Goal: Task Accomplishment & Management: Use online tool/utility

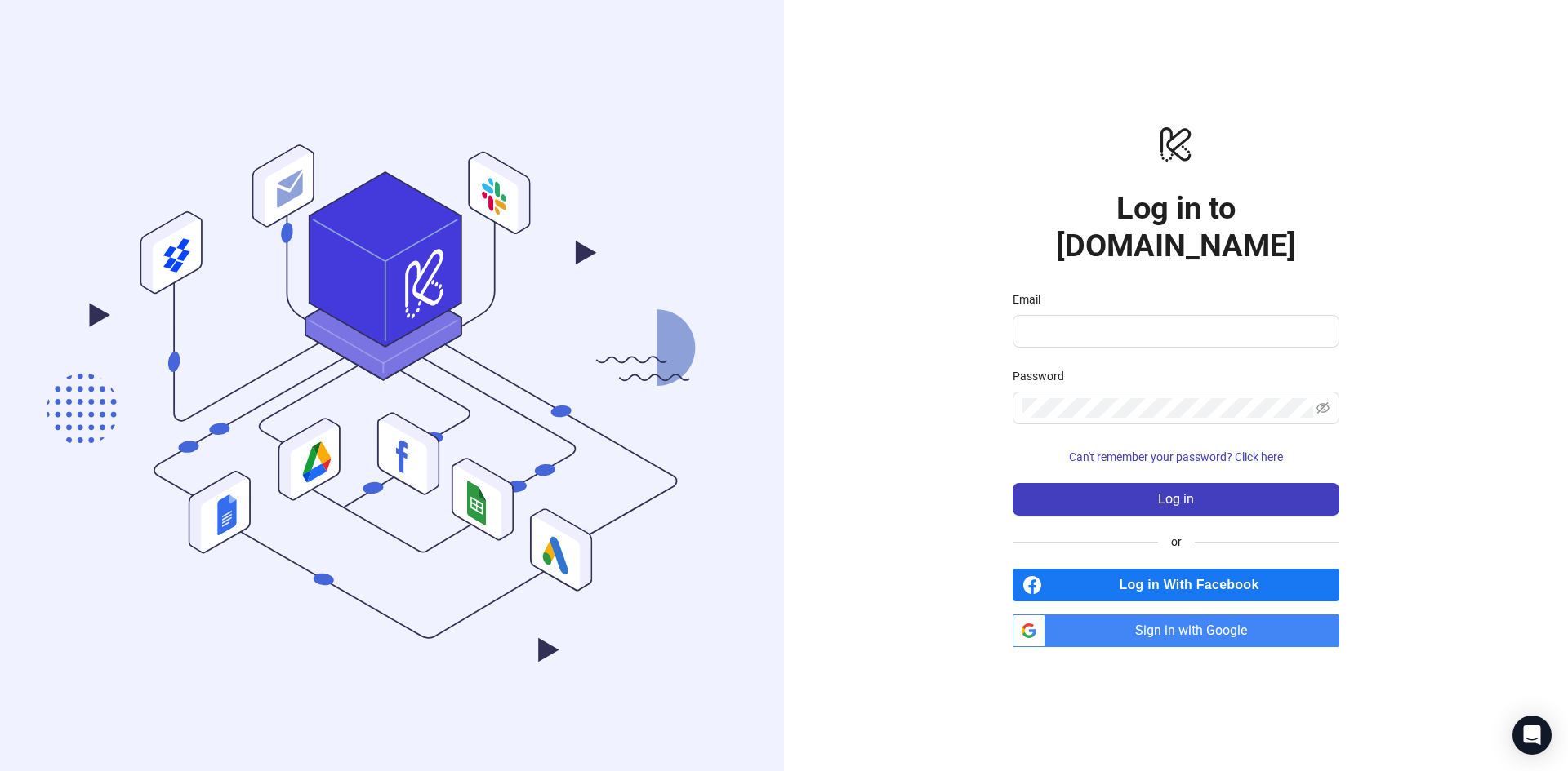
click at [708, 719] on icon ".cls-1,.cls-11,.cls-2,.cls-9{fill:none;}.cls-10,.cls-2,.cls-7,.cls-8{stroke:#31…" at bounding box center [392, 386] width 784 height 731
click at [708, 589] on icon ".cls-1,.cls-11,.cls-2,.cls-9{fill:none;}.cls-10,.cls-2,.cls-7,.cls-8{stroke:#31…" at bounding box center [392, 386] width 784 height 731
click at [1121, 322] on input "Email" at bounding box center [1175, 331] width 304 height 20
click at [1148, 322] on input "Email" at bounding box center [1175, 331] width 304 height 20
type input "**"
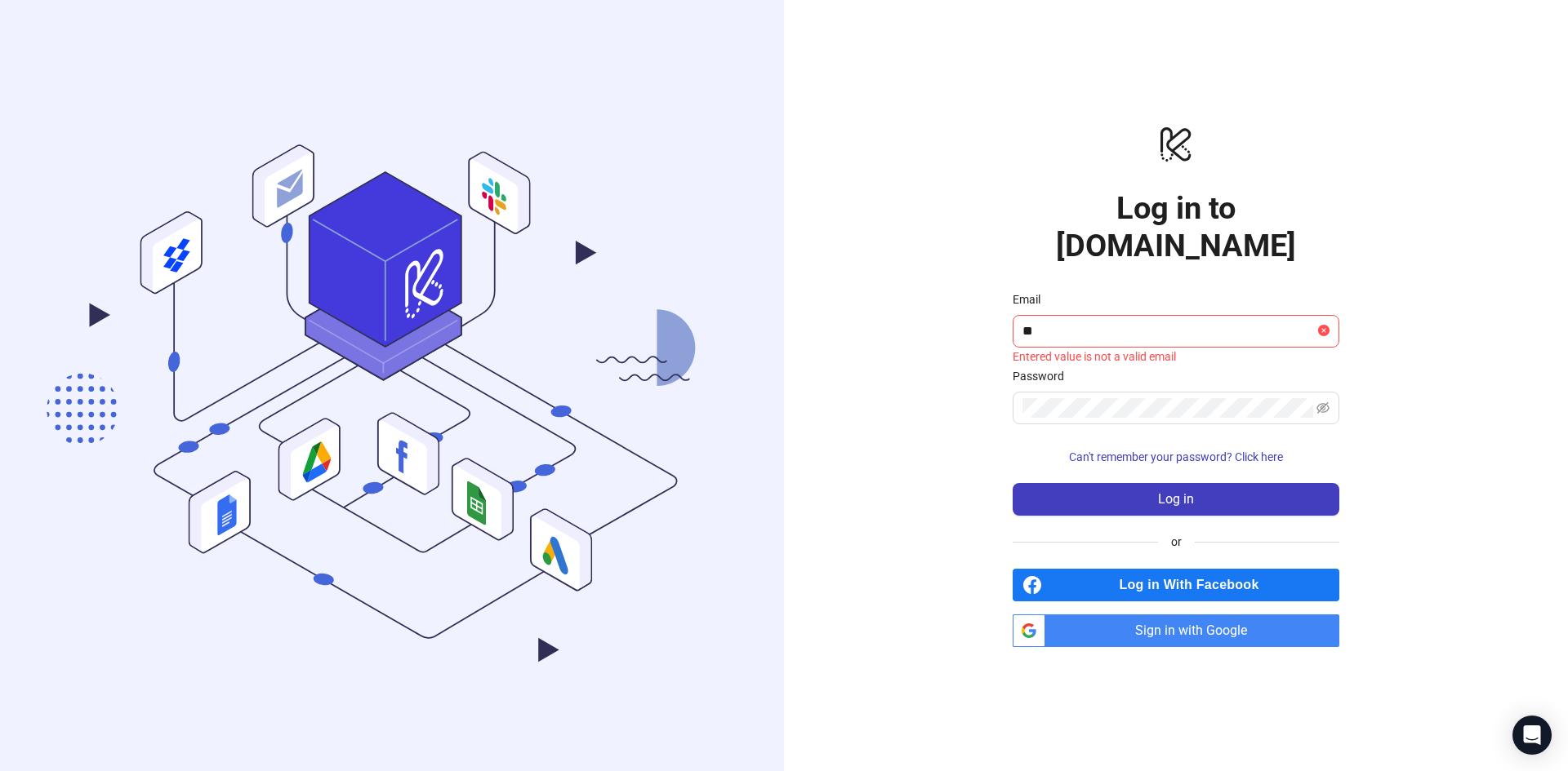
click at [1187, 615] on span "Sign in with Google" at bounding box center [1195, 631] width 287 height 32
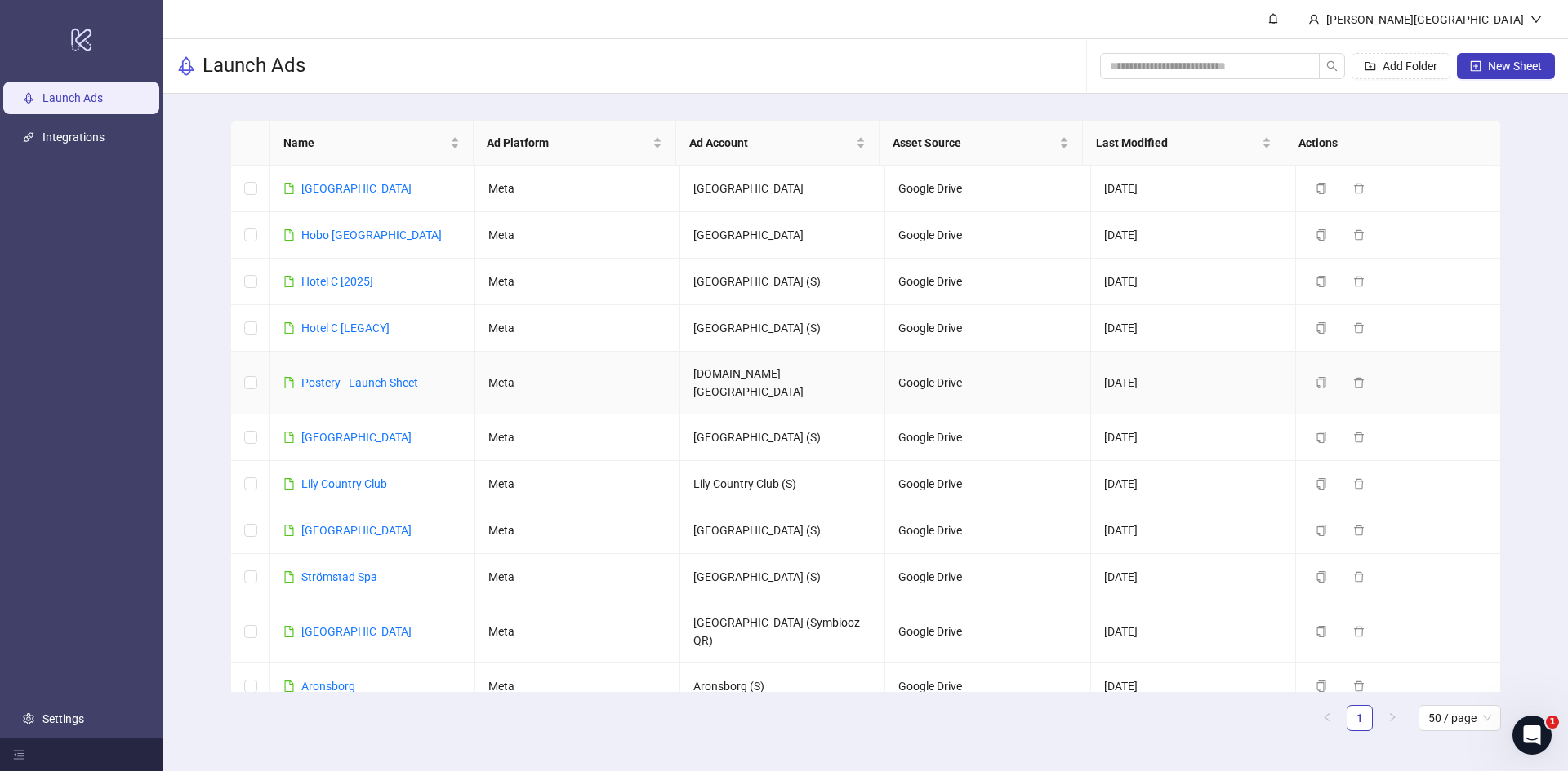
scroll to position [776, 0]
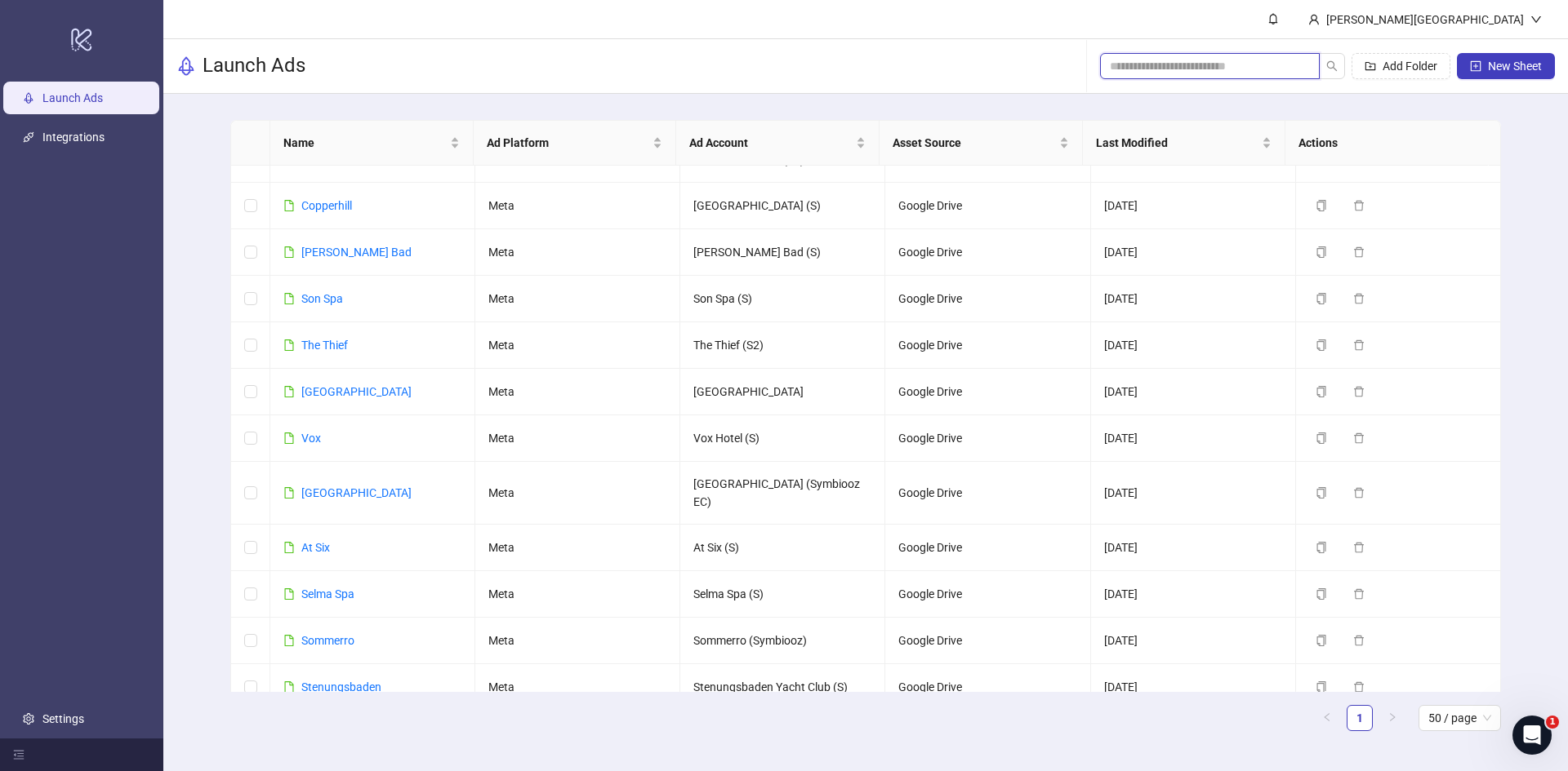
click at [1190, 63] on input "search" at bounding box center [1203, 65] width 187 height 18
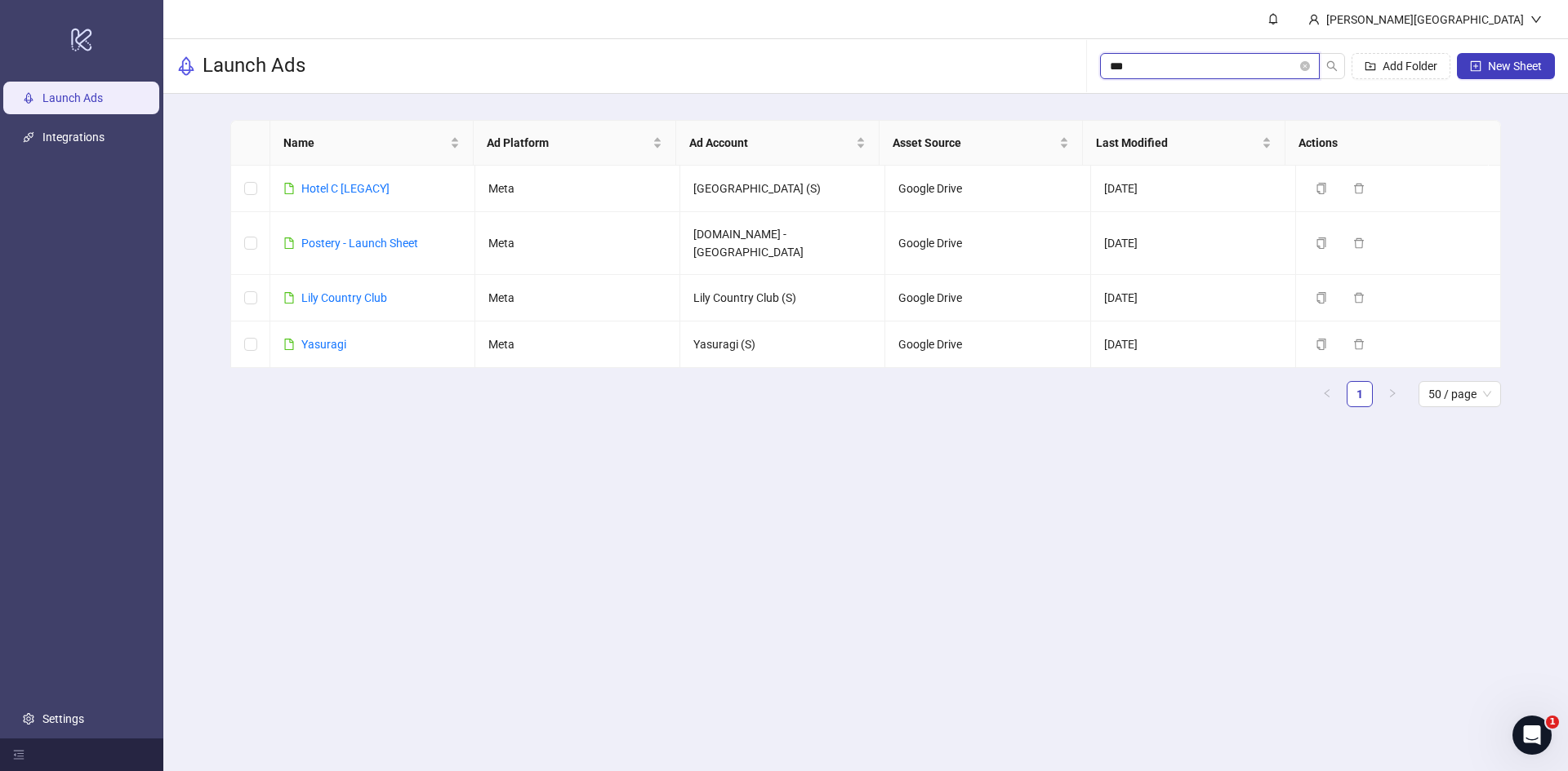
scroll to position [0, 0]
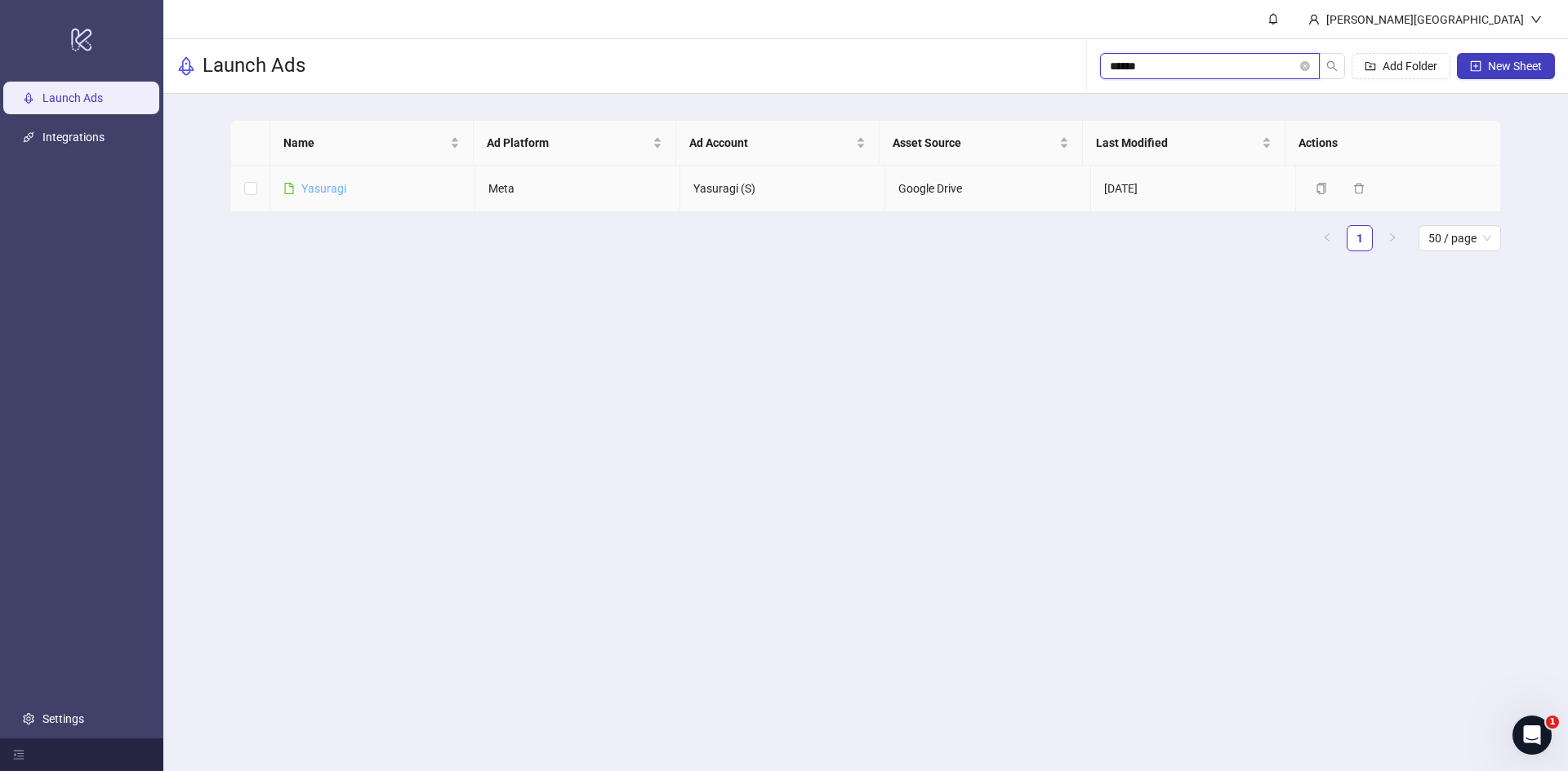
type input "******"
click at [320, 186] on link "Yasuragi" at bounding box center [324, 188] width 45 height 13
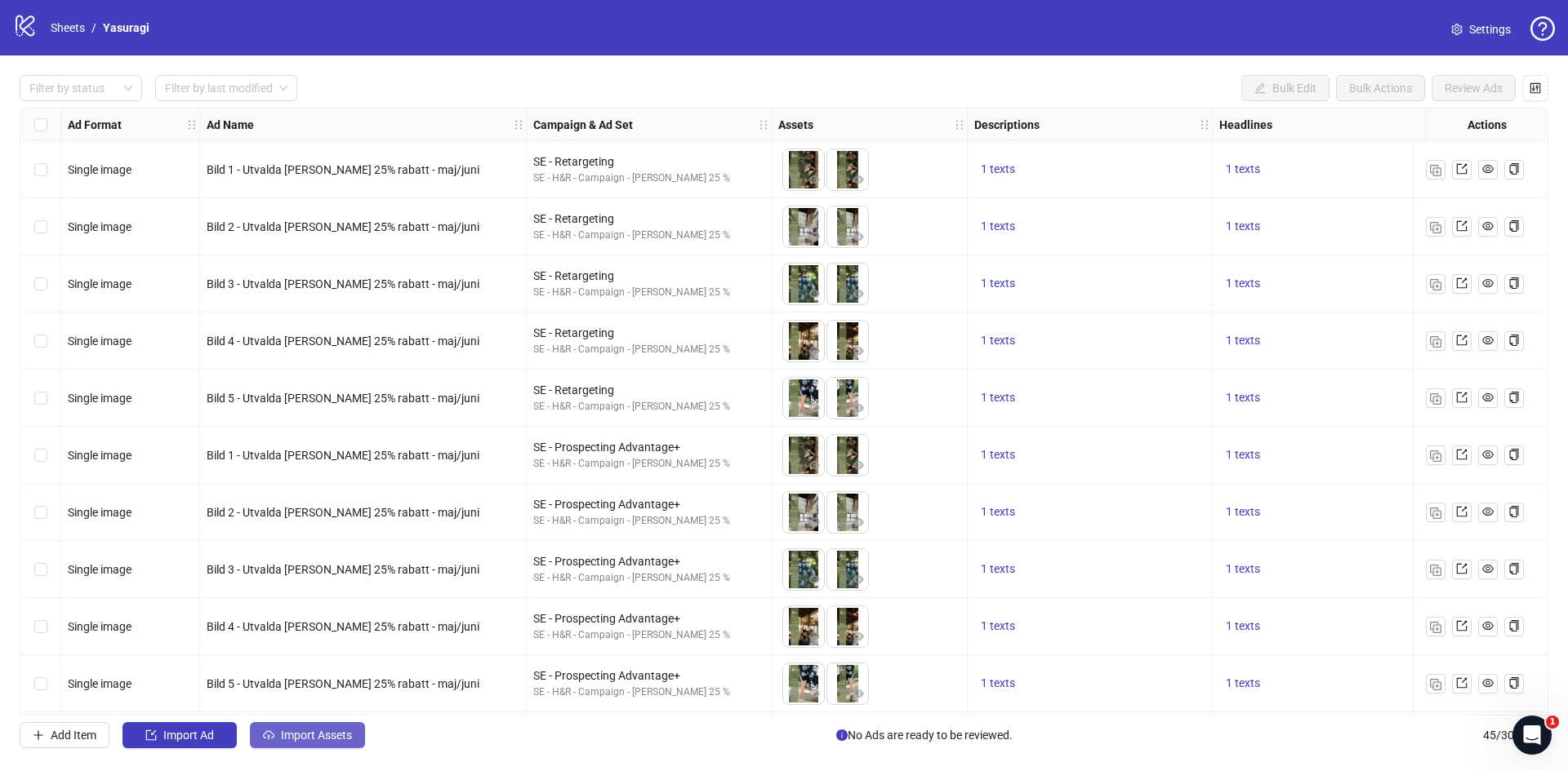
click at [274, 745] on button "Import Assets" at bounding box center [307, 735] width 116 height 26
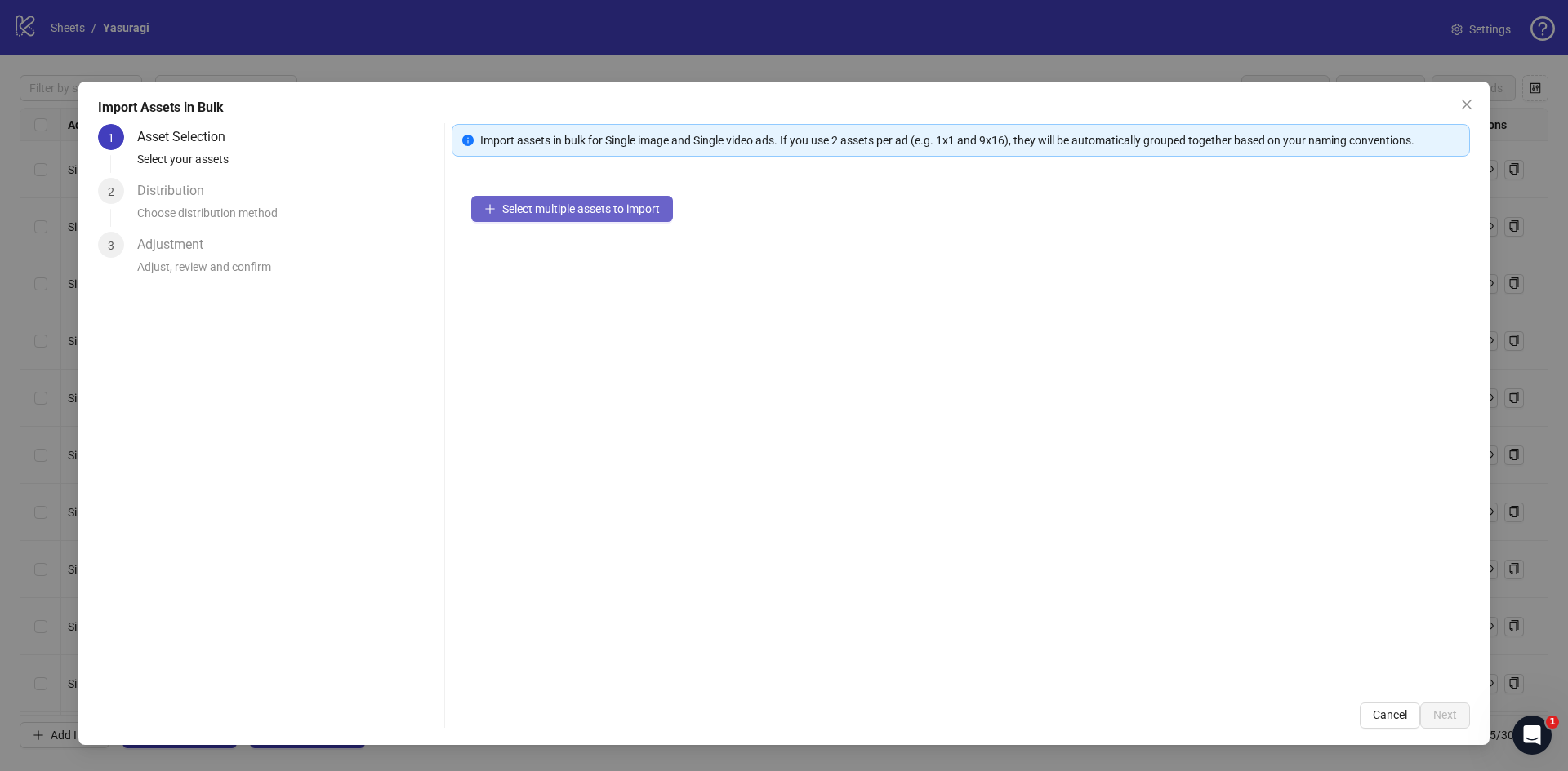
click at [579, 205] on span "Select multiple assets to import" at bounding box center [581, 208] width 158 height 13
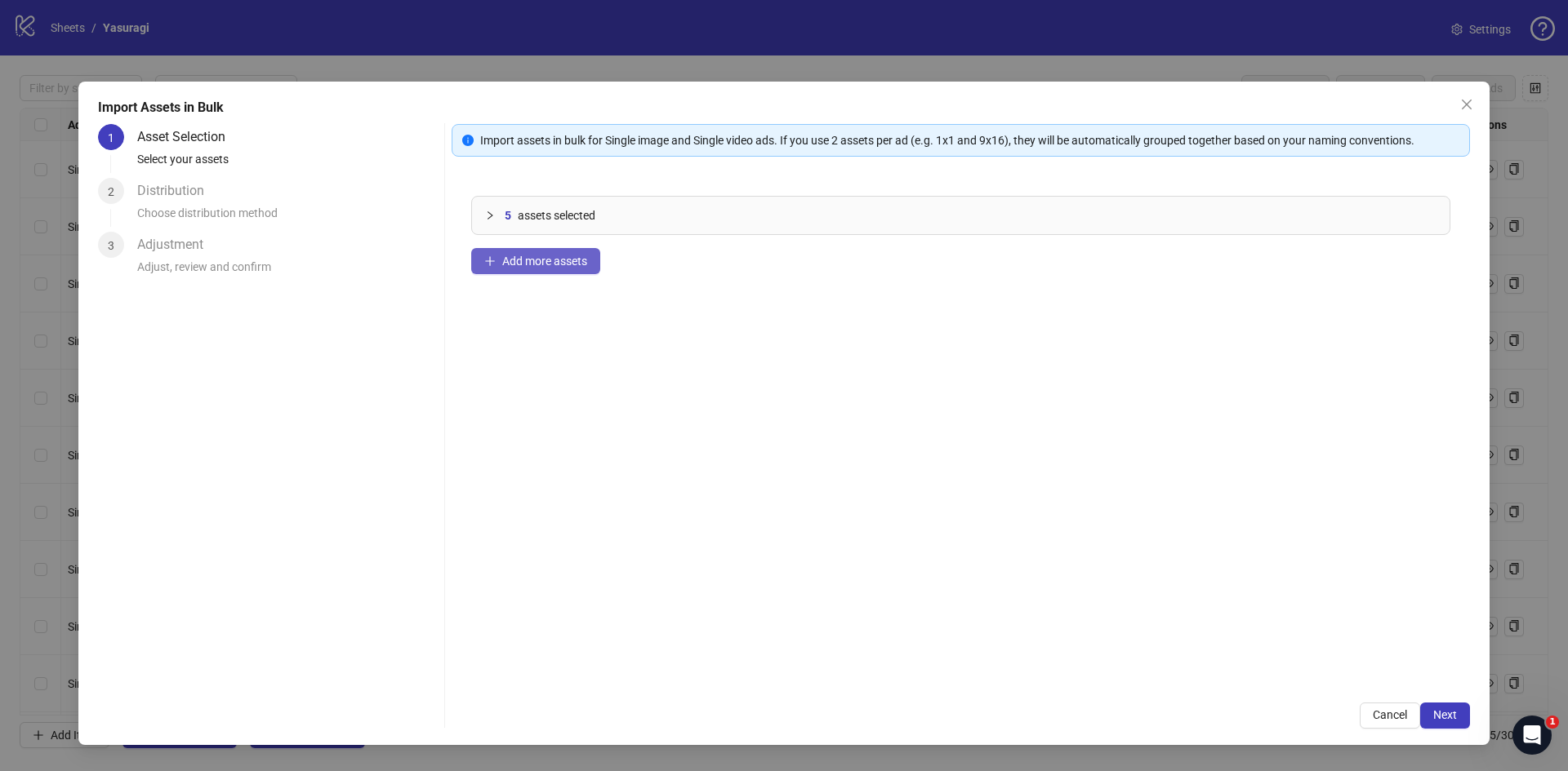
click at [567, 249] on button "Add more assets" at bounding box center [536, 261] width 129 height 26
click at [1456, 711] on span "Next" at bounding box center [1445, 714] width 24 height 13
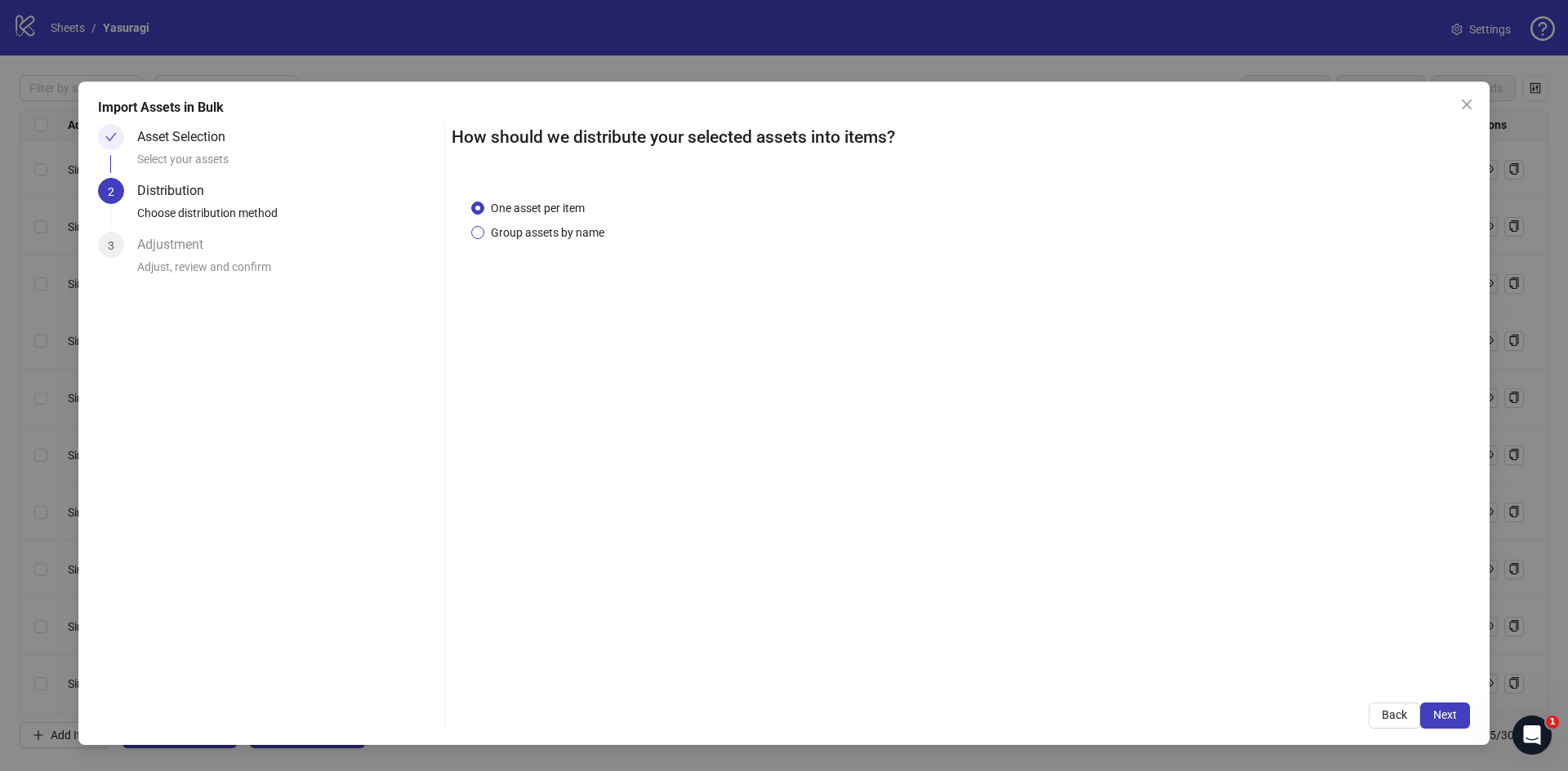
click at [596, 239] on span "Group assets by name" at bounding box center [547, 232] width 127 height 18
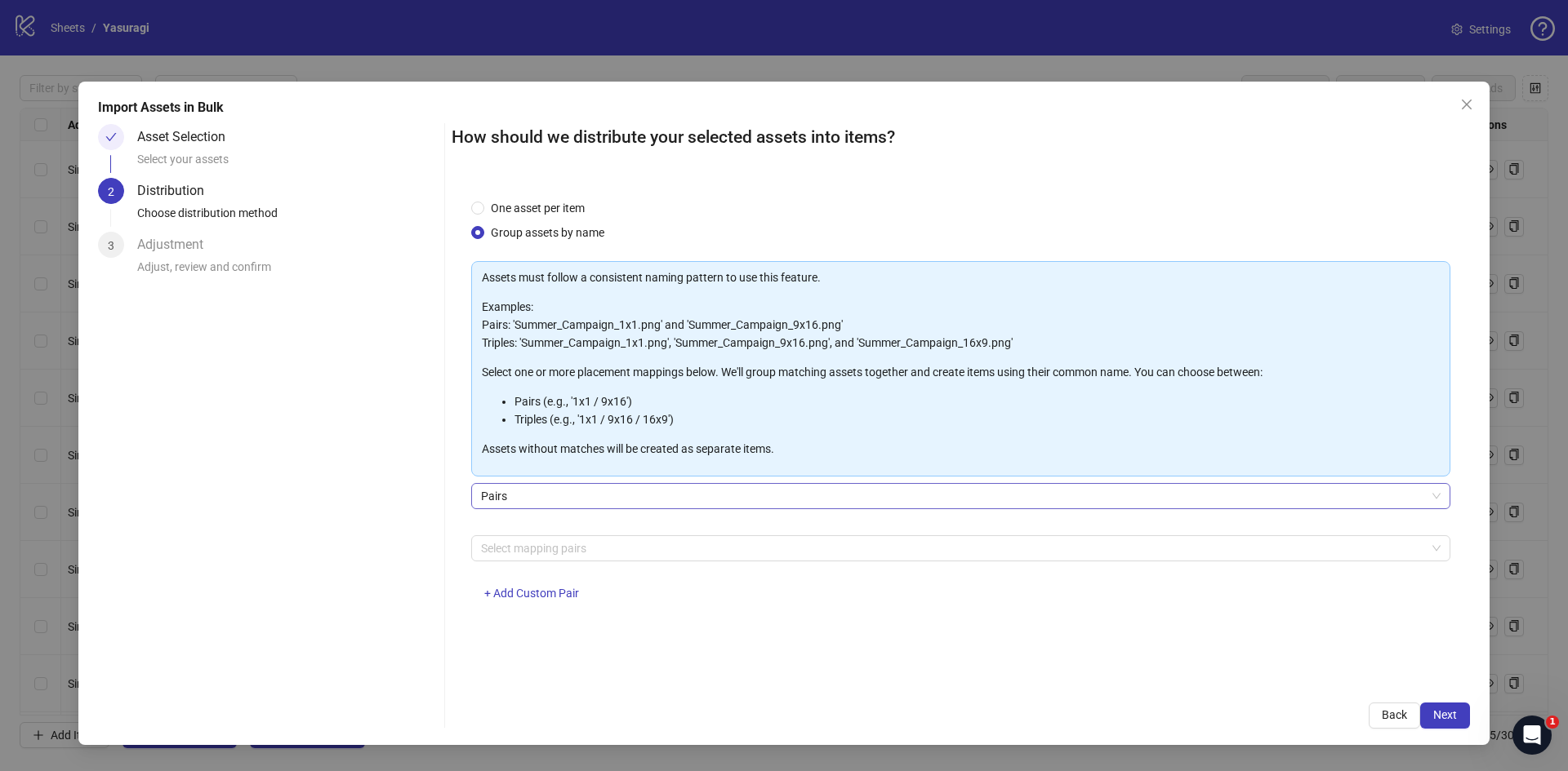
click at [568, 502] on span "Pairs" at bounding box center [961, 496] width 960 height 25
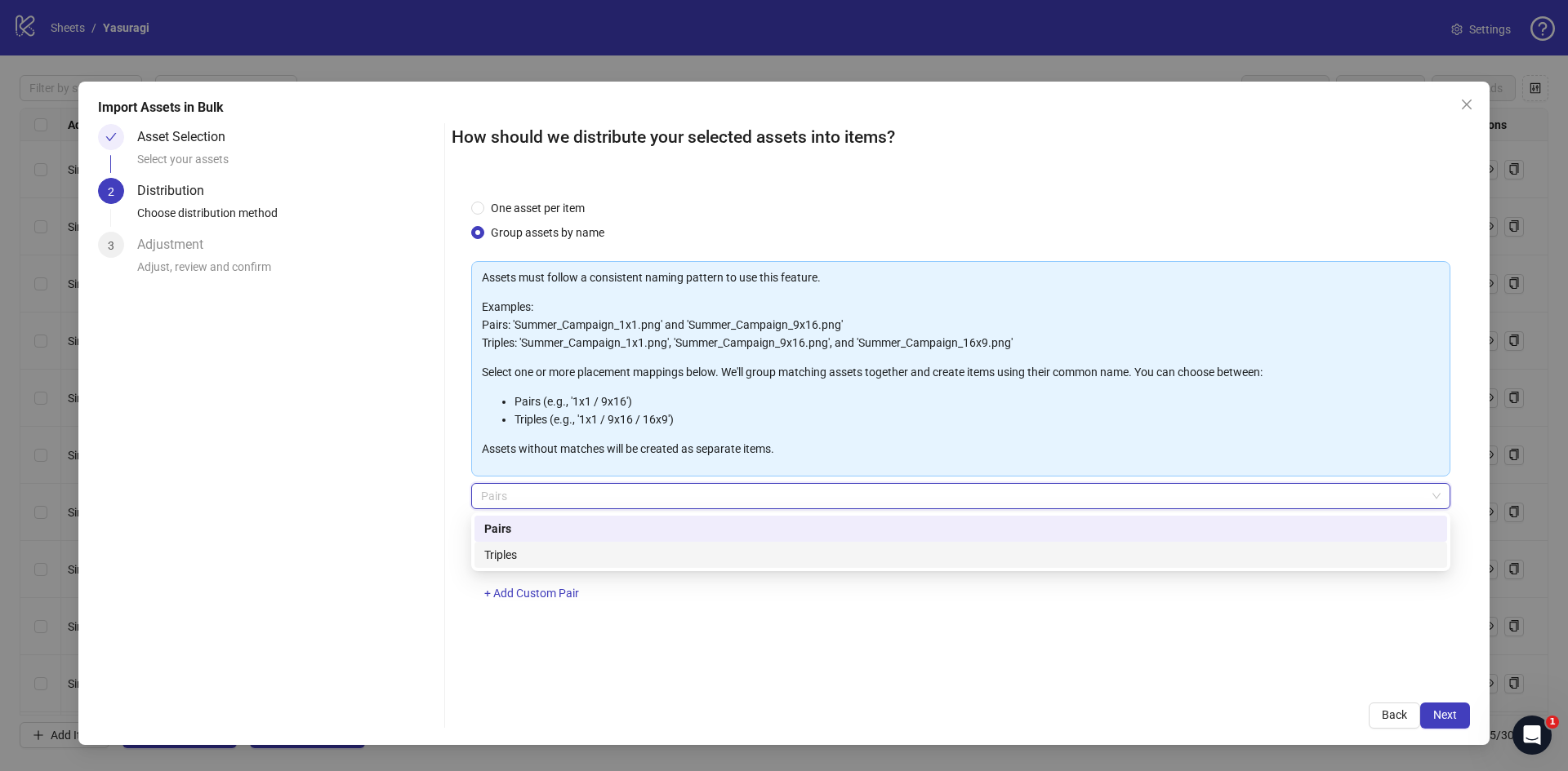
click at [626, 648] on div "One asset per item Group assets by name Assets must follow a consistent naming …" at bounding box center [961, 431] width 1018 height 504
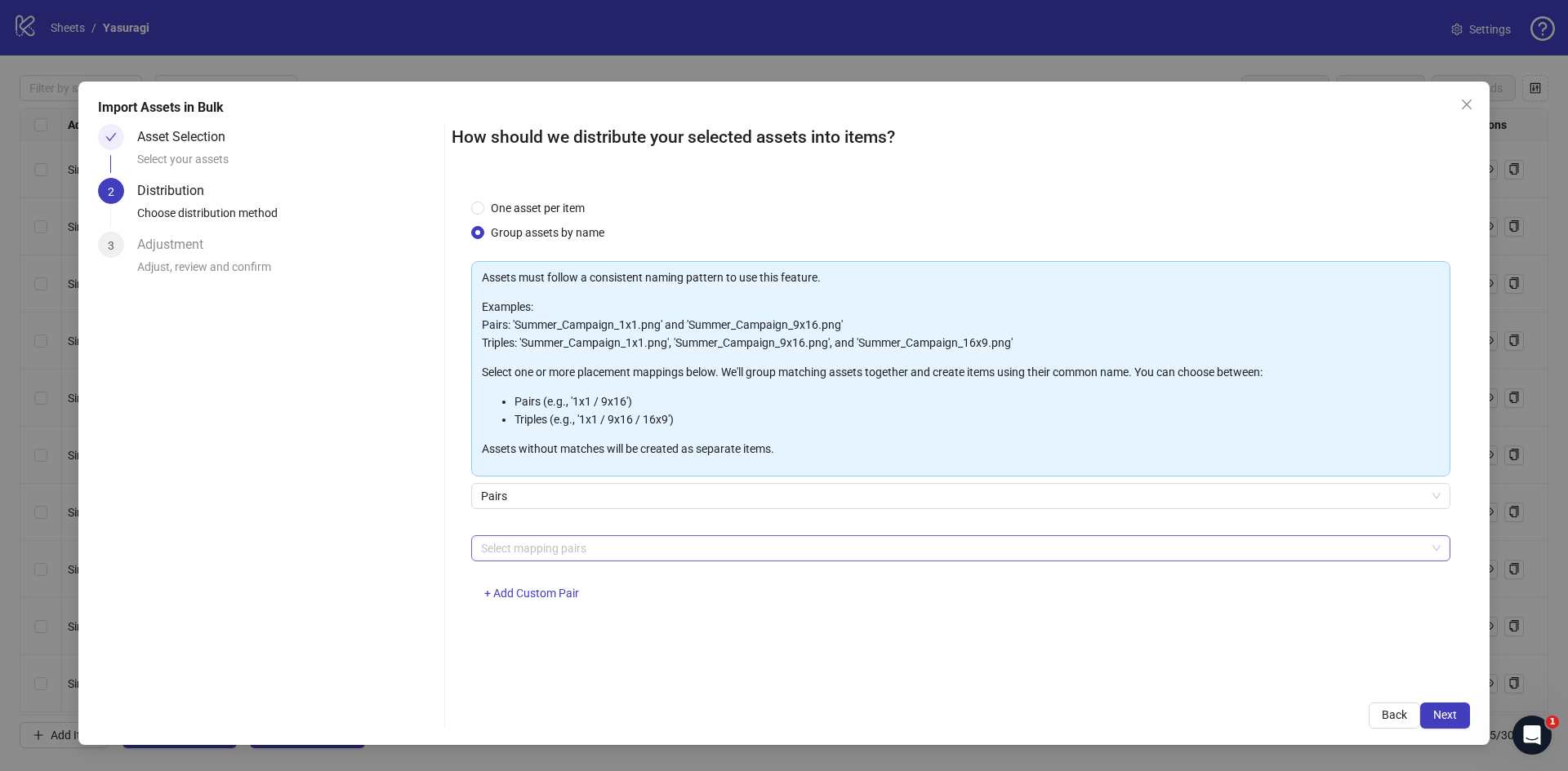
click at [601, 554] on div at bounding box center [952, 549] width 956 height 23
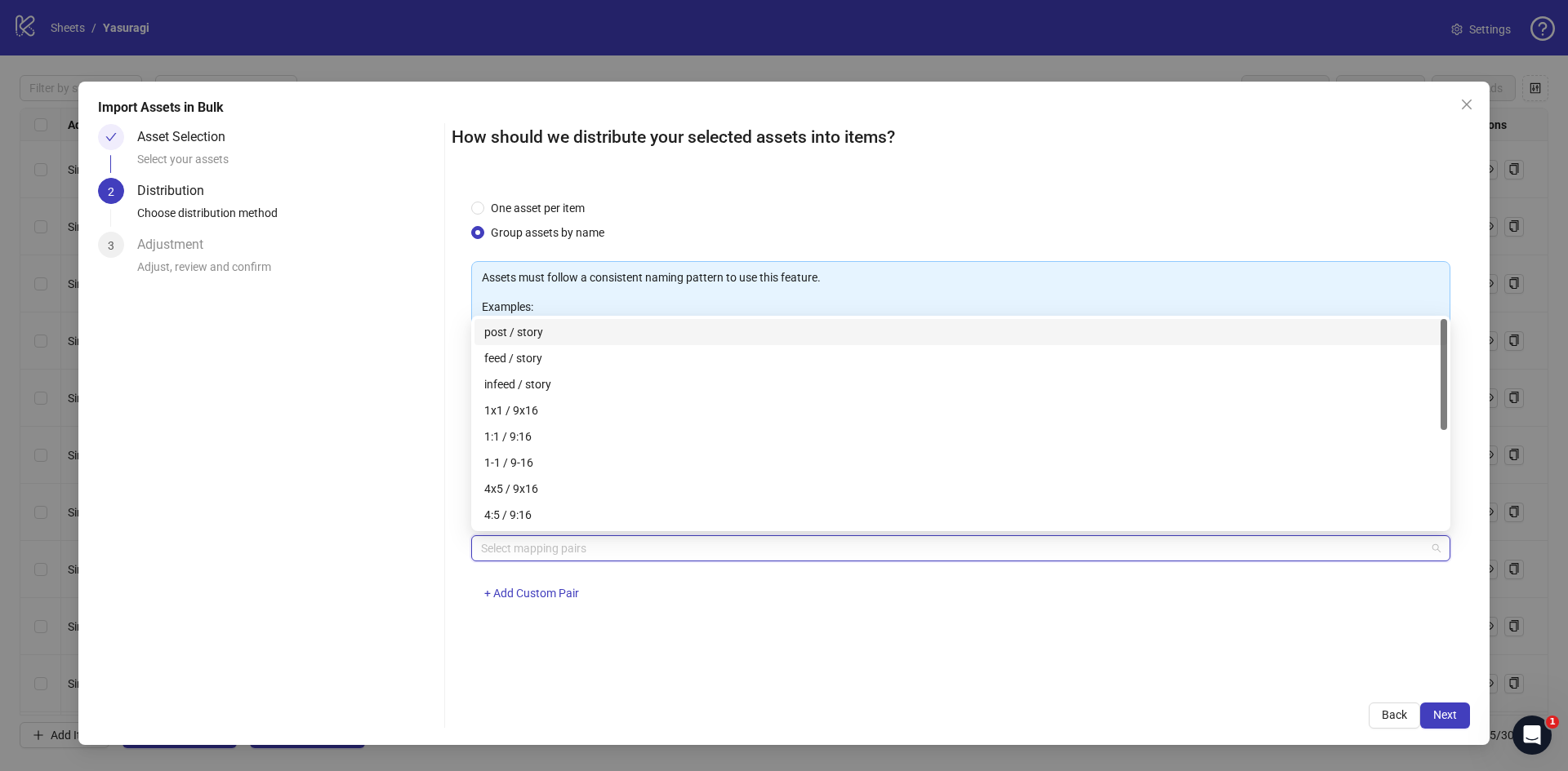
click at [546, 336] on div "post / story" at bounding box center [961, 332] width 953 height 18
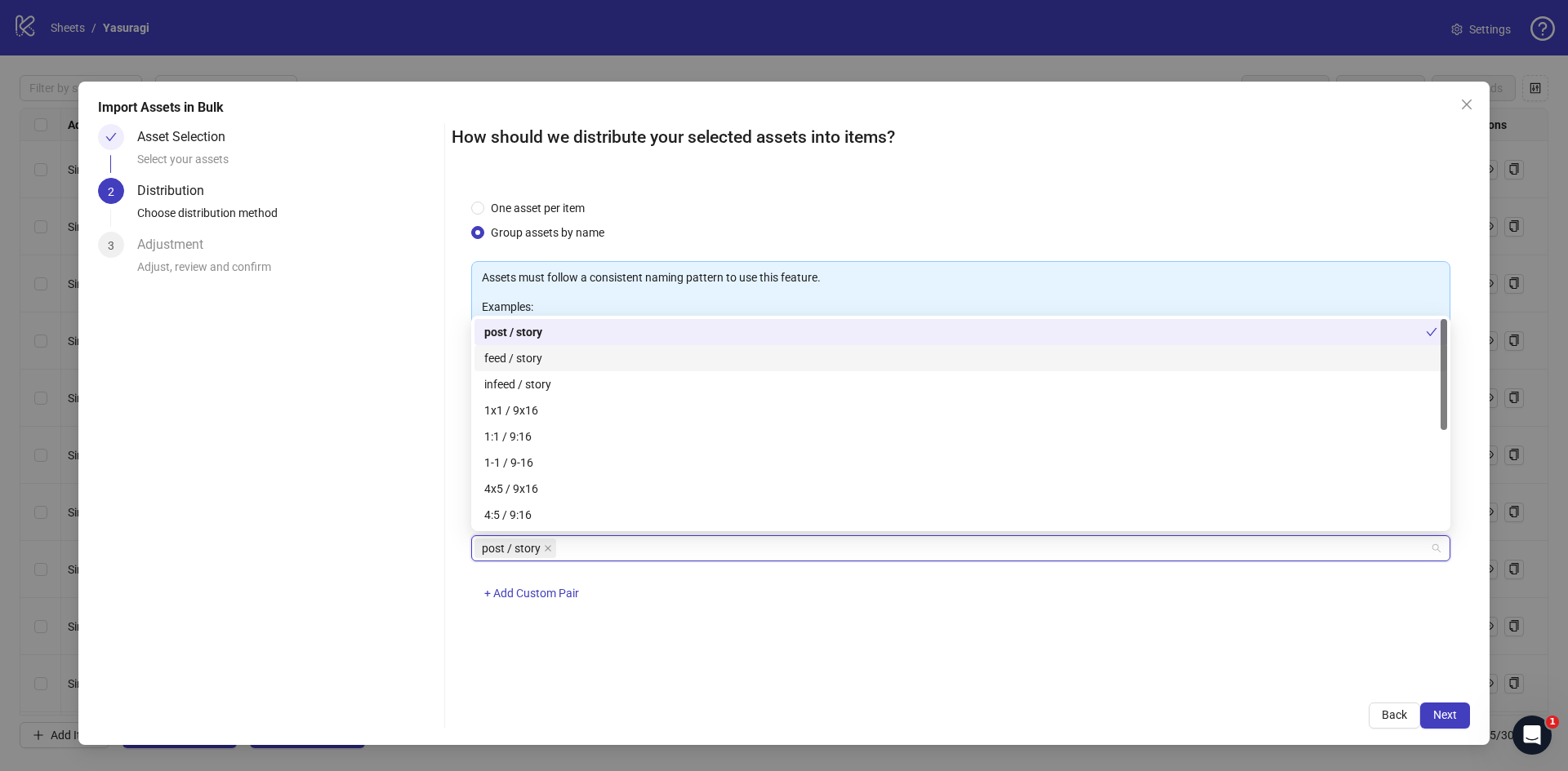
click at [569, 364] on div "feed / story" at bounding box center [961, 357] width 953 height 18
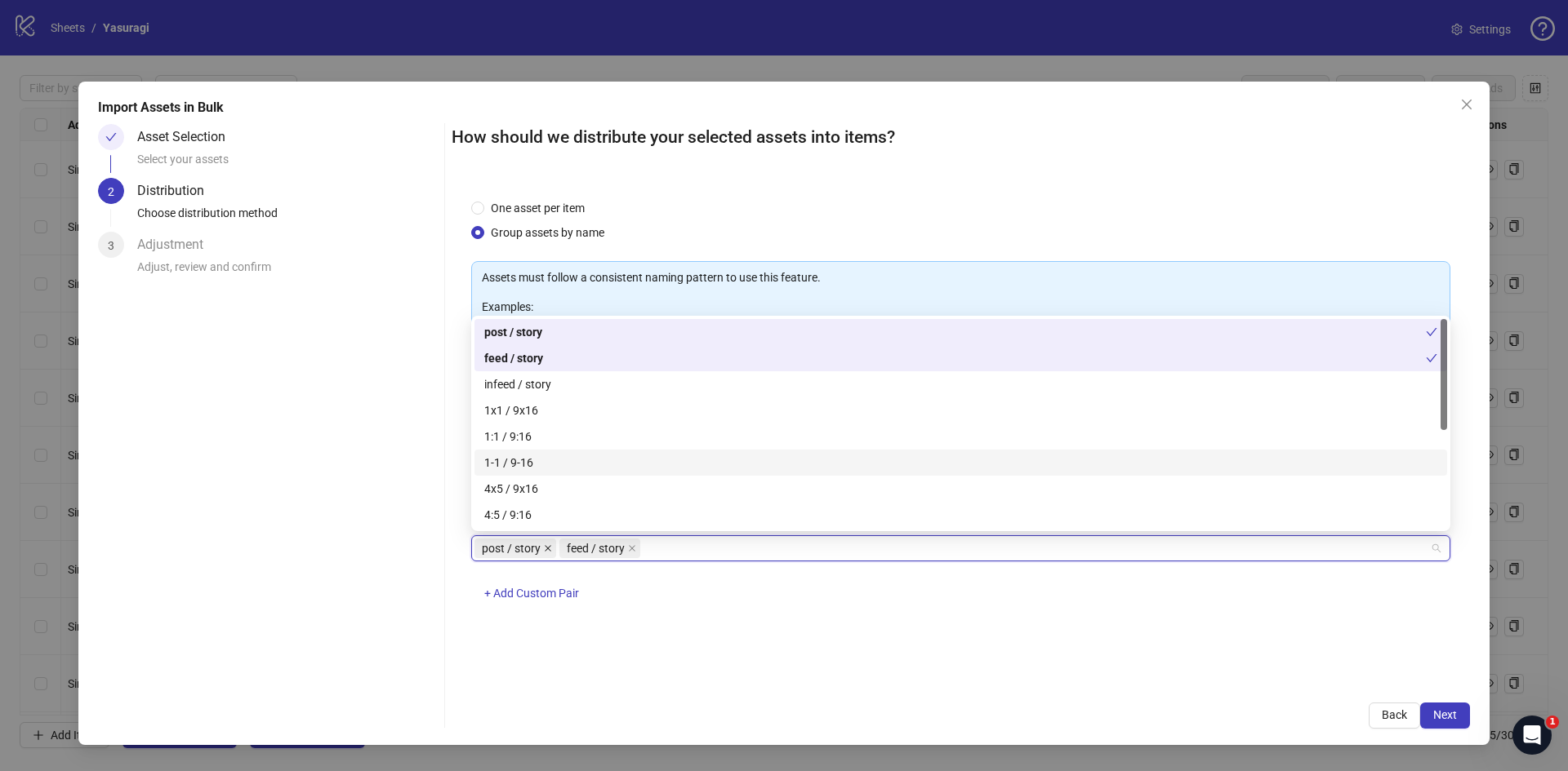
click at [545, 549] on icon "close" at bounding box center [548, 549] width 8 height 8
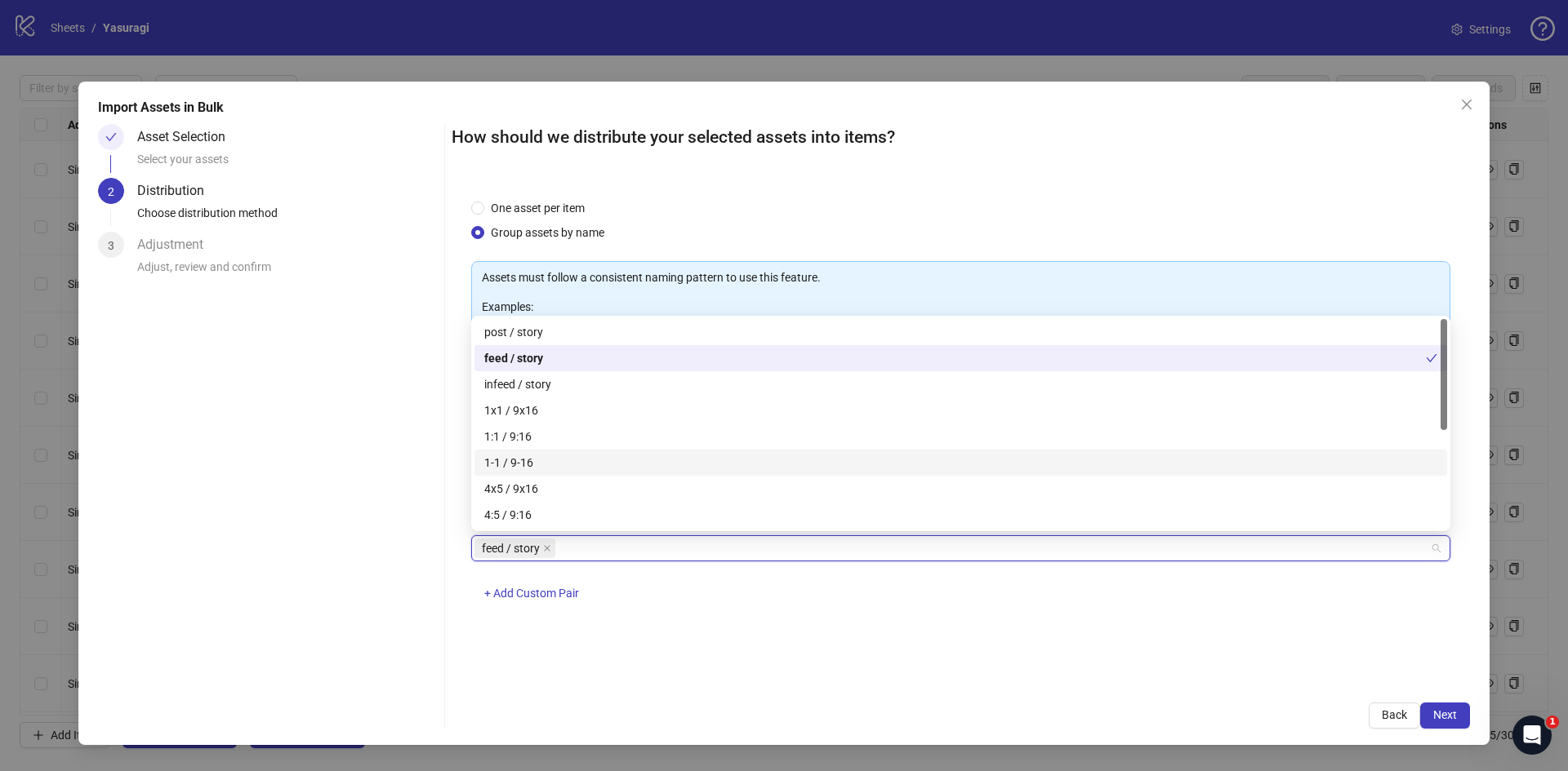
click at [721, 678] on div "One asset per item Group assets by name Assets must follow a consistent naming …" at bounding box center [961, 431] width 1018 height 504
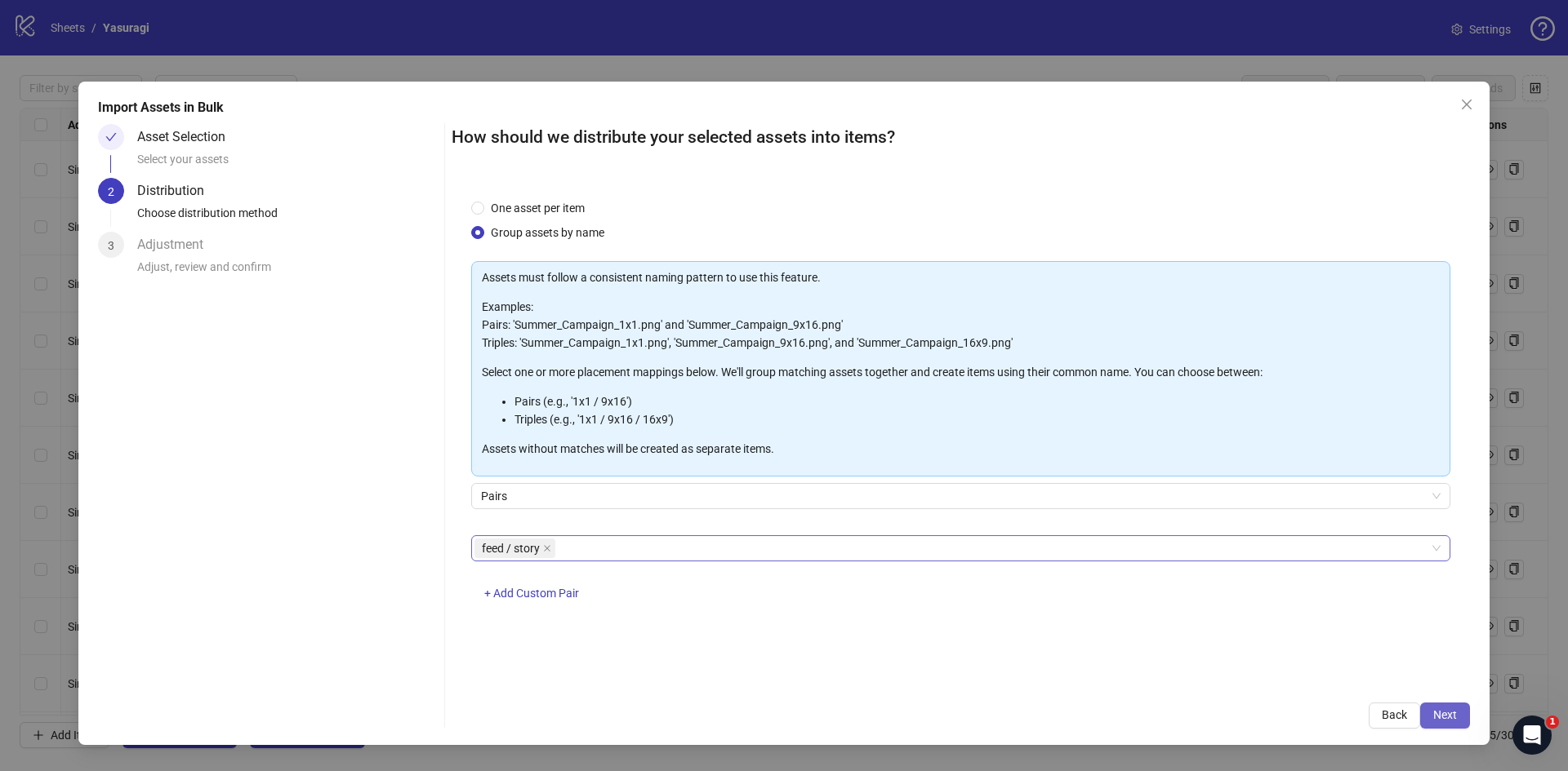
click at [1446, 719] on span "Next" at bounding box center [1445, 714] width 24 height 13
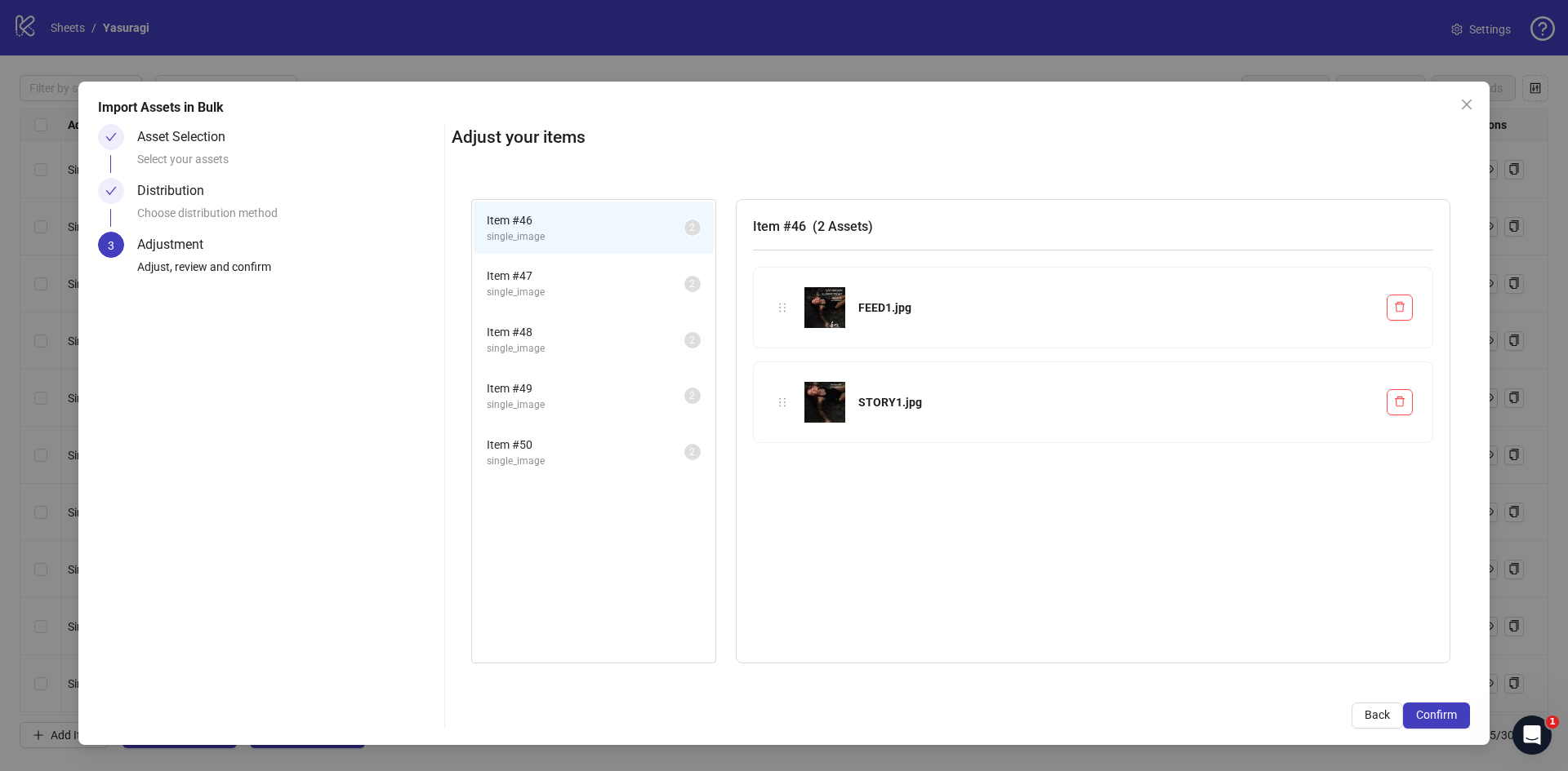
click at [550, 284] on span "single_image" at bounding box center [585, 292] width 198 height 15
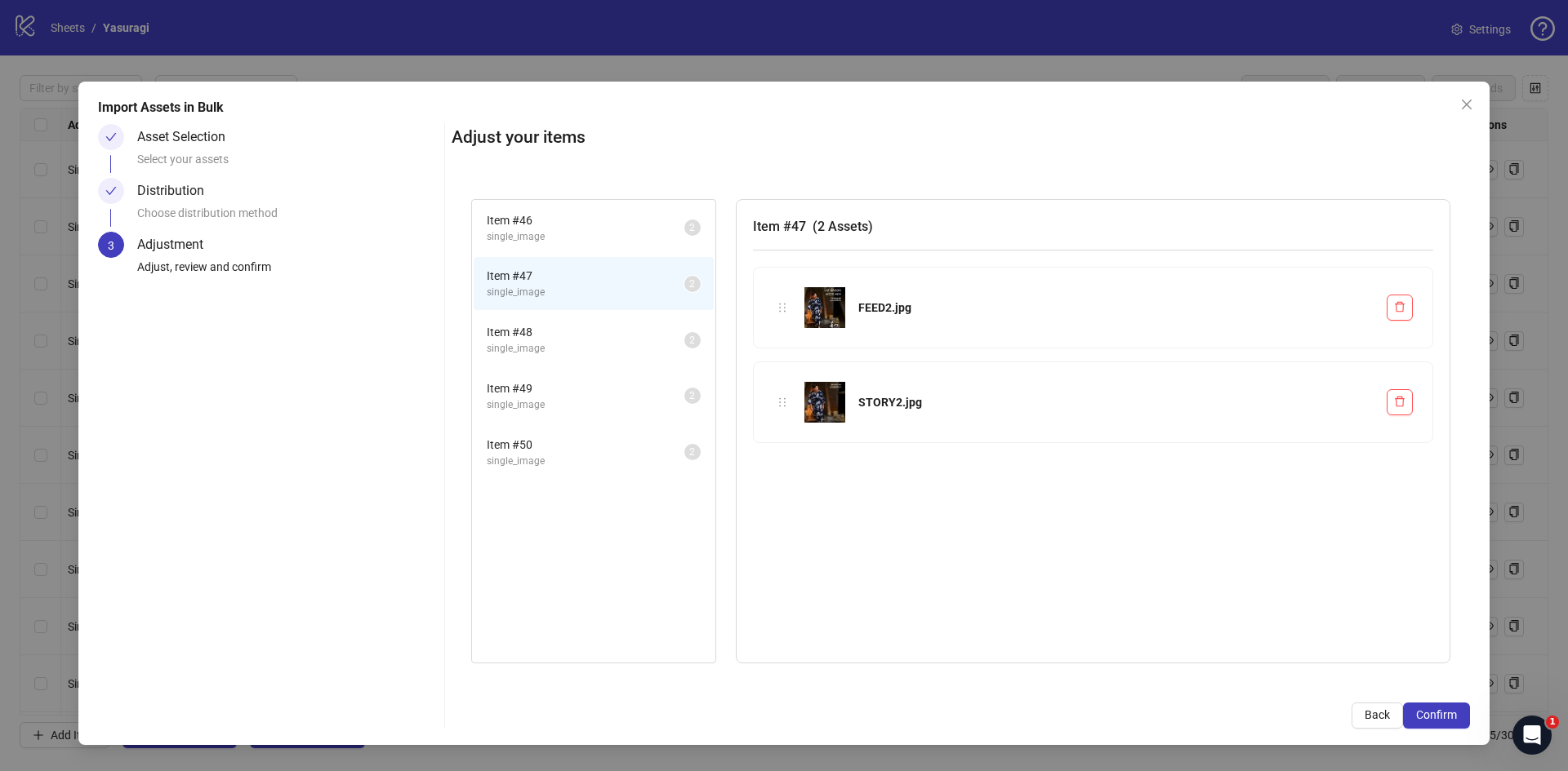
click at [529, 345] on span "single_image" at bounding box center [585, 349] width 198 height 15
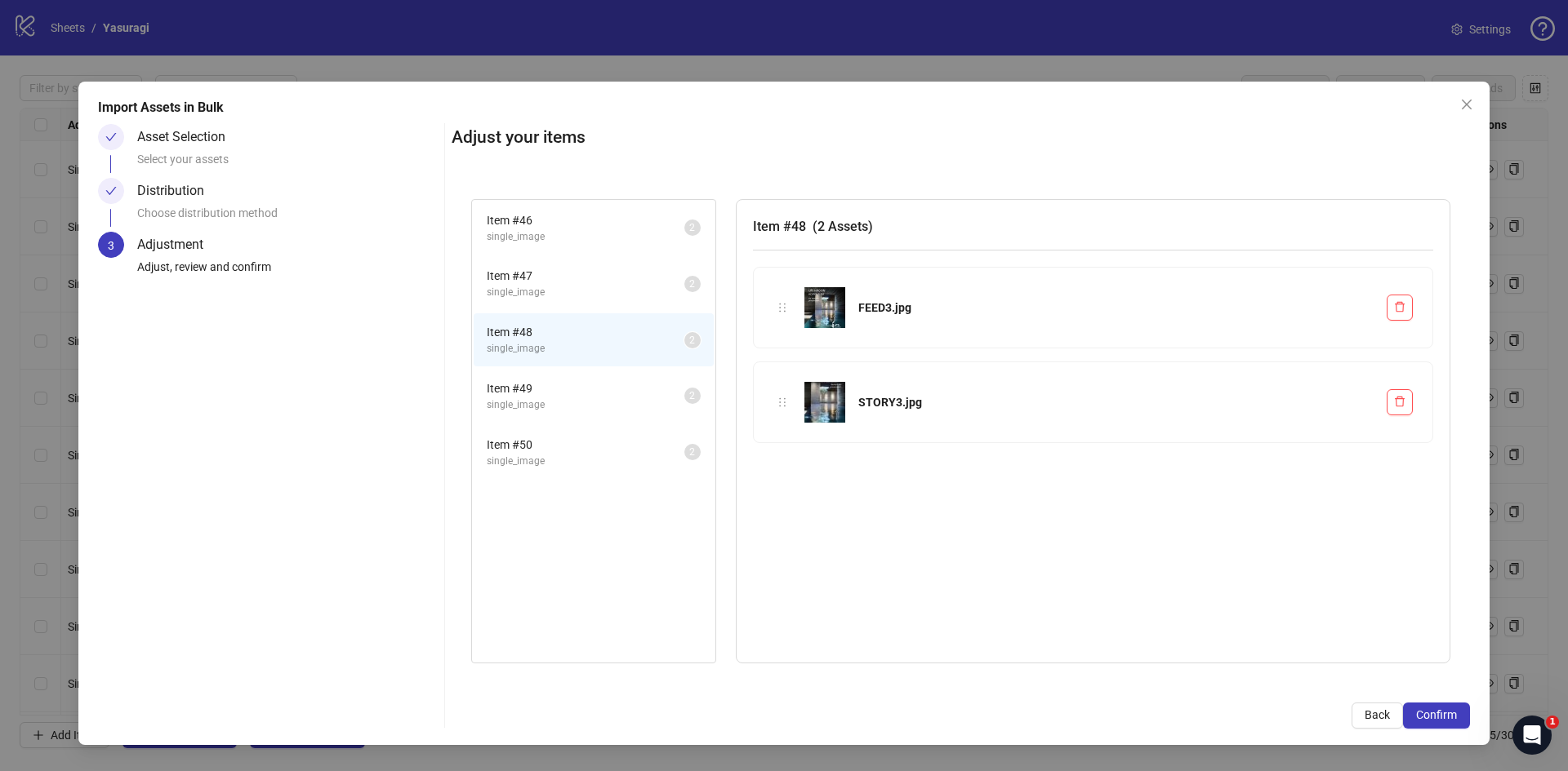
click at [544, 397] on span "single_image" at bounding box center [585, 405] width 198 height 15
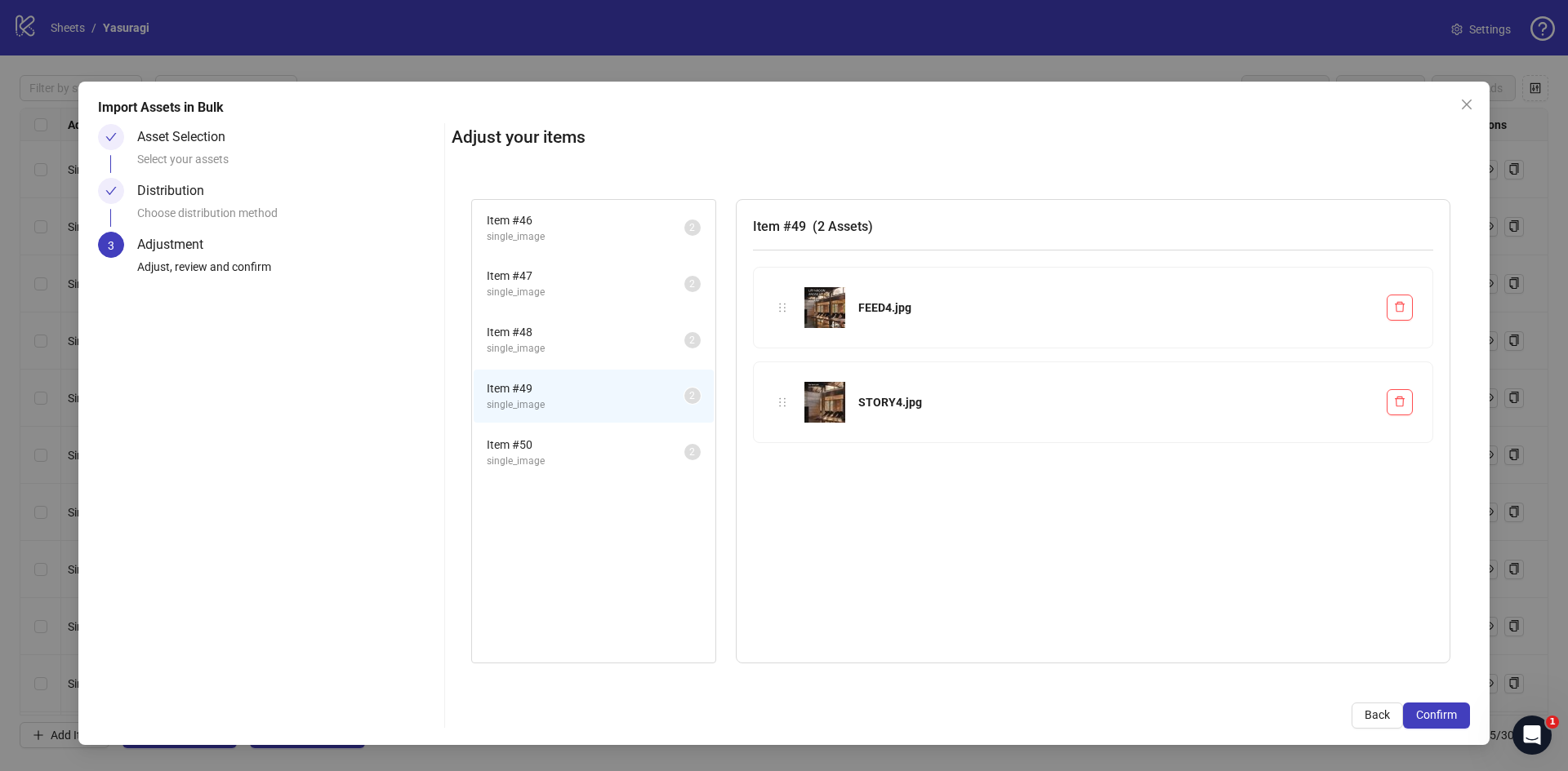
click at [556, 446] on span "Item # 50" at bounding box center [585, 444] width 198 height 18
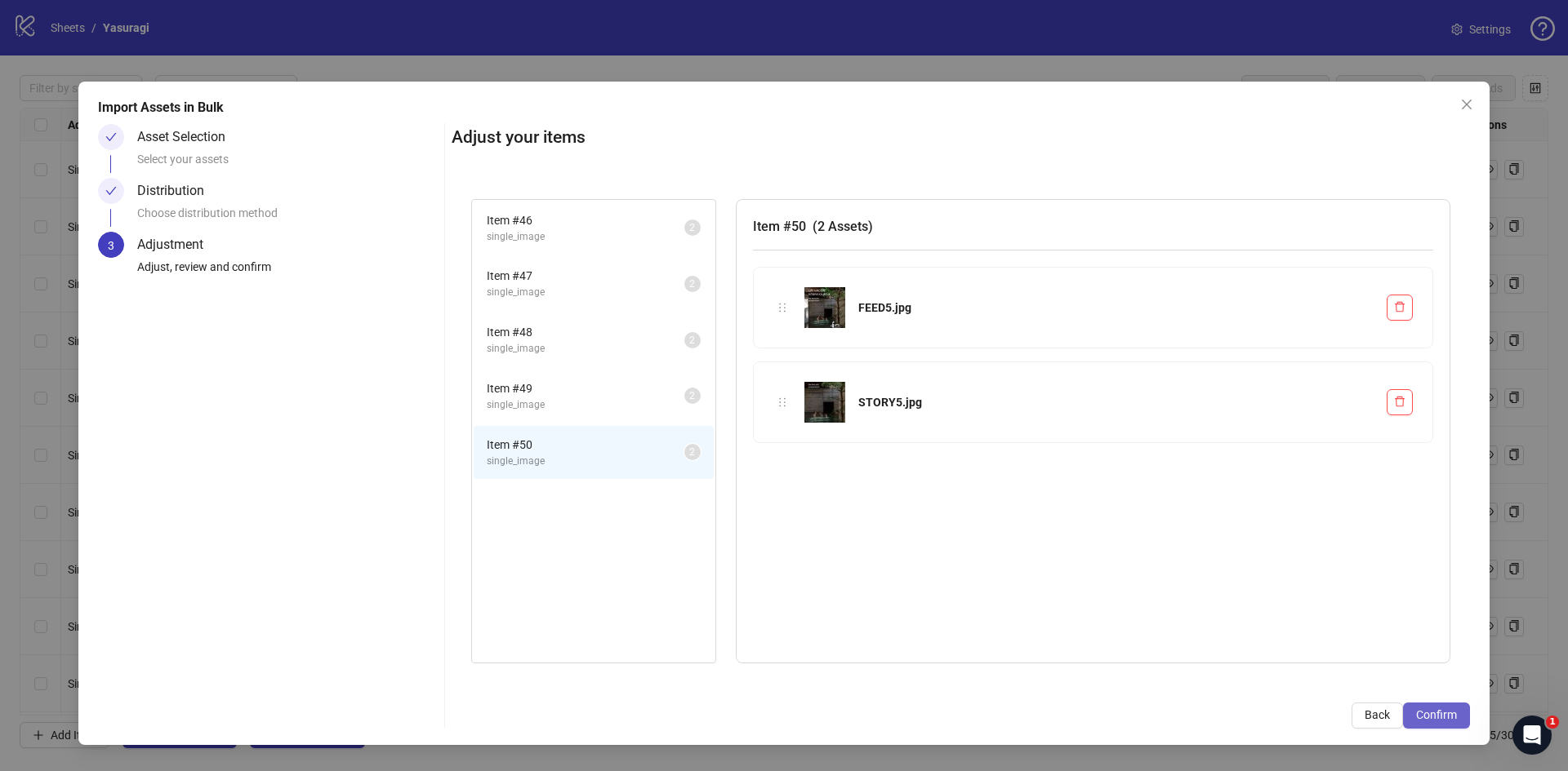
drag, startPoint x: 1446, startPoint y: 717, endPoint x: 731, endPoint y: 420, distance: 774.2
click at [1444, 715] on span "Confirm" at bounding box center [1436, 714] width 41 height 13
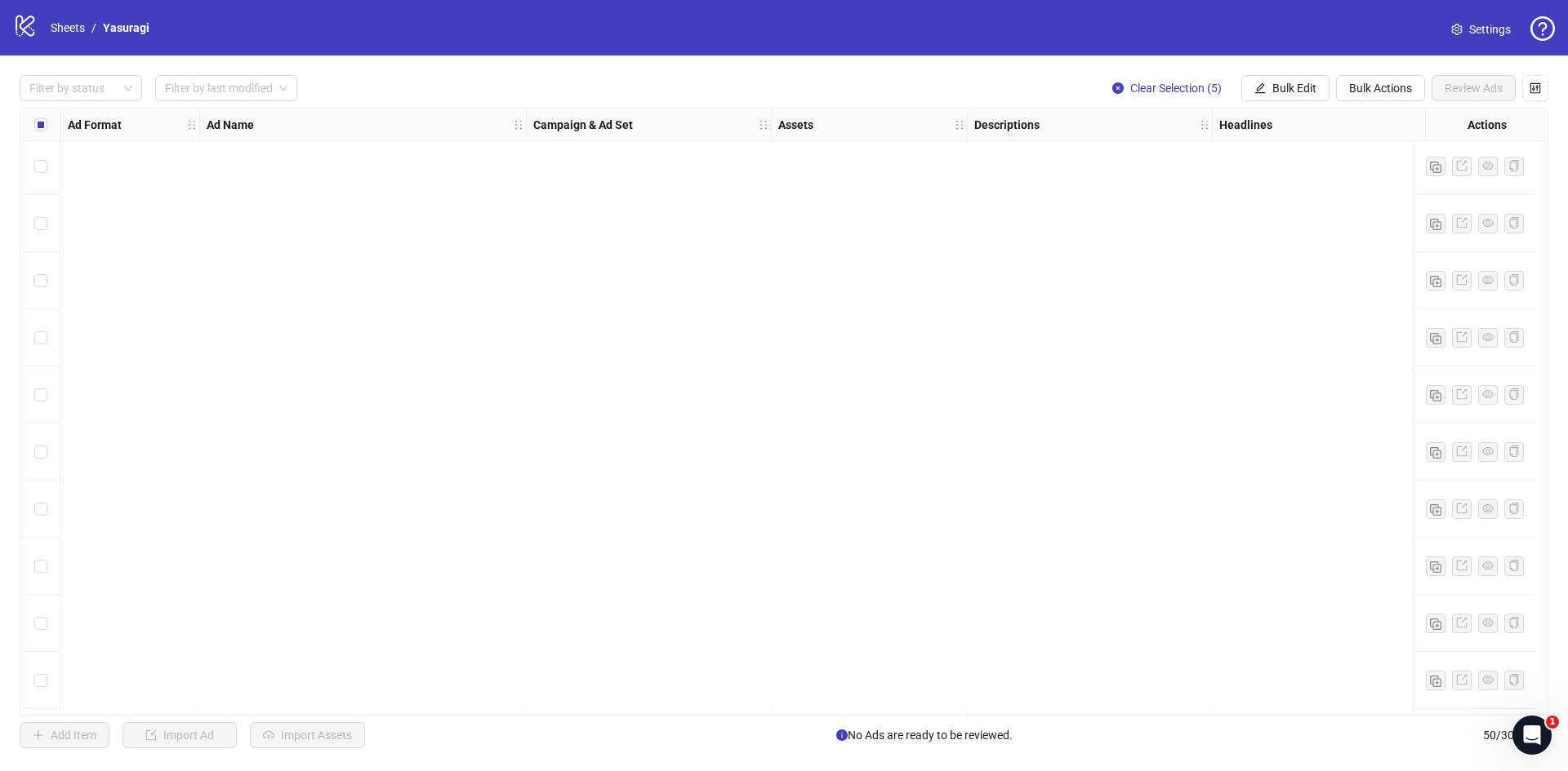
scroll to position [2289, 0]
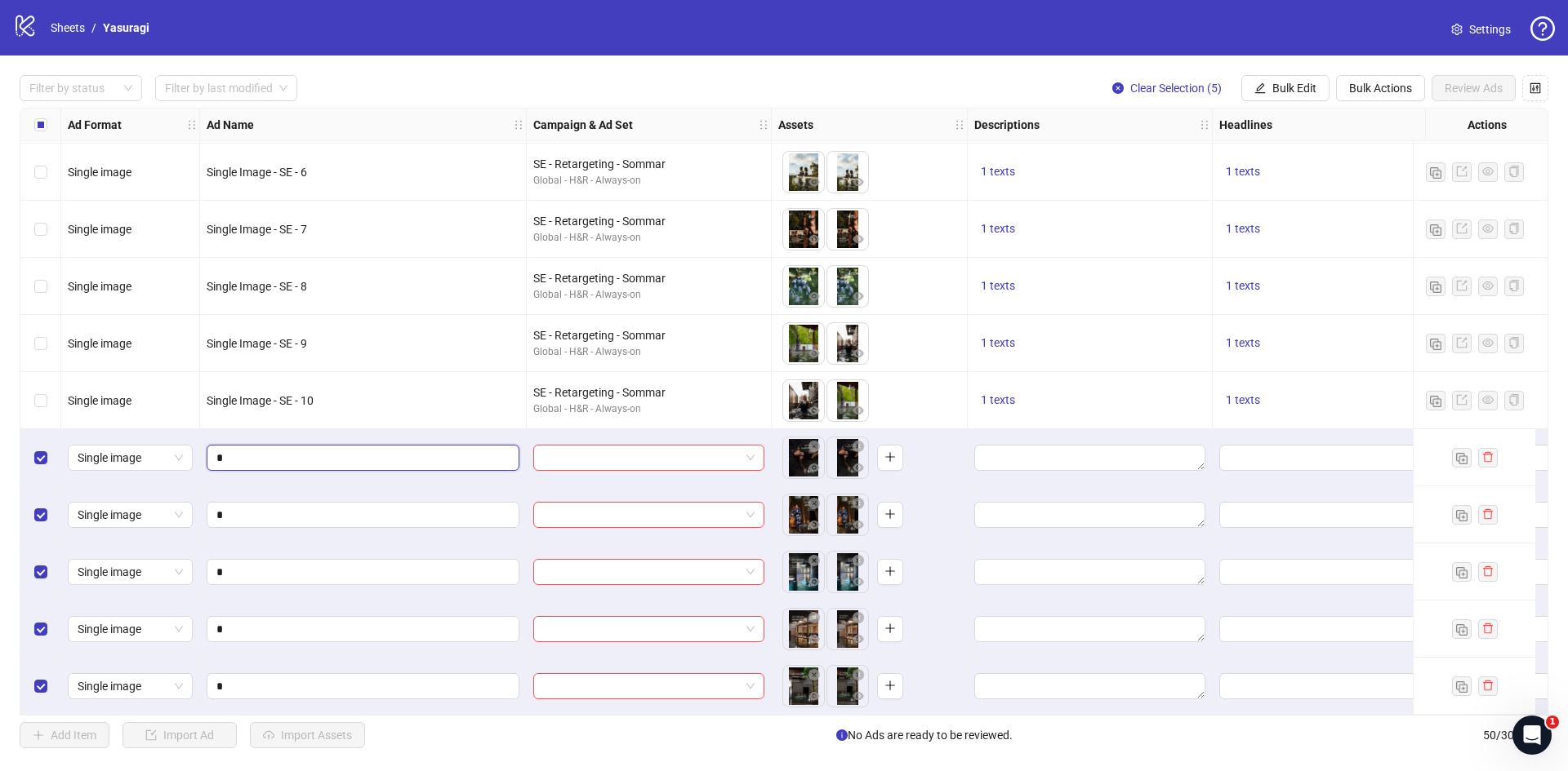
click at [398, 454] on input "*" at bounding box center [361, 458] width 290 height 18
type input "**********"
drag, startPoint x: 334, startPoint y: 453, endPoint x: 177, endPoint y: 466, distance: 157.5
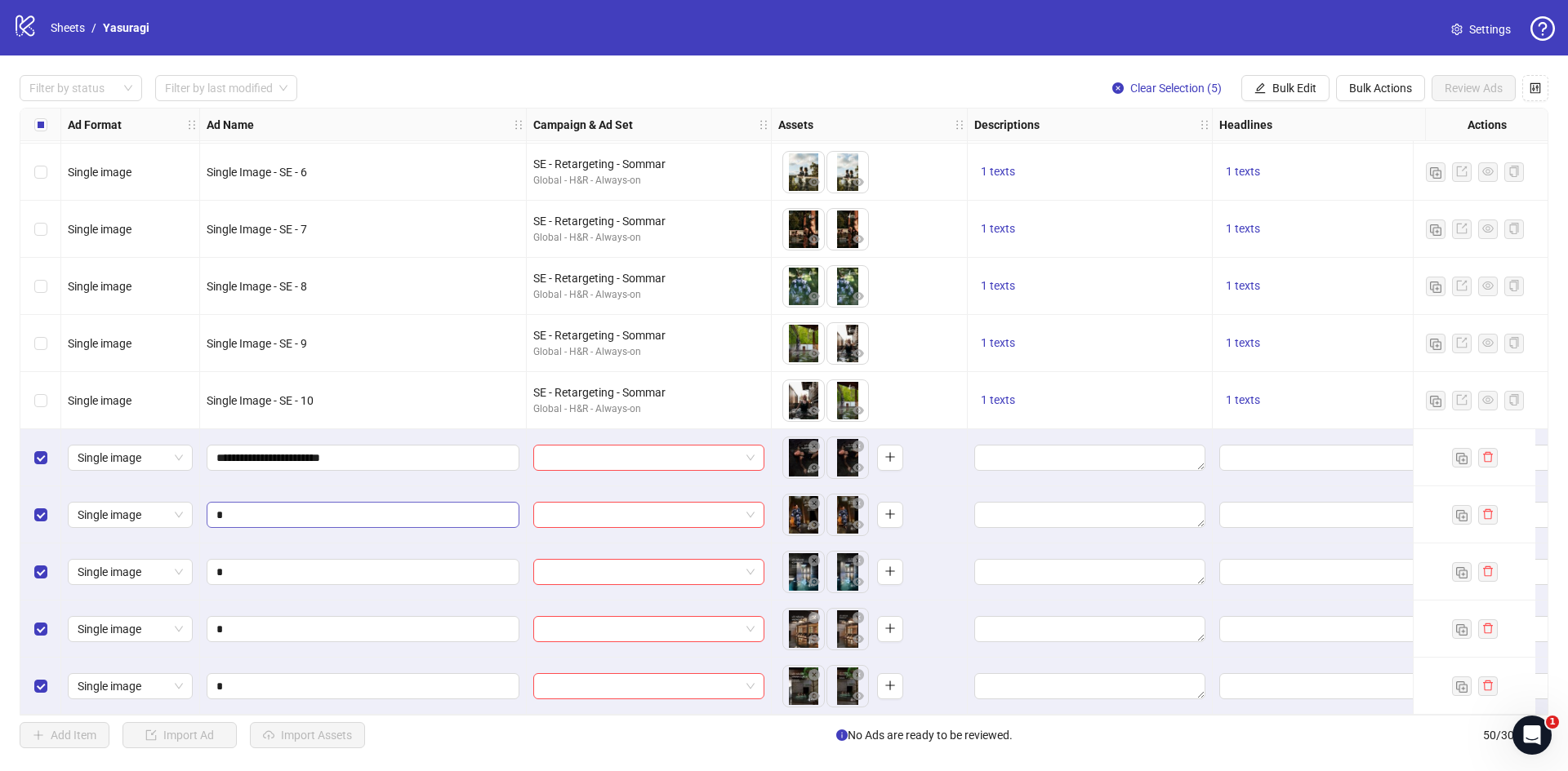
click at [212, 506] on span "*" at bounding box center [363, 515] width 313 height 26
click at [216, 507] on span "*" at bounding box center [363, 515] width 313 height 26
click at [217, 509] on input "*" at bounding box center [361, 515] width 290 height 18
click at [216, 509] on span "*" at bounding box center [363, 515] width 313 height 26
click at [218, 509] on input "*" at bounding box center [361, 515] width 290 height 18
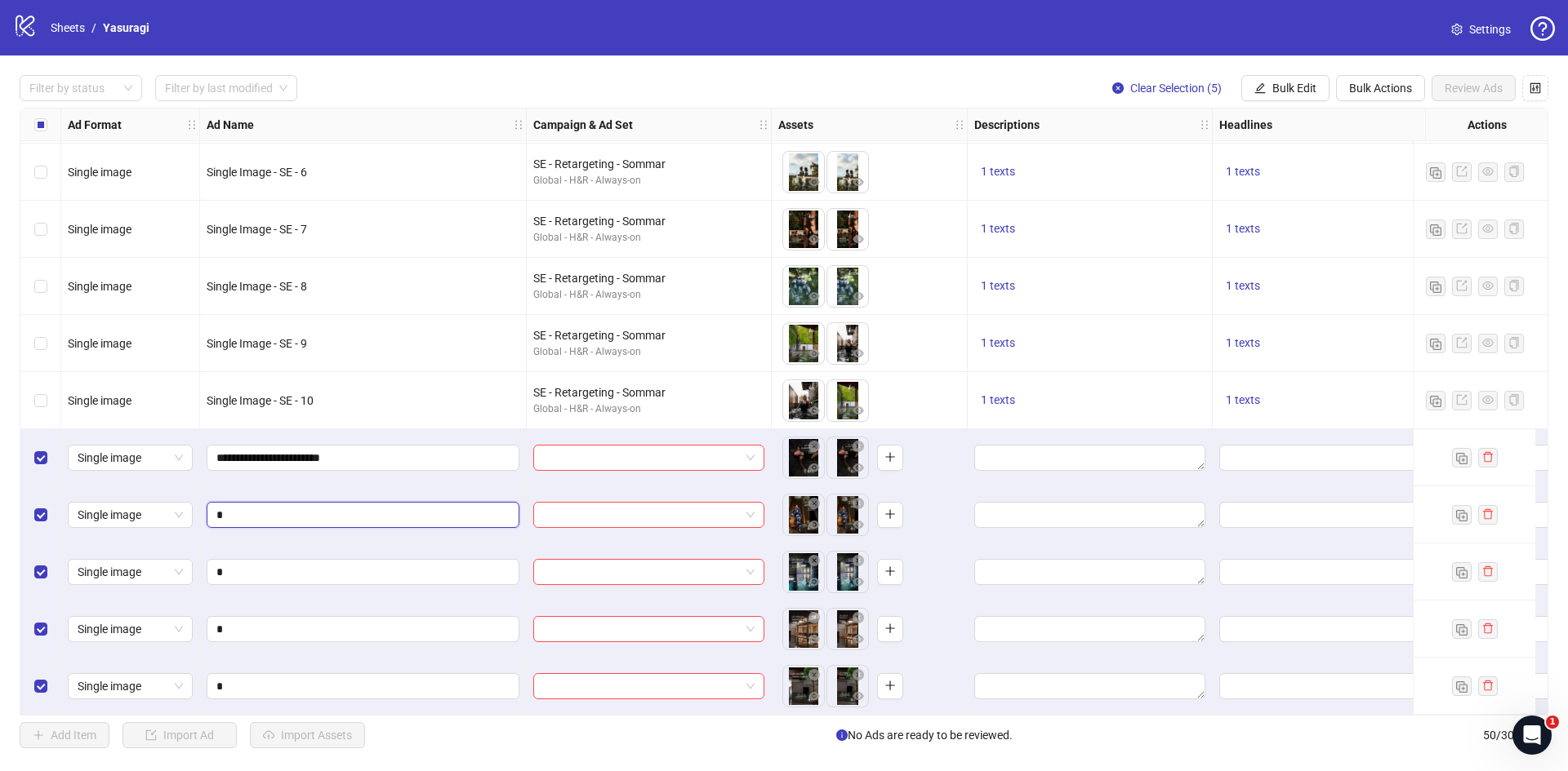
paste input "**********"
type input "**********"
click at [228, 568] on input "*" at bounding box center [361, 571] width 290 height 18
paste input "**********"
type input "**********"
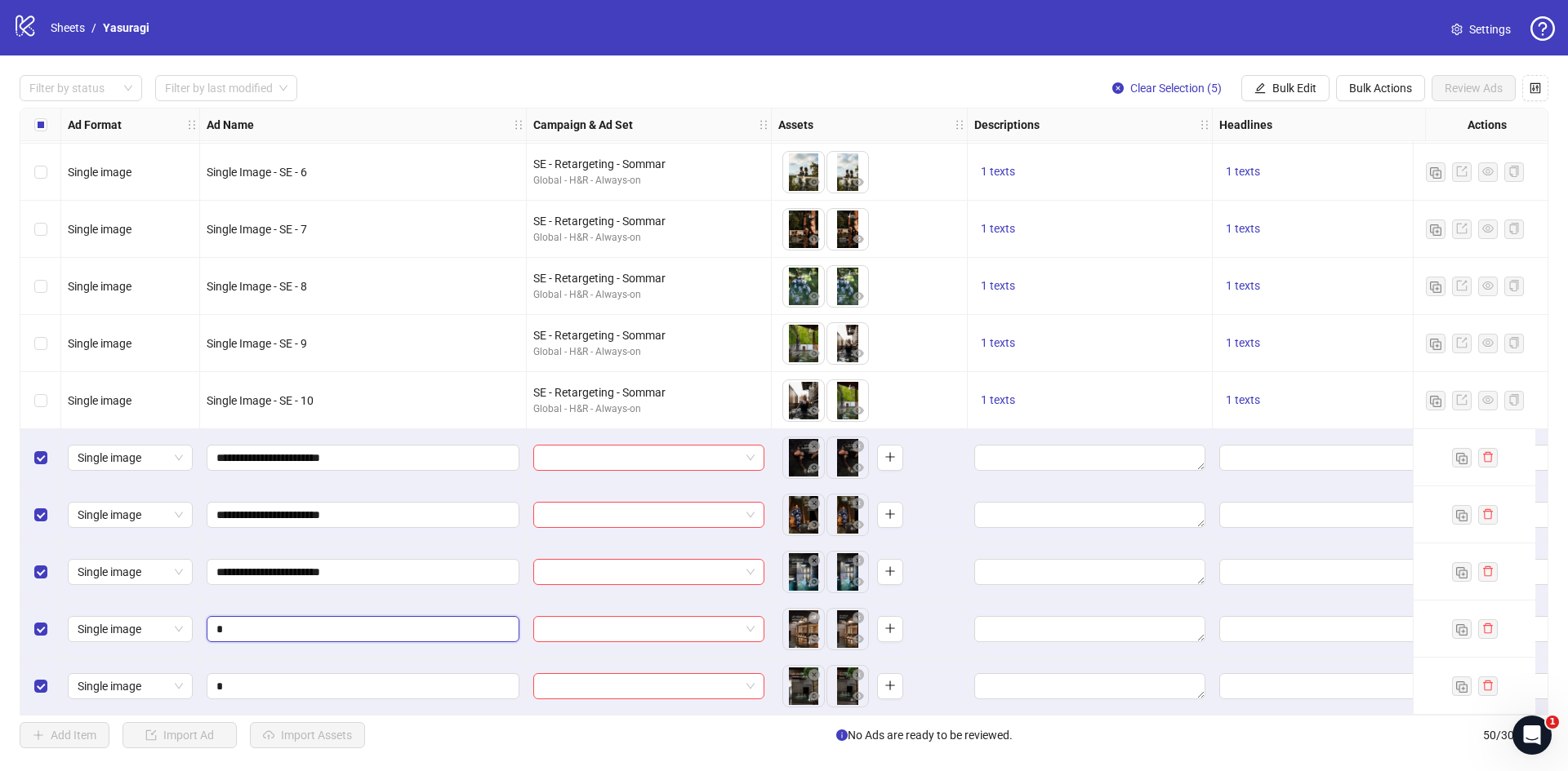
click at [241, 621] on input "*" at bounding box center [361, 629] width 290 height 18
paste input "**********"
type input "**********"
click at [251, 678] on input "*" at bounding box center [361, 686] width 290 height 18
paste input "**********"
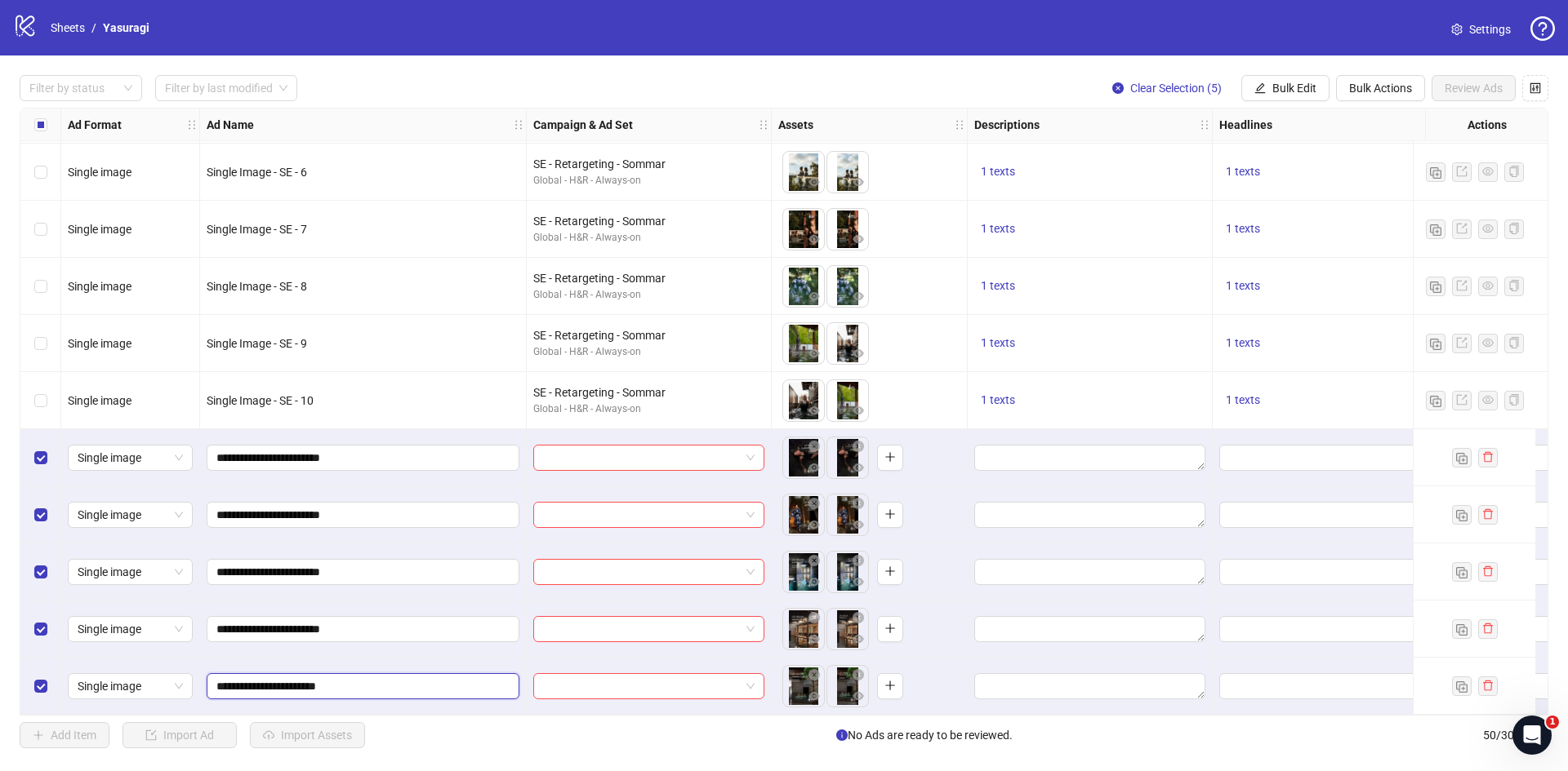
type input "**********"
click at [696, 460] on input "search" at bounding box center [641, 458] width 197 height 25
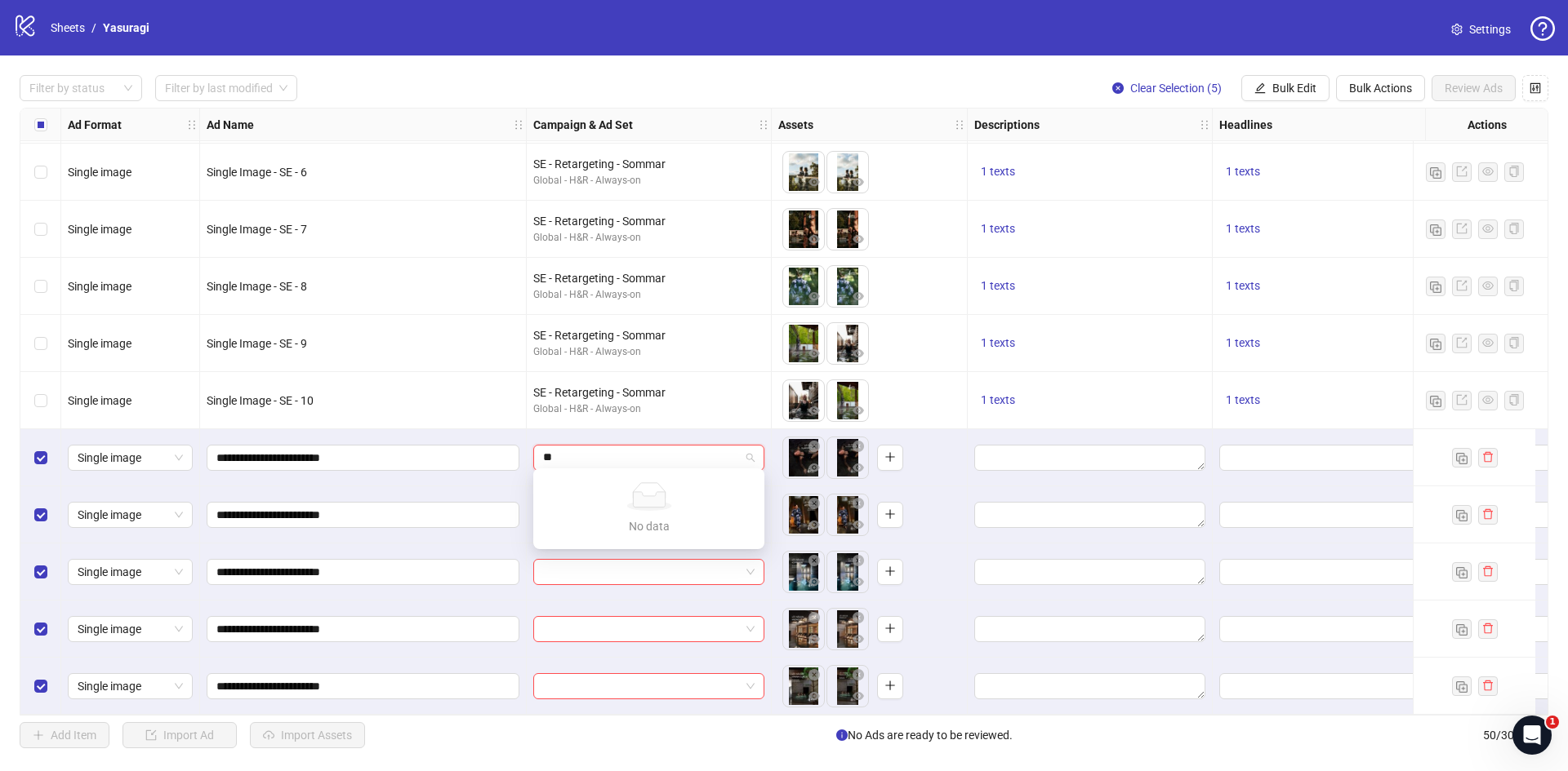
type input "*"
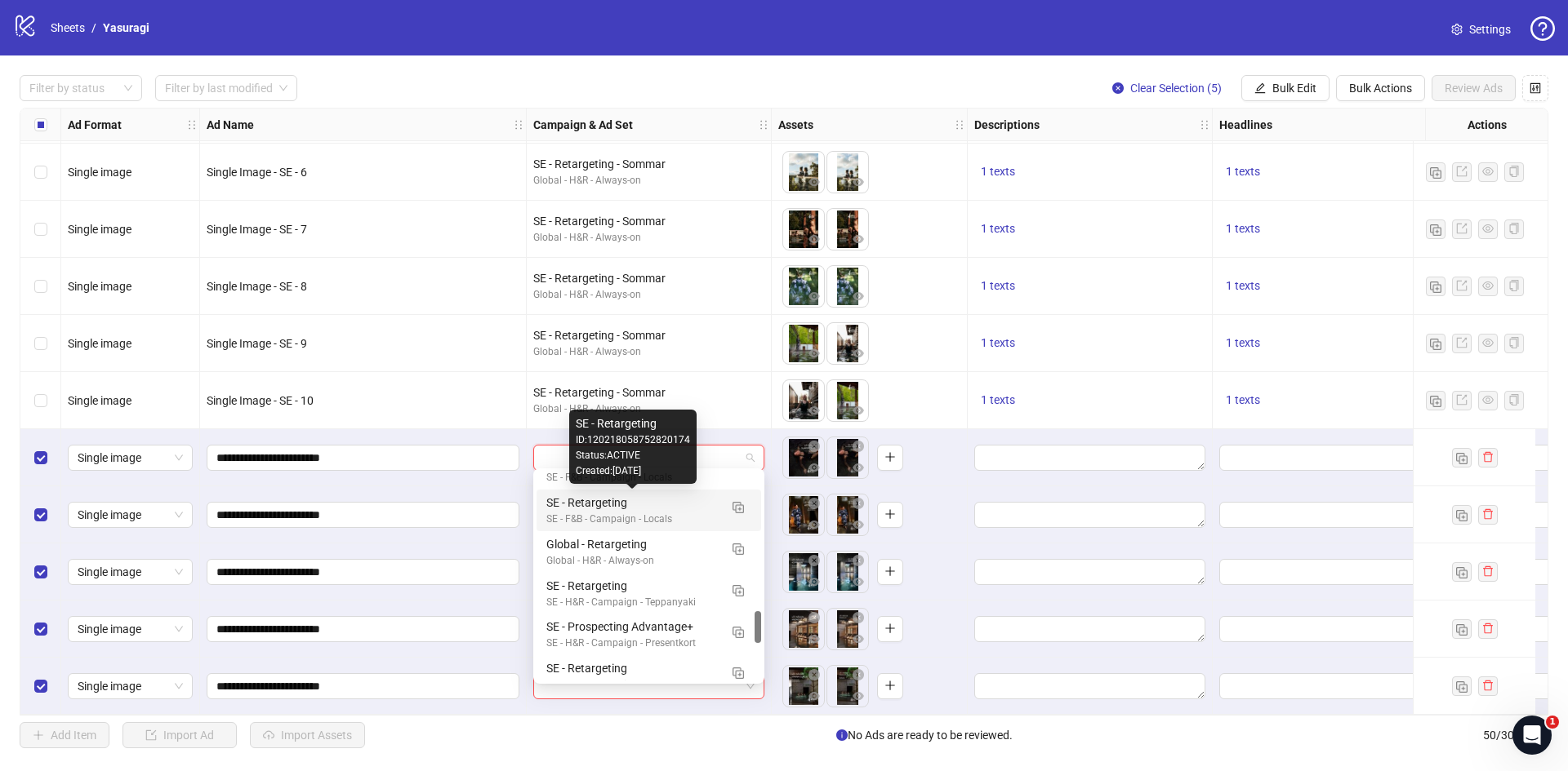
scroll to position [980, 0]
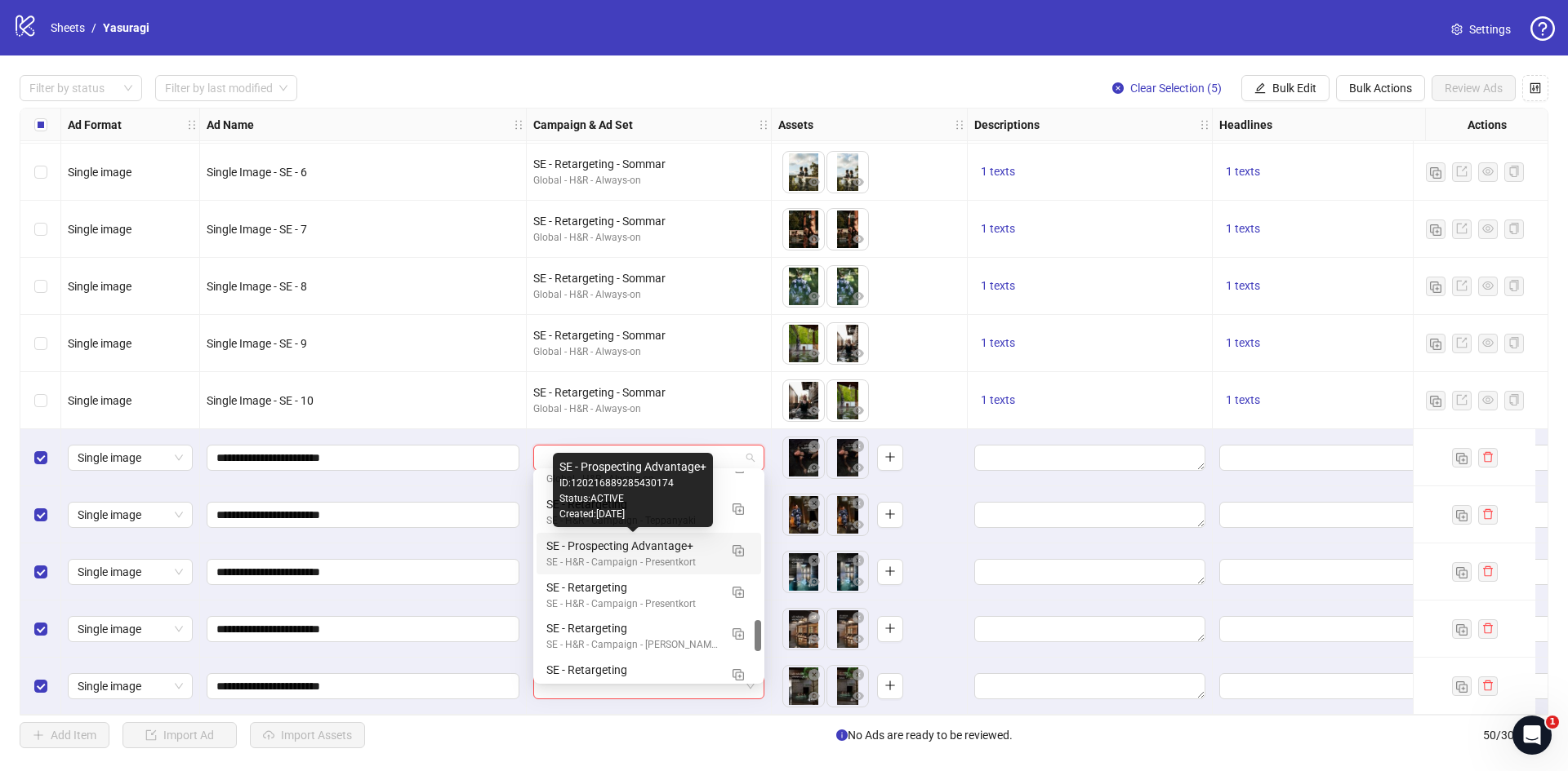
click at [612, 552] on div "SE - Prospecting Advantage+" at bounding box center [632, 546] width 172 height 18
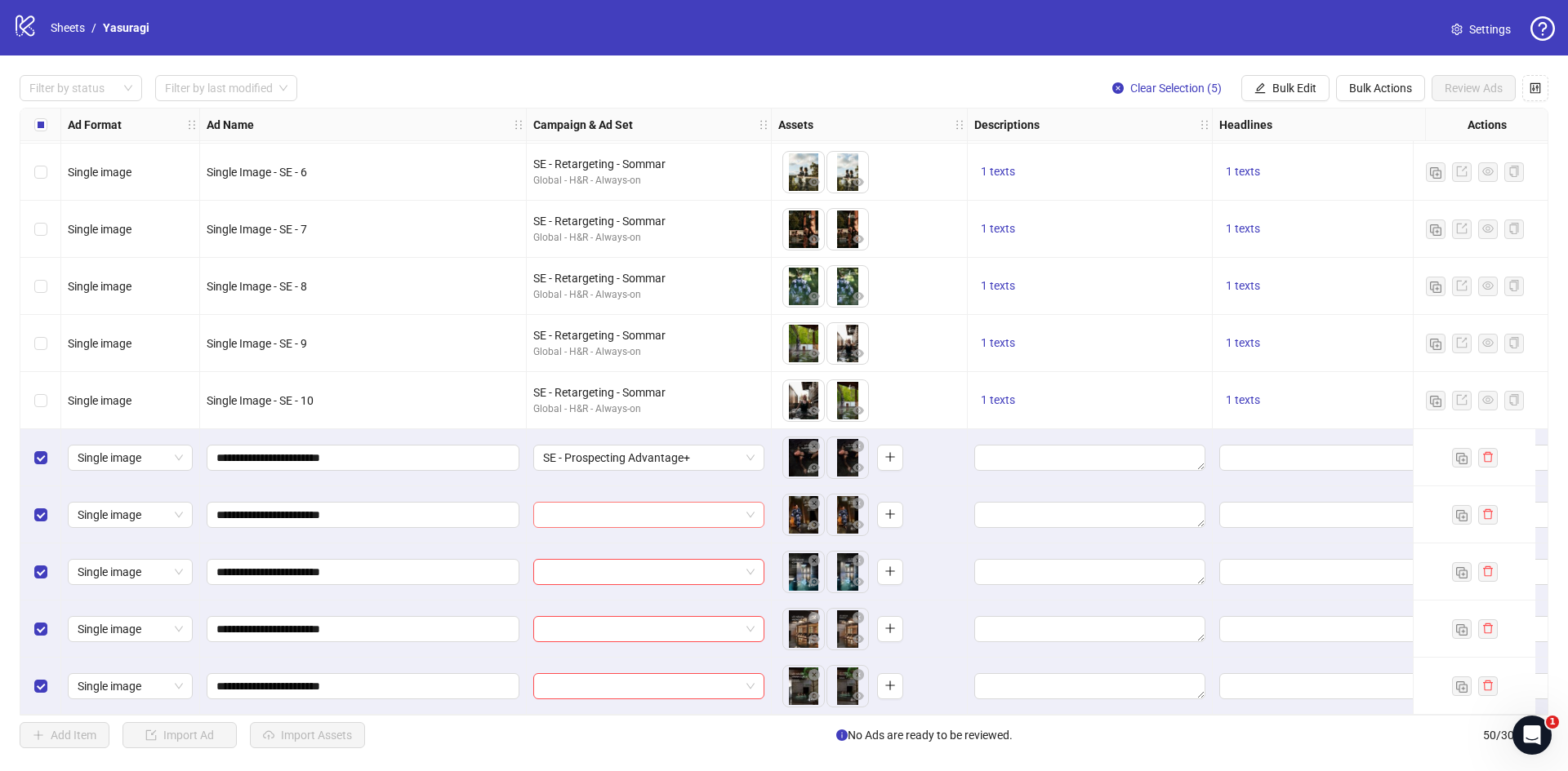
click at [641, 513] on input "search" at bounding box center [641, 515] width 197 height 25
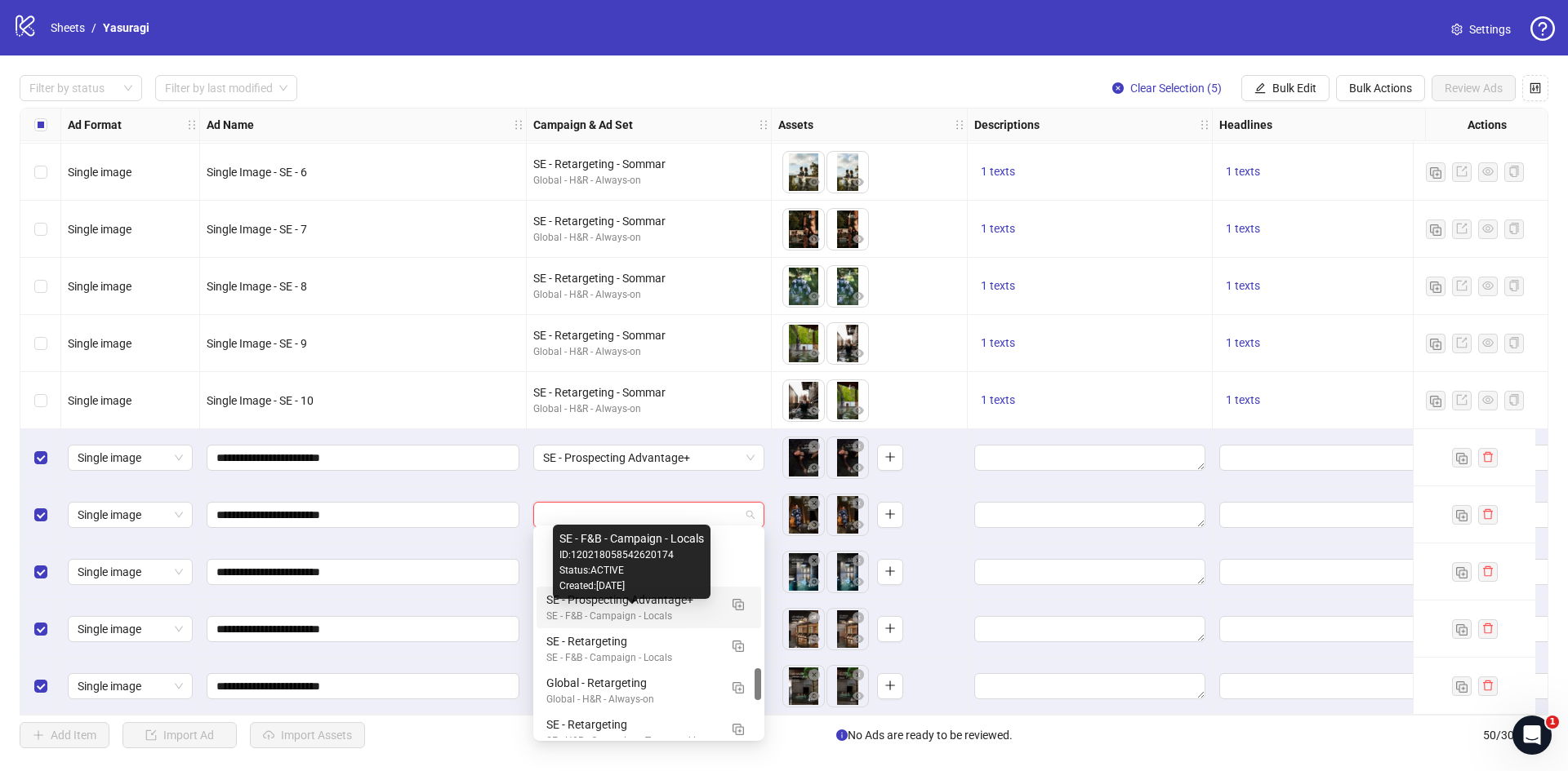
scroll to position [898, 0]
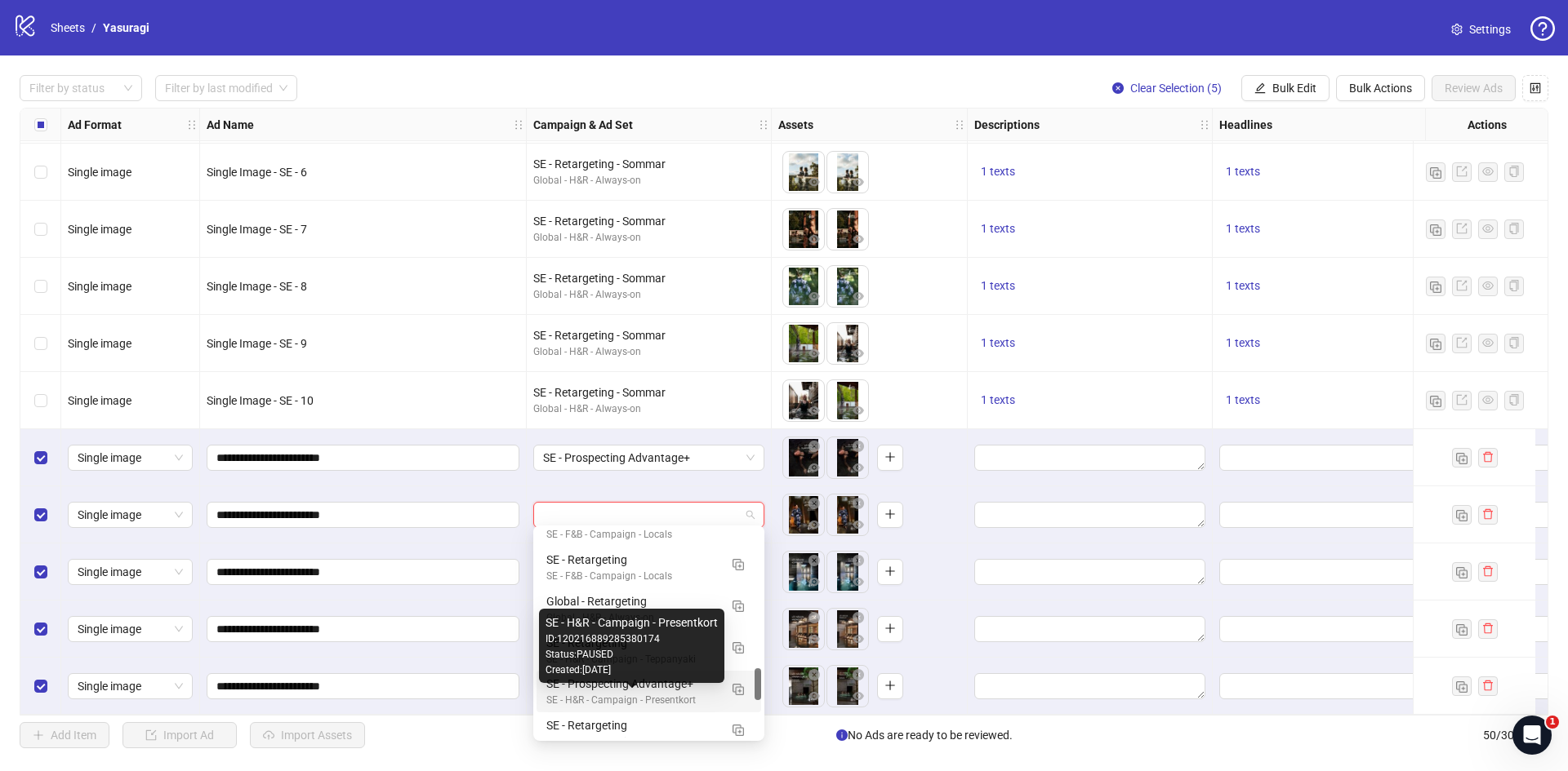
click at [662, 695] on div "SE - H&R - Campaign - Presentkort" at bounding box center [632, 701] width 172 height 15
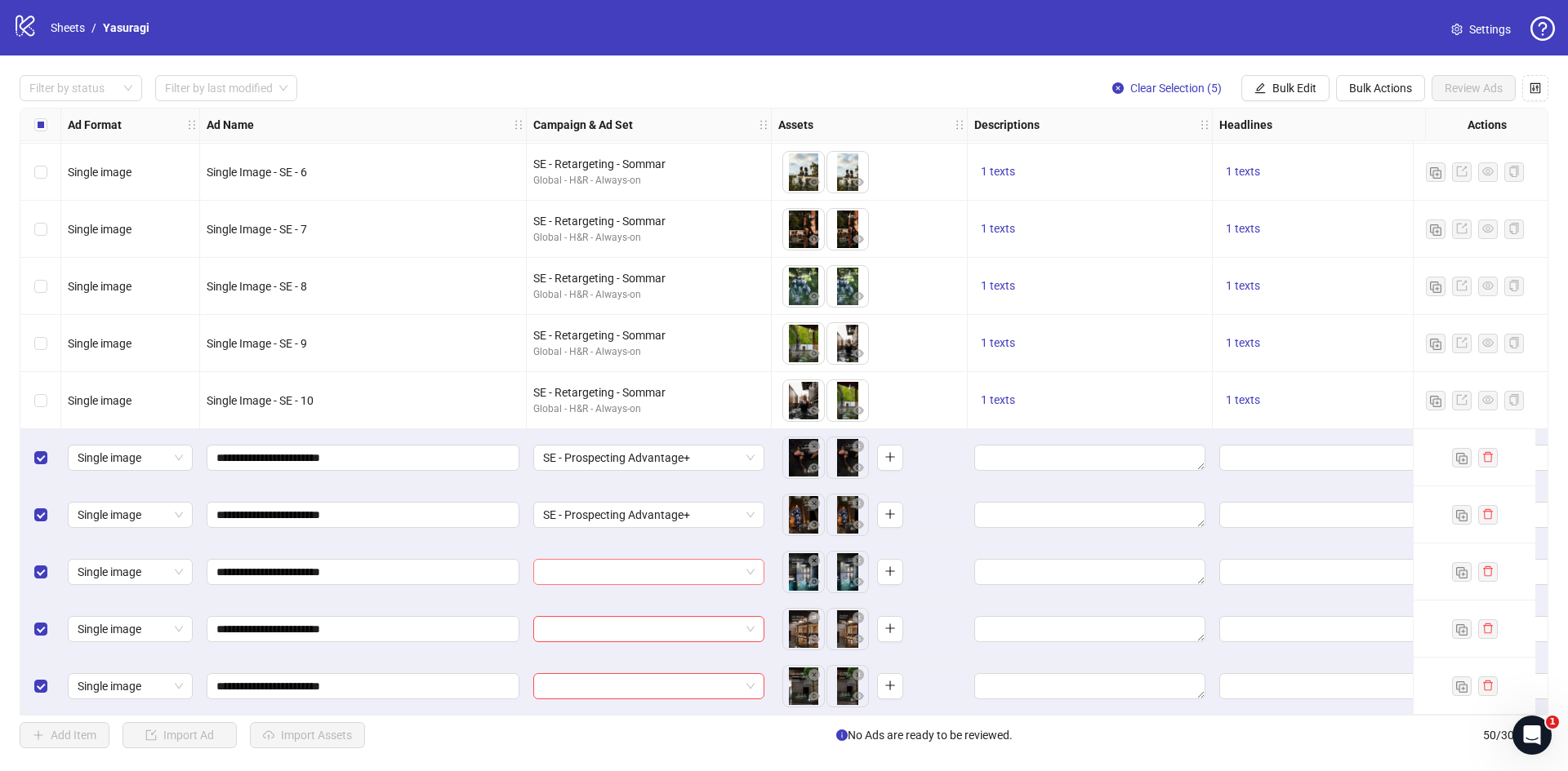
click at [636, 564] on input "search" at bounding box center [641, 571] width 197 height 25
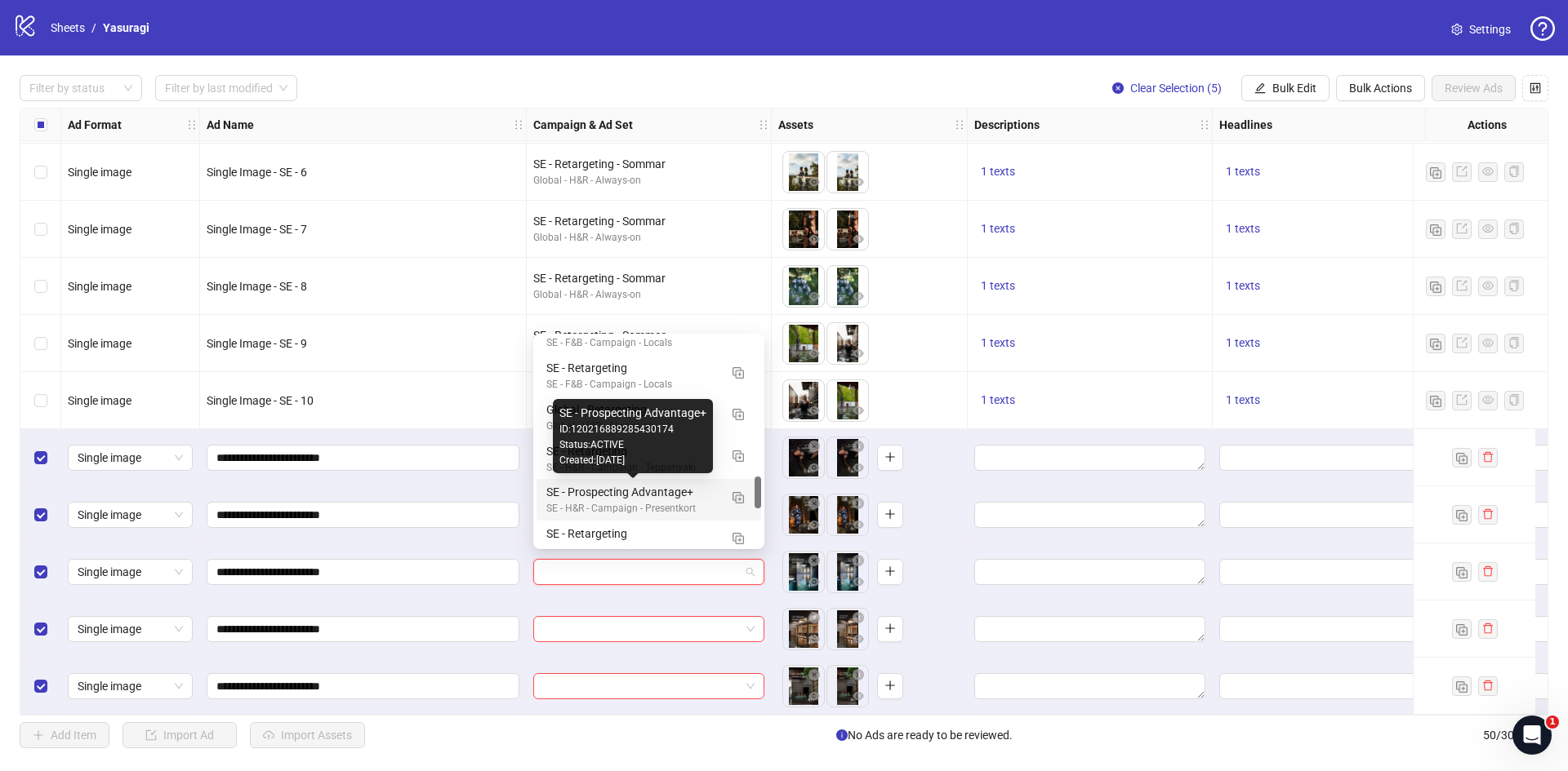
click at [670, 494] on div "SE - Prospecting Advantage+" at bounding box center [632, 492] width 172 height 18
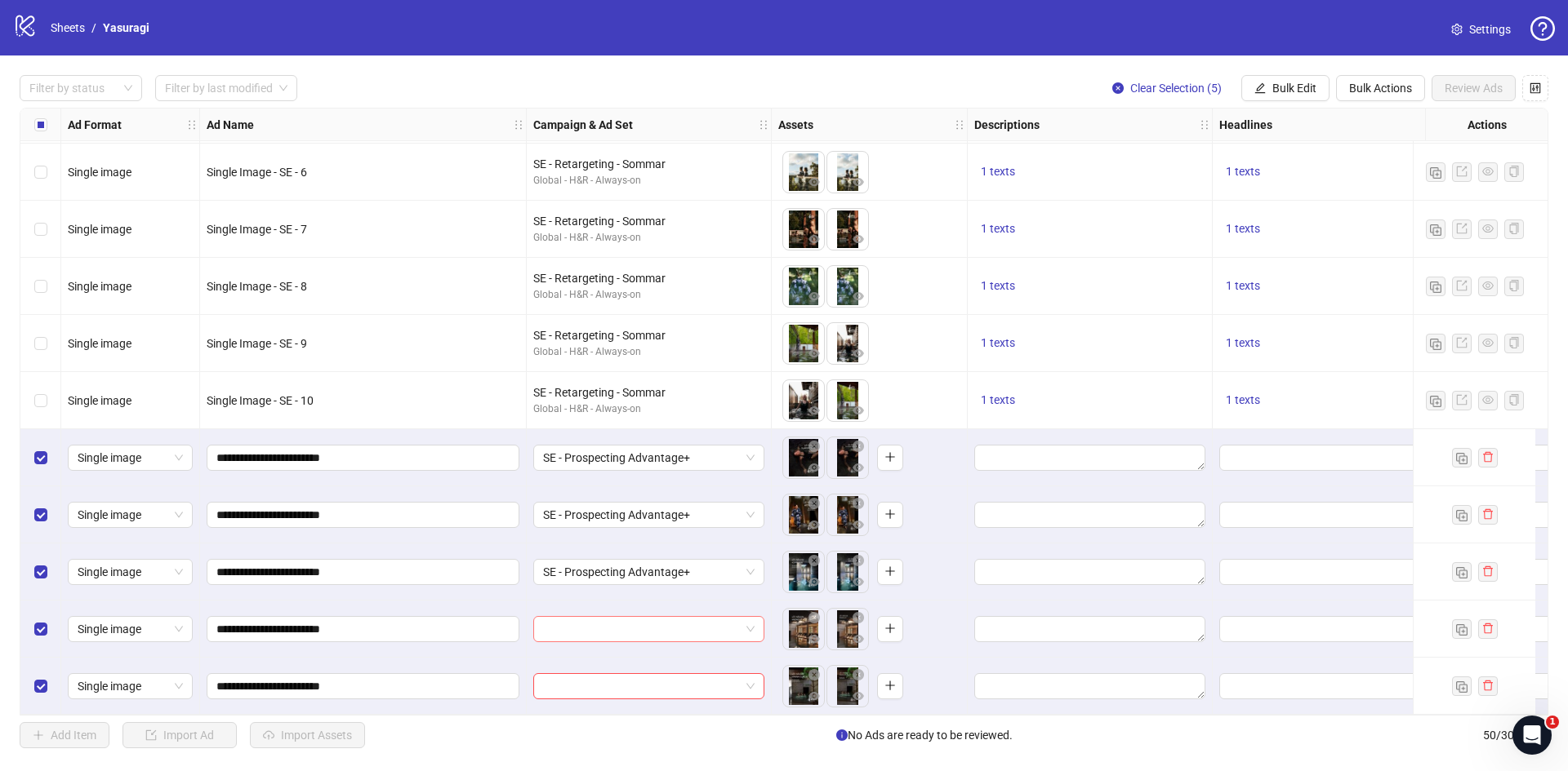
click at [656, 626] on input "search" at bounding box center [641, 629] width 197 height 25
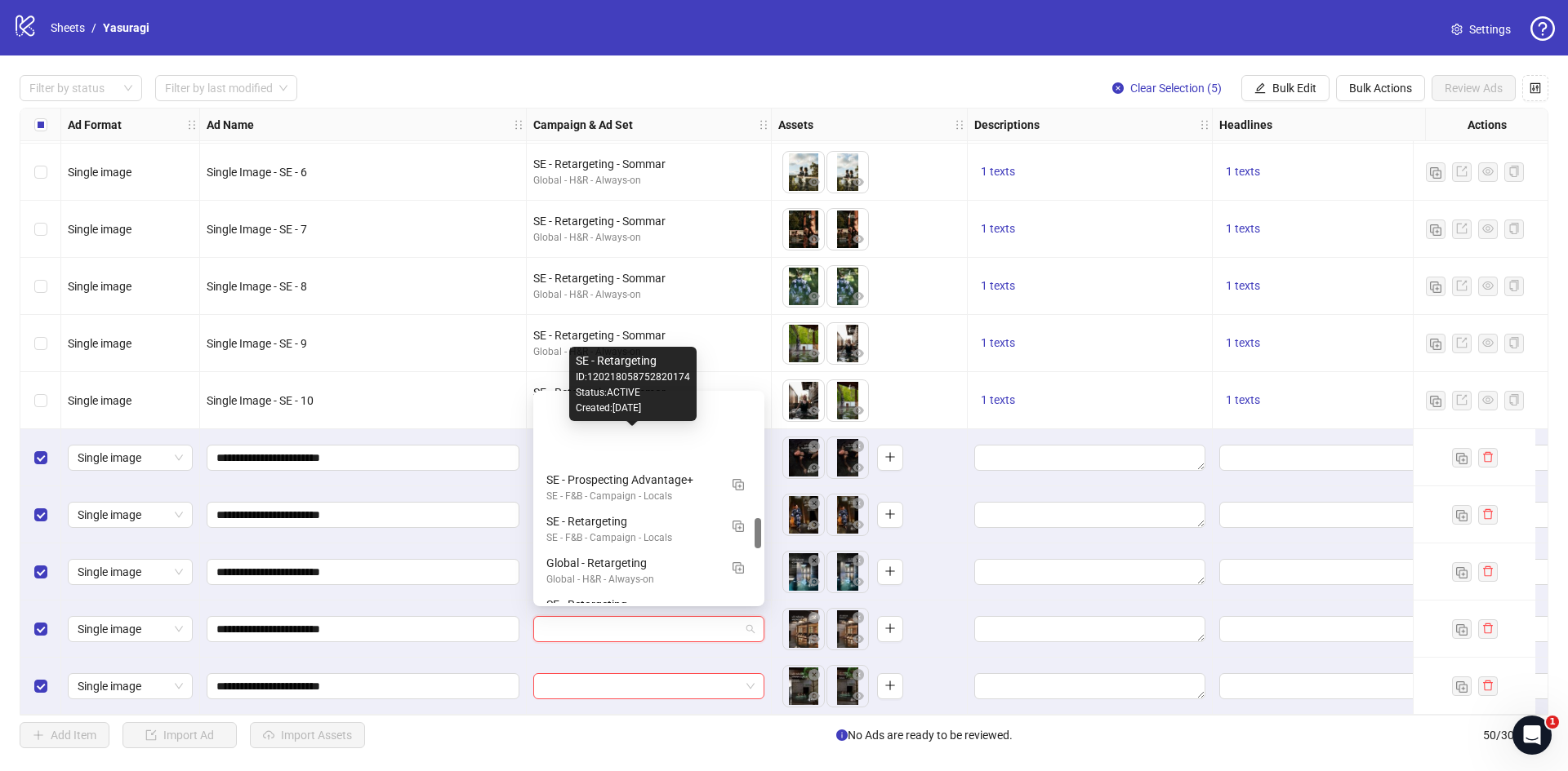
scroll to position [836, 0]
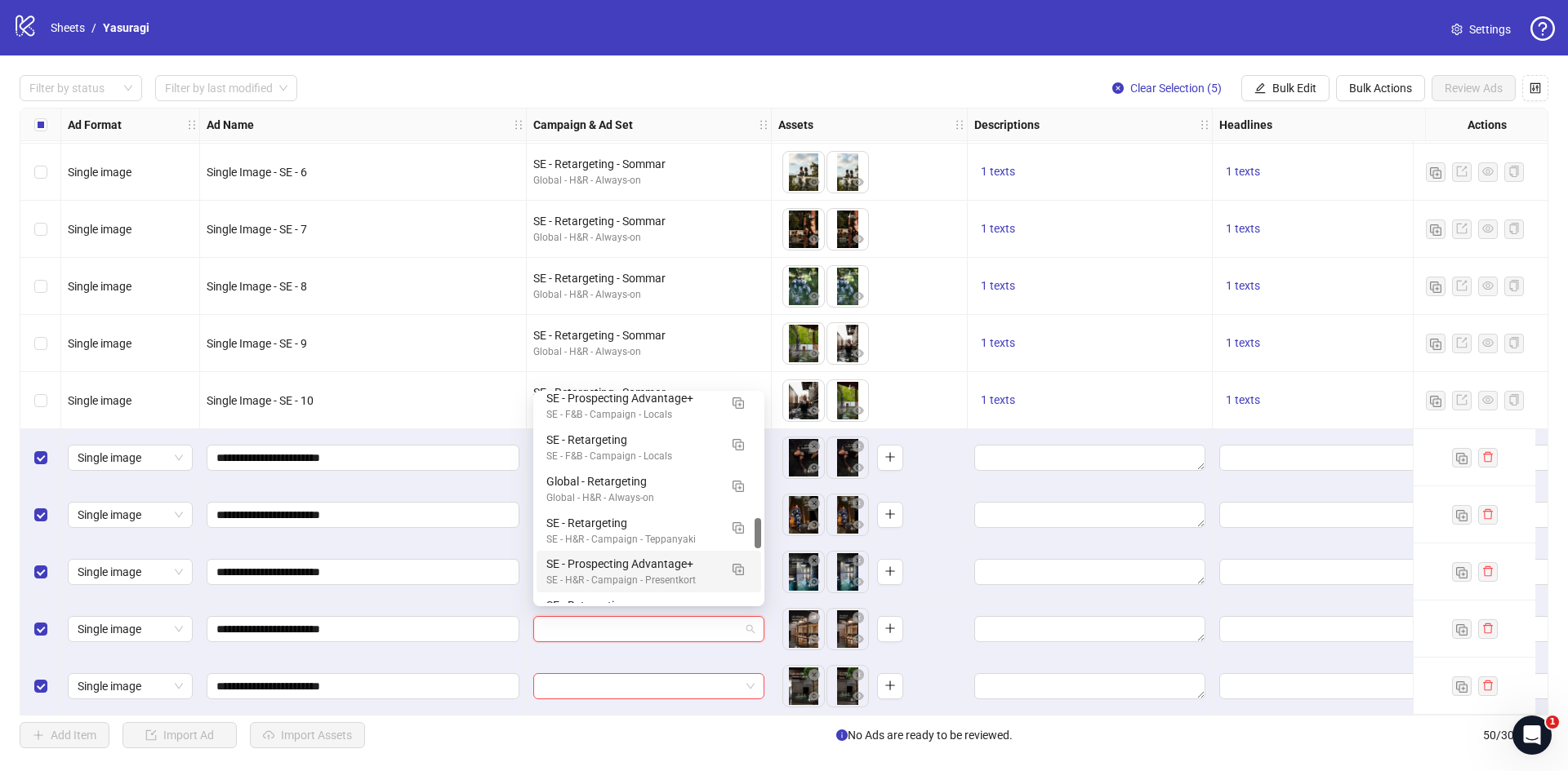
click at [650, 574] on div "SE - H&R - Campaign - Presentkort" at bounding box center [632, 581] width 172 height 15
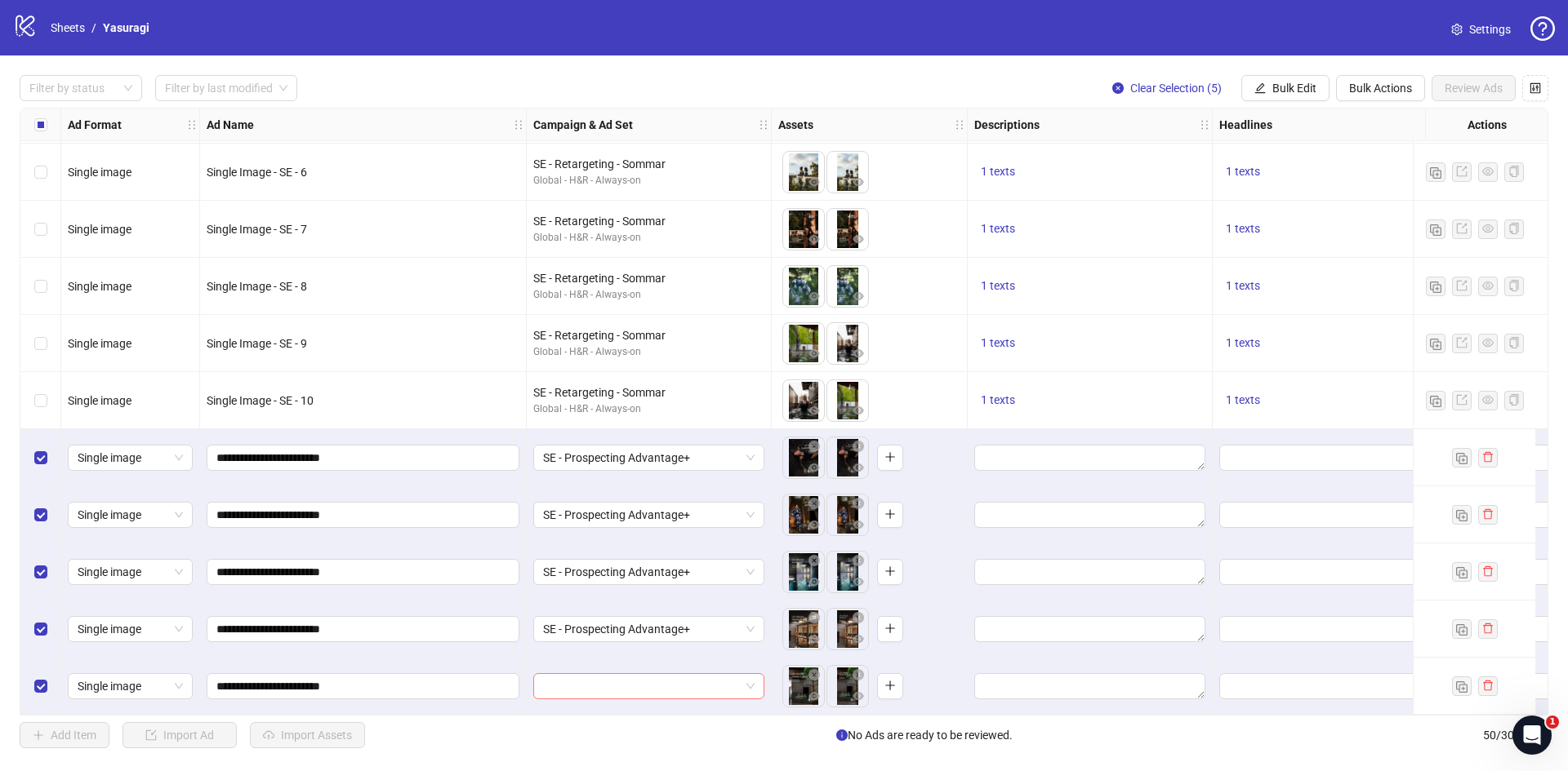
click at [656, 676] on input "search" at bounding box center [641, 686] width 197 height 25
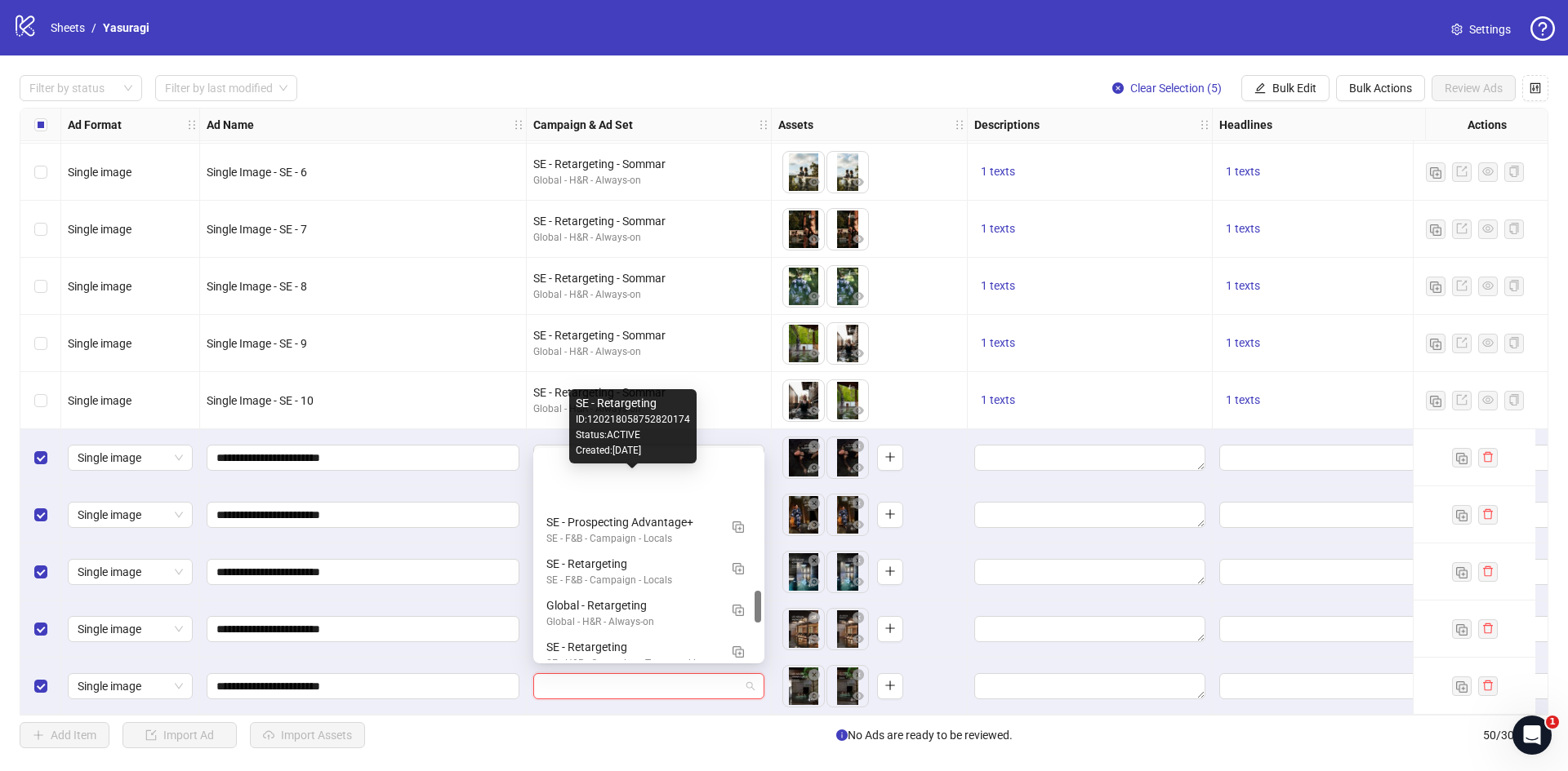
scroll to position [898, 0]
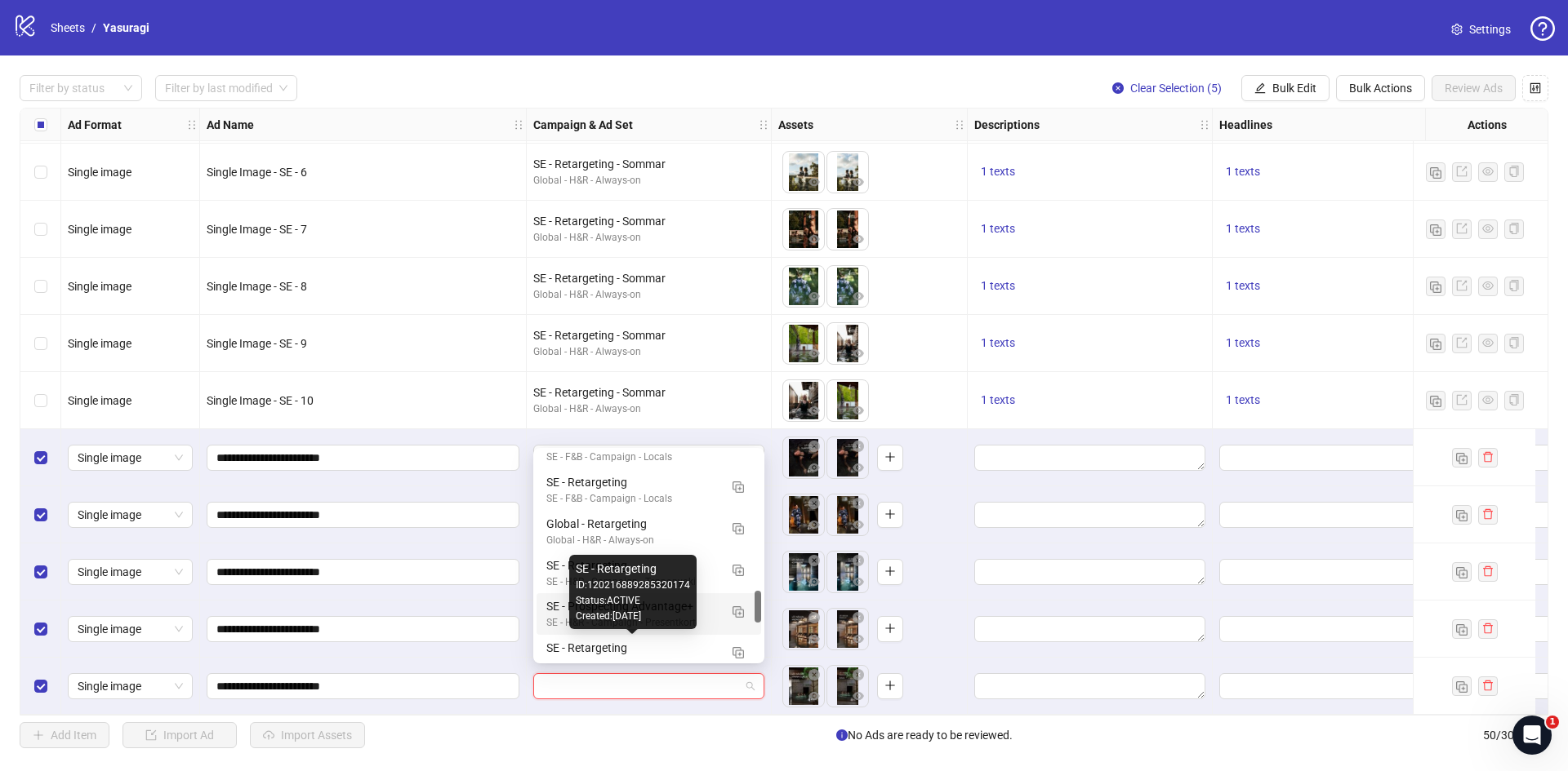
click at [658, 621] on div "Created: [DATE]" at bounding box center [633, 616] width 115 height 15
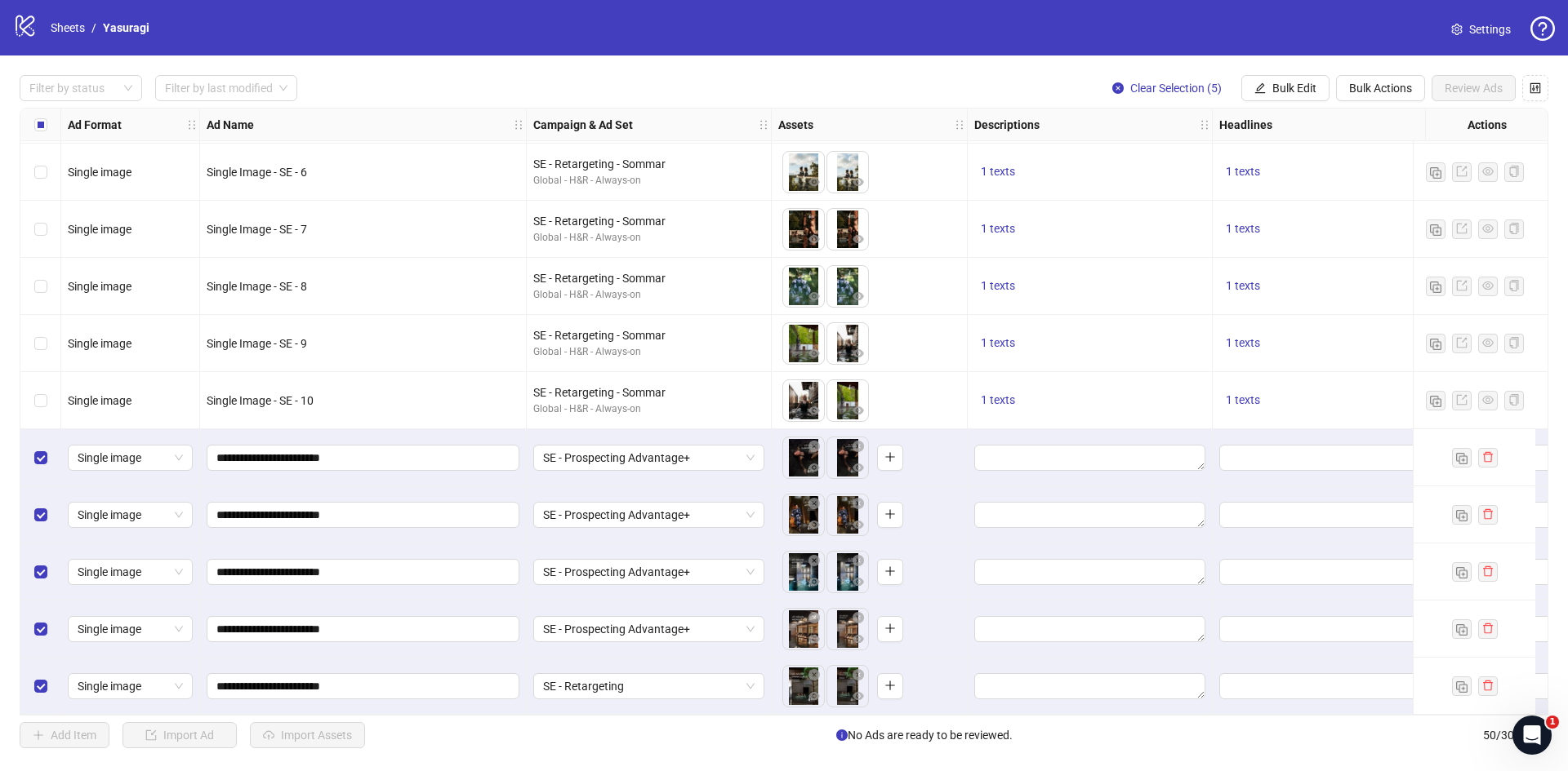
scroll to position [2289, 310]
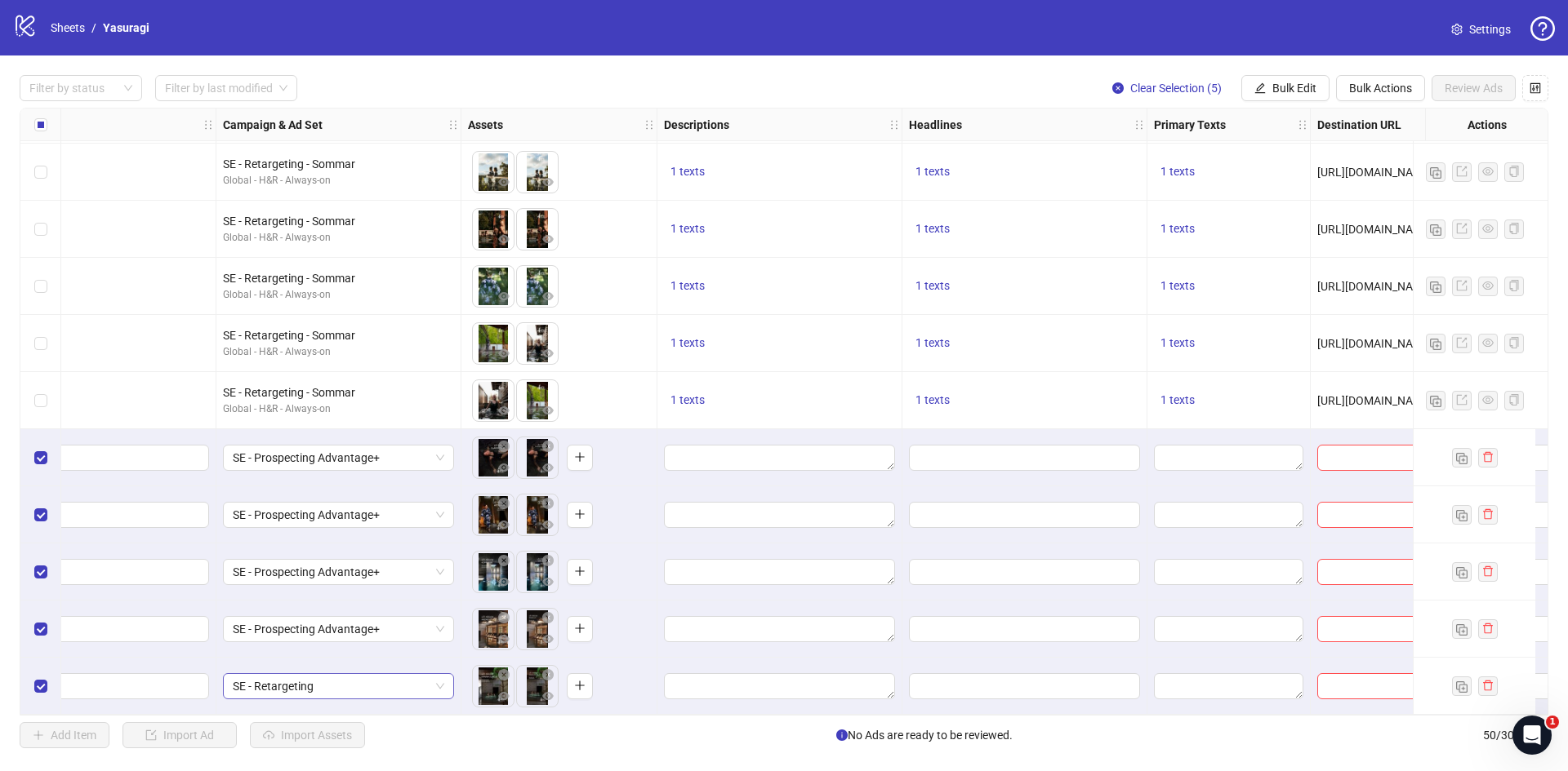
click at [341, 688] on span "SE - Retargeting" at bounding box center [338, 686] width 212 height 25
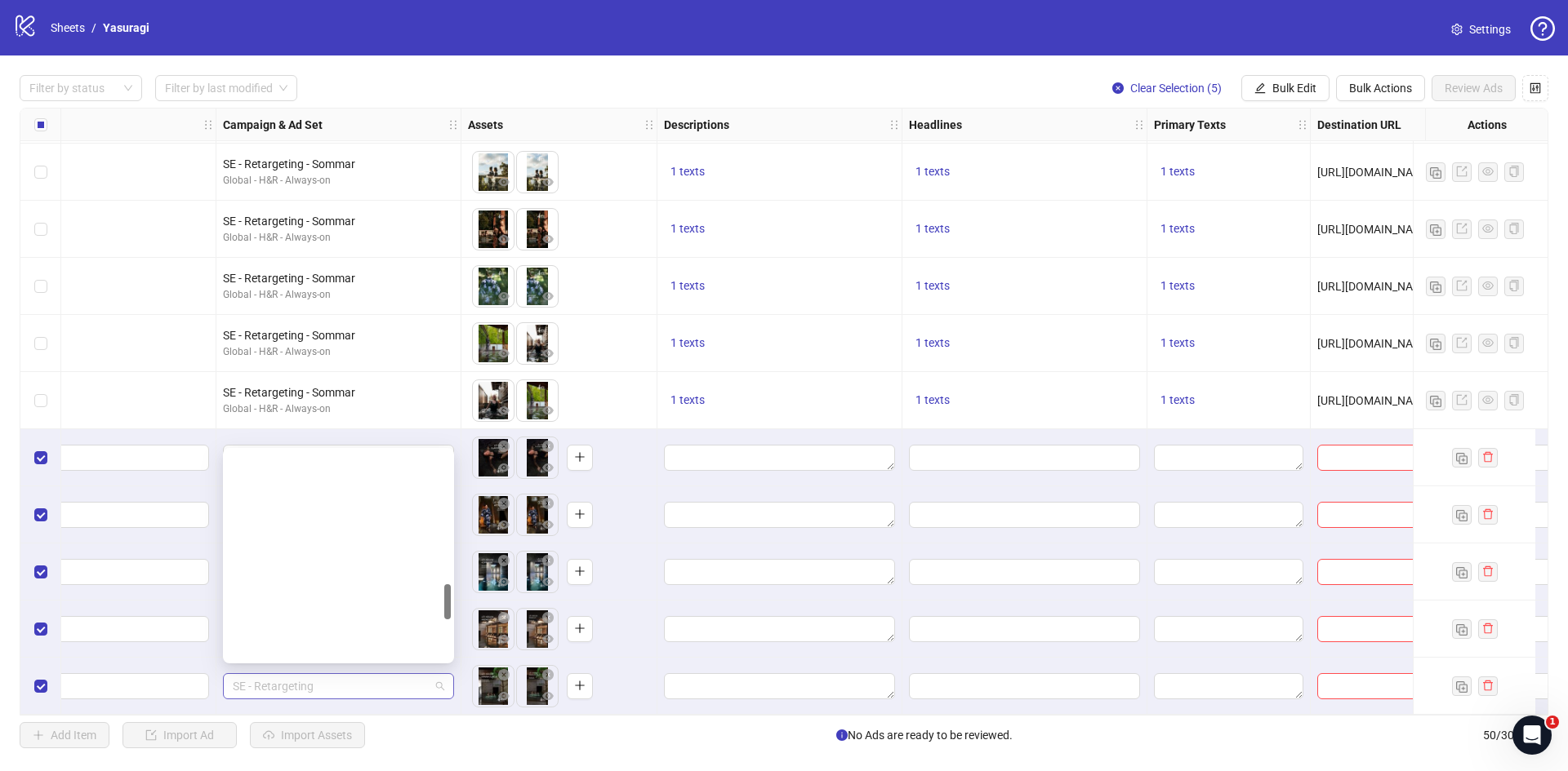
scroll to position [791, 0]
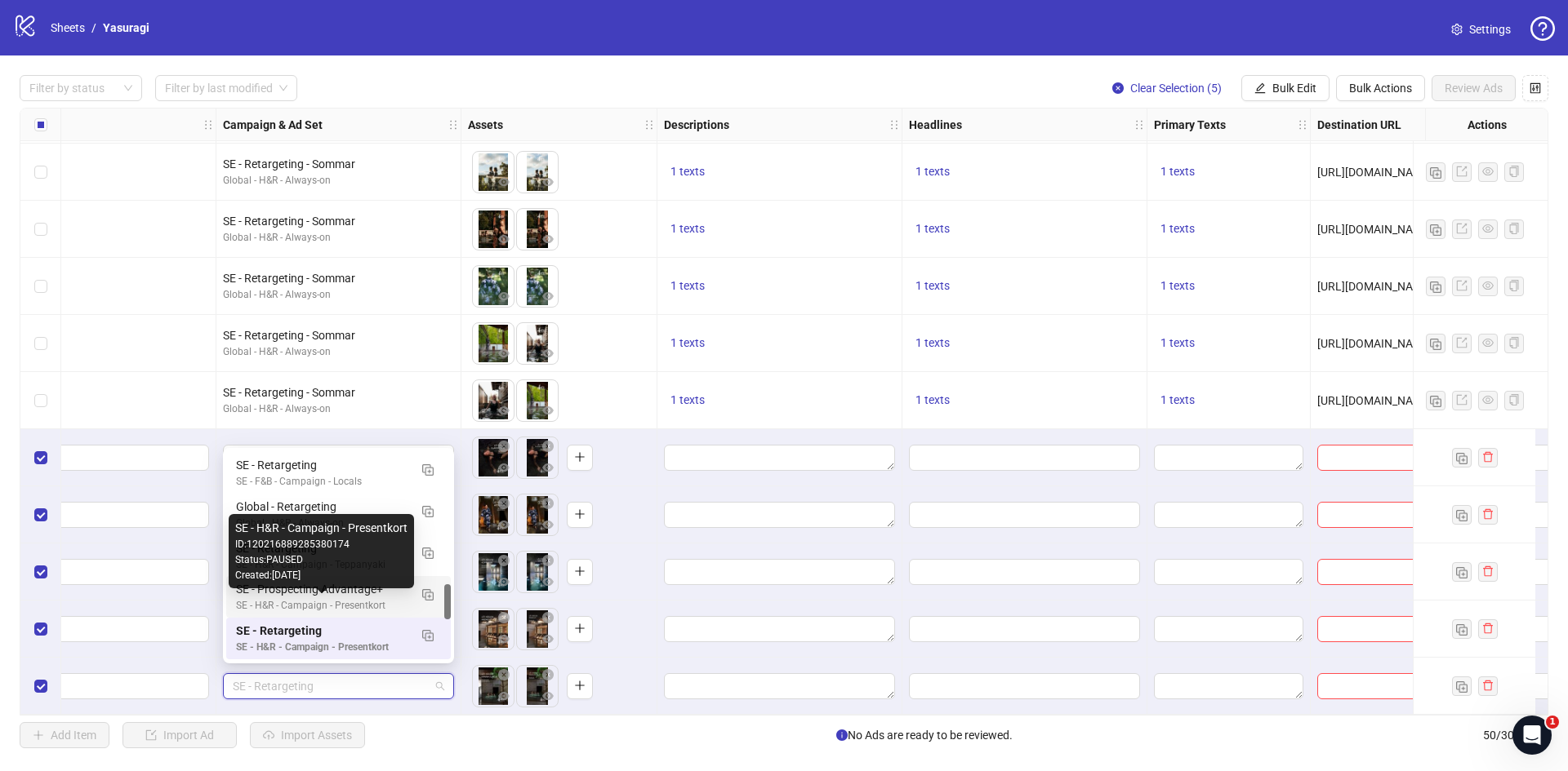
click at [360, 601] on div "SE - H&R - Campaign - Presentkort" at bounding box center [322, 606] width 172 height 15
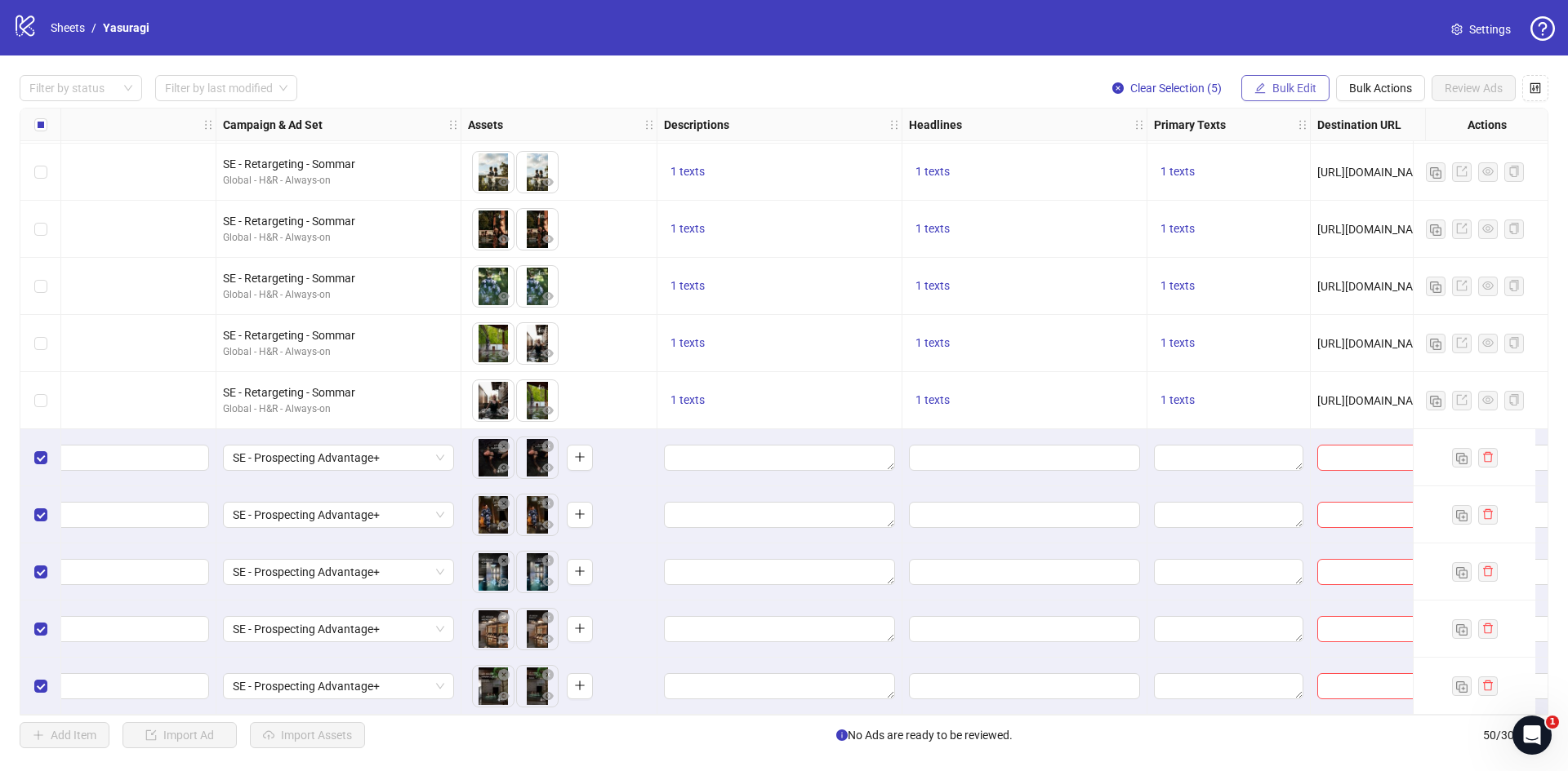
click at [1292, 82] on span "Bulk Edit" at bounding box center [1294, 87] width 44 height 13
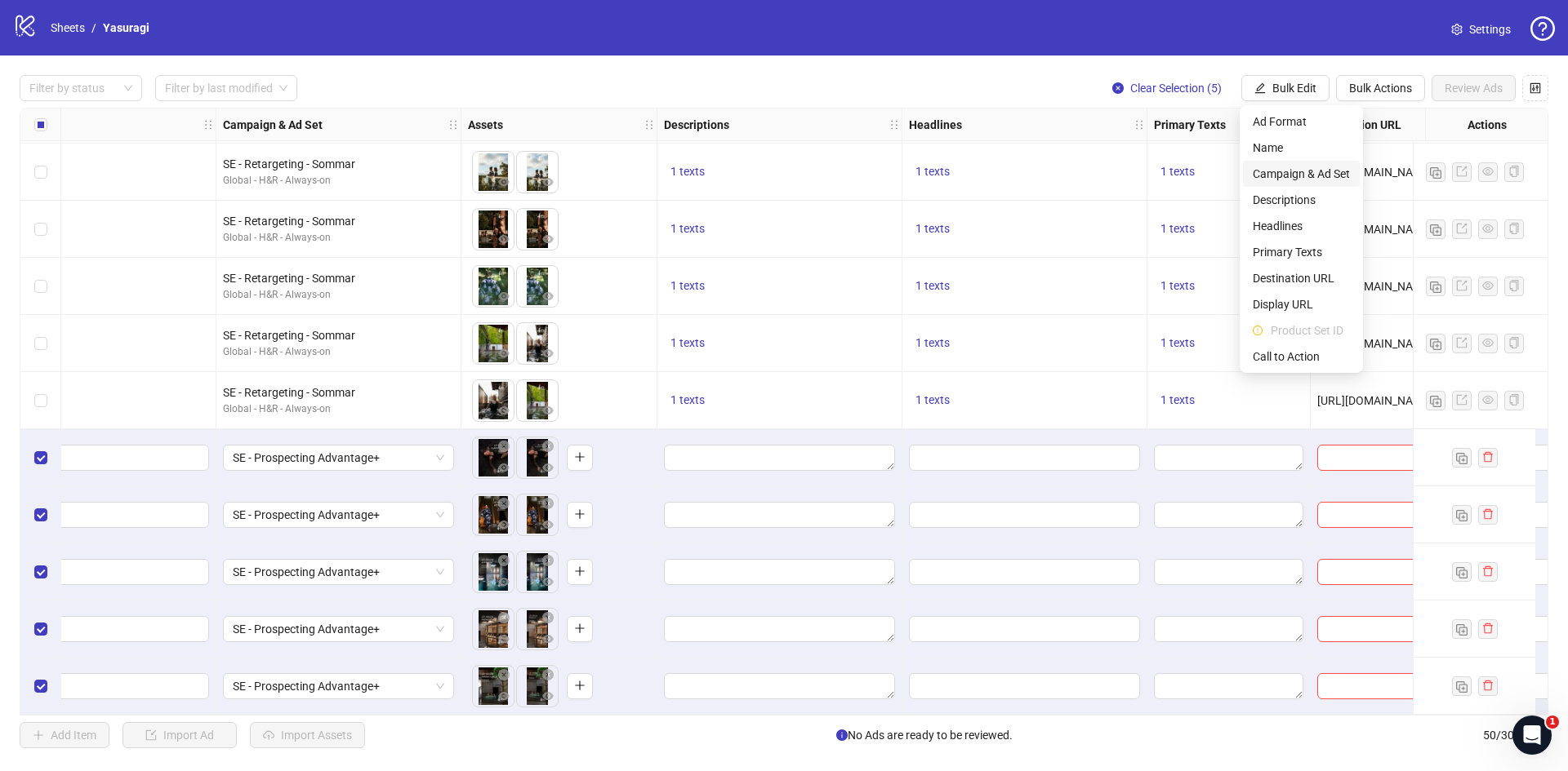
click at [1284, 175] on span "Campaign & Ad Set" at bounding box center [1301, 173] width 97 height 18
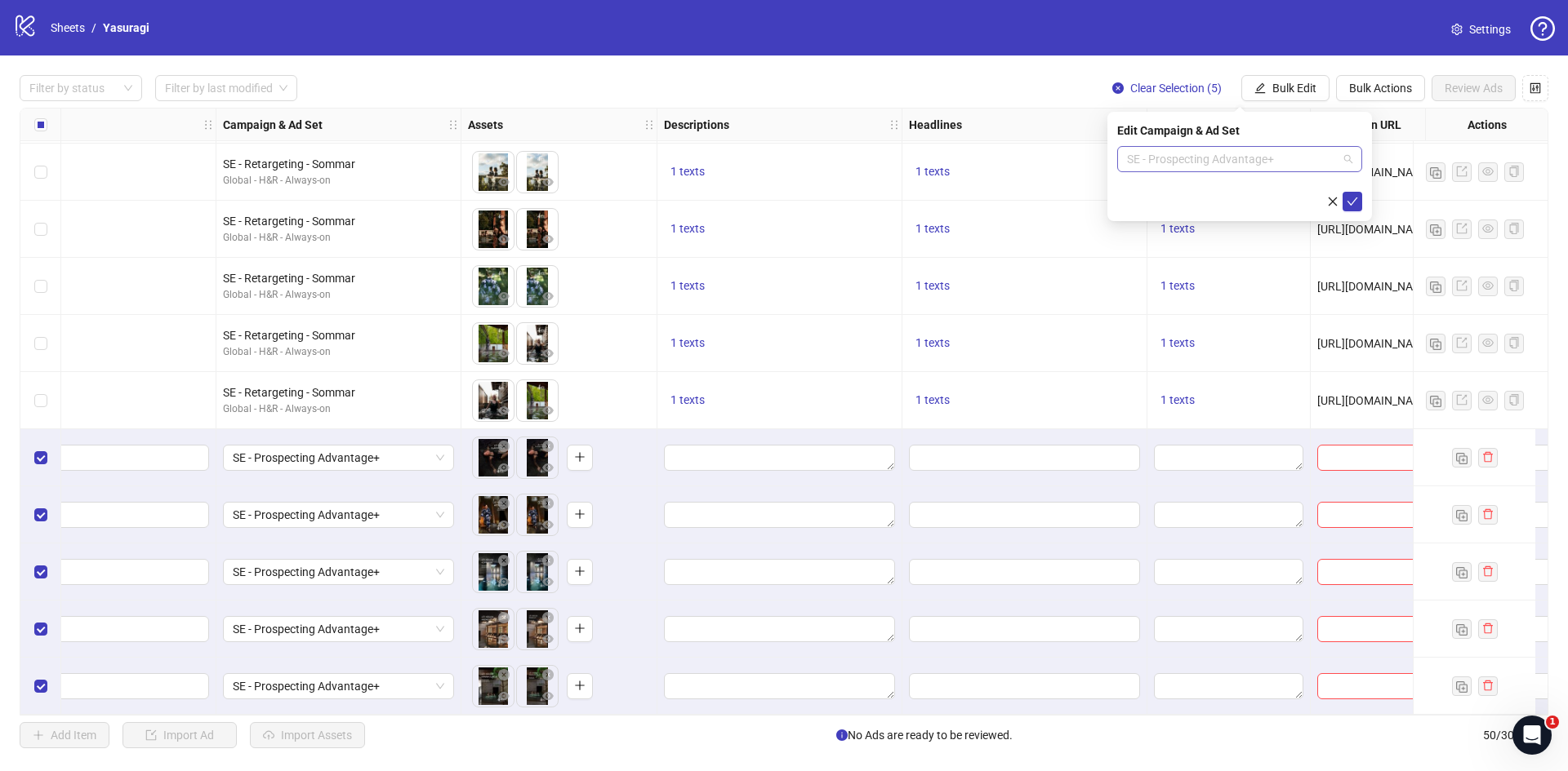
click at [1303, 164] on span "SE - Prospecting Advantage+" at bounding box center [1239, 159] width 225 height 25
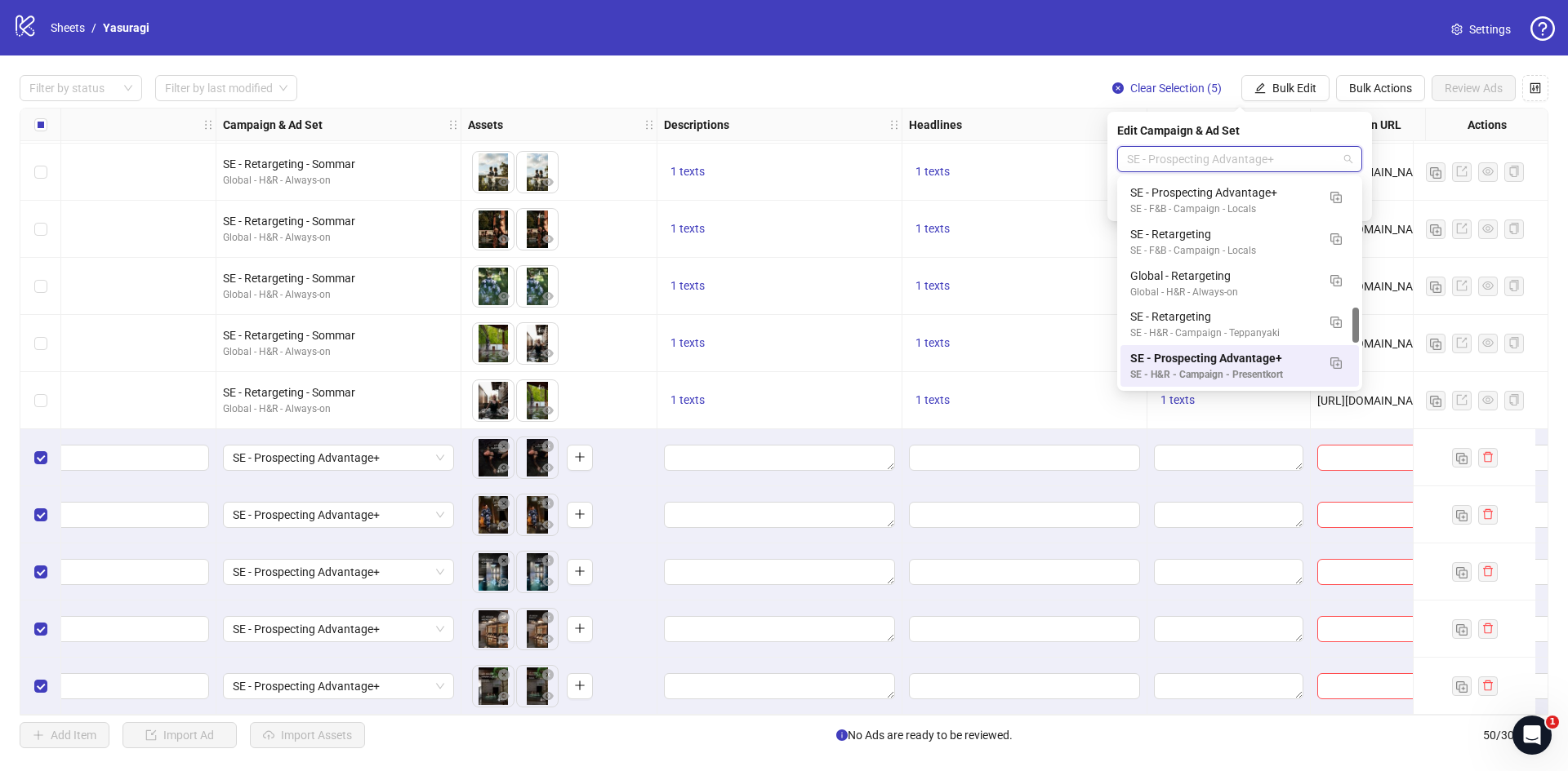
click at [1231, 367] on div "SE - Prospecting Advantage+" at bounding box center [1222, 357] width 186 height 18
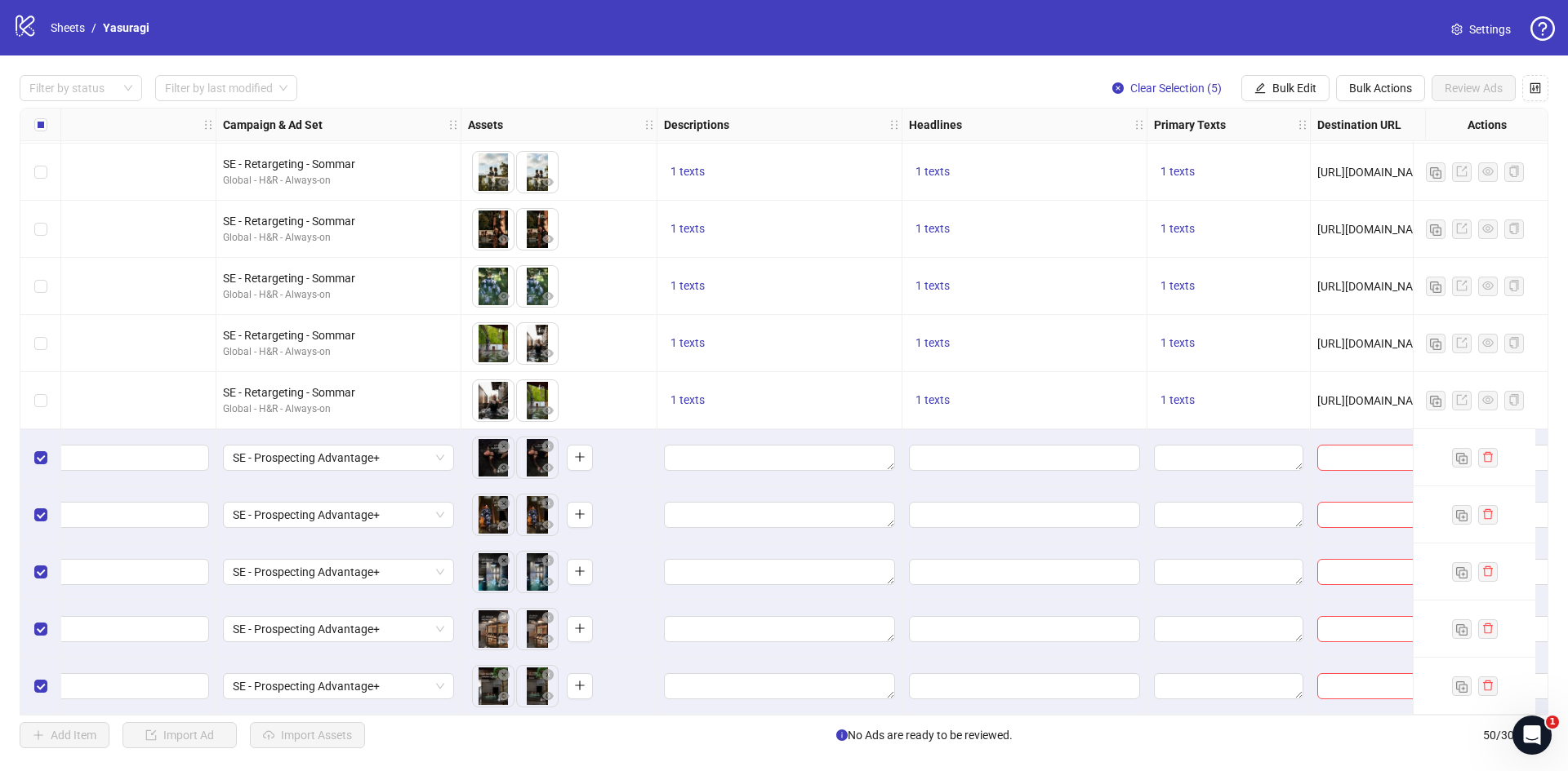
click at [1243, 47] on div "logo/logo-mobile Sheets / Yasuragi Settings" at bounding box center [784, 27] width 1568 height 55
click at [1276, 79] on button "Bulk Edit" at bounding box center [1285, 87] width 88 height 26
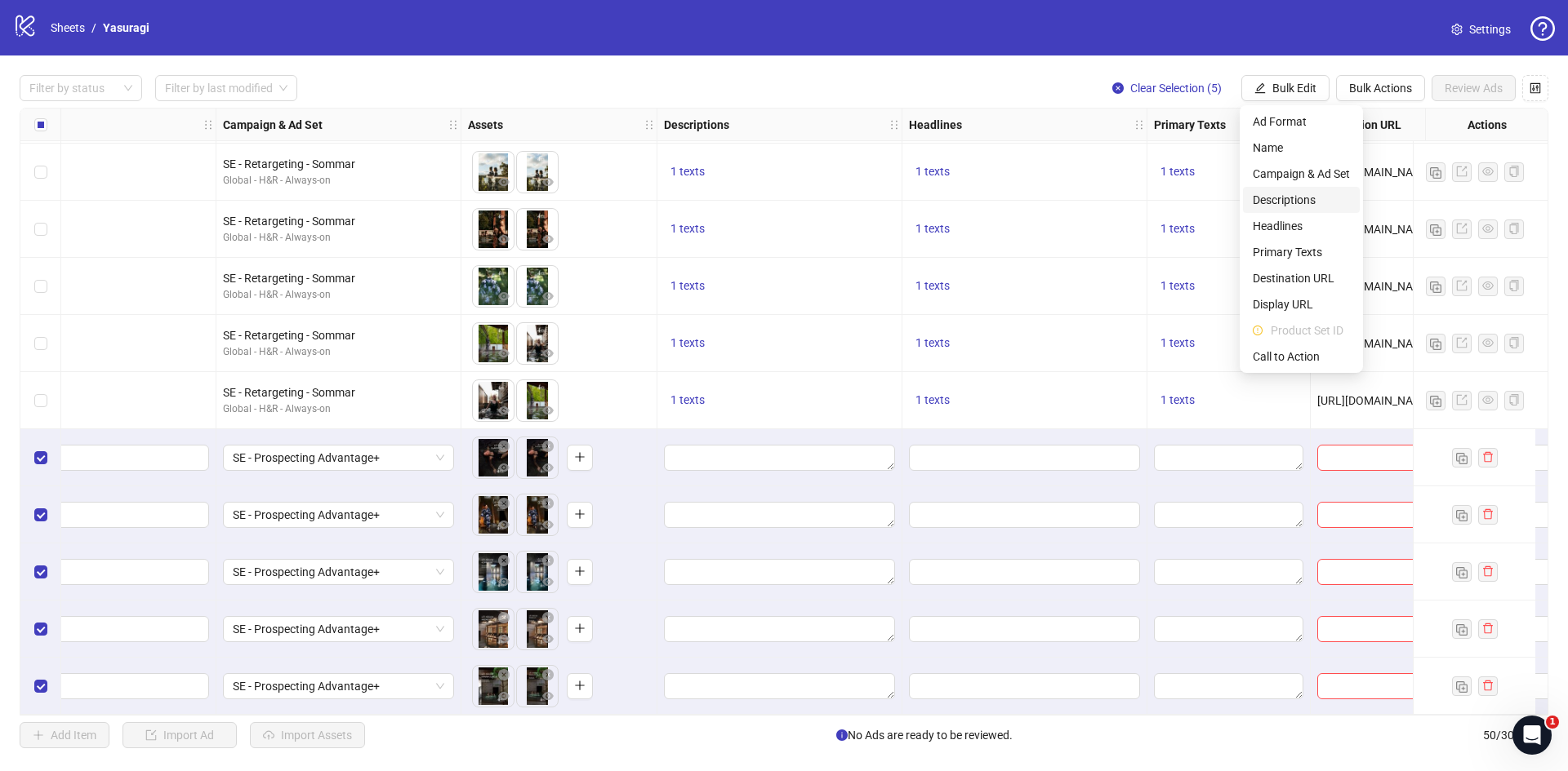
click at [1294, 197] on span "Descriptions" at bounding box center [1301, 200] width 97 height 18
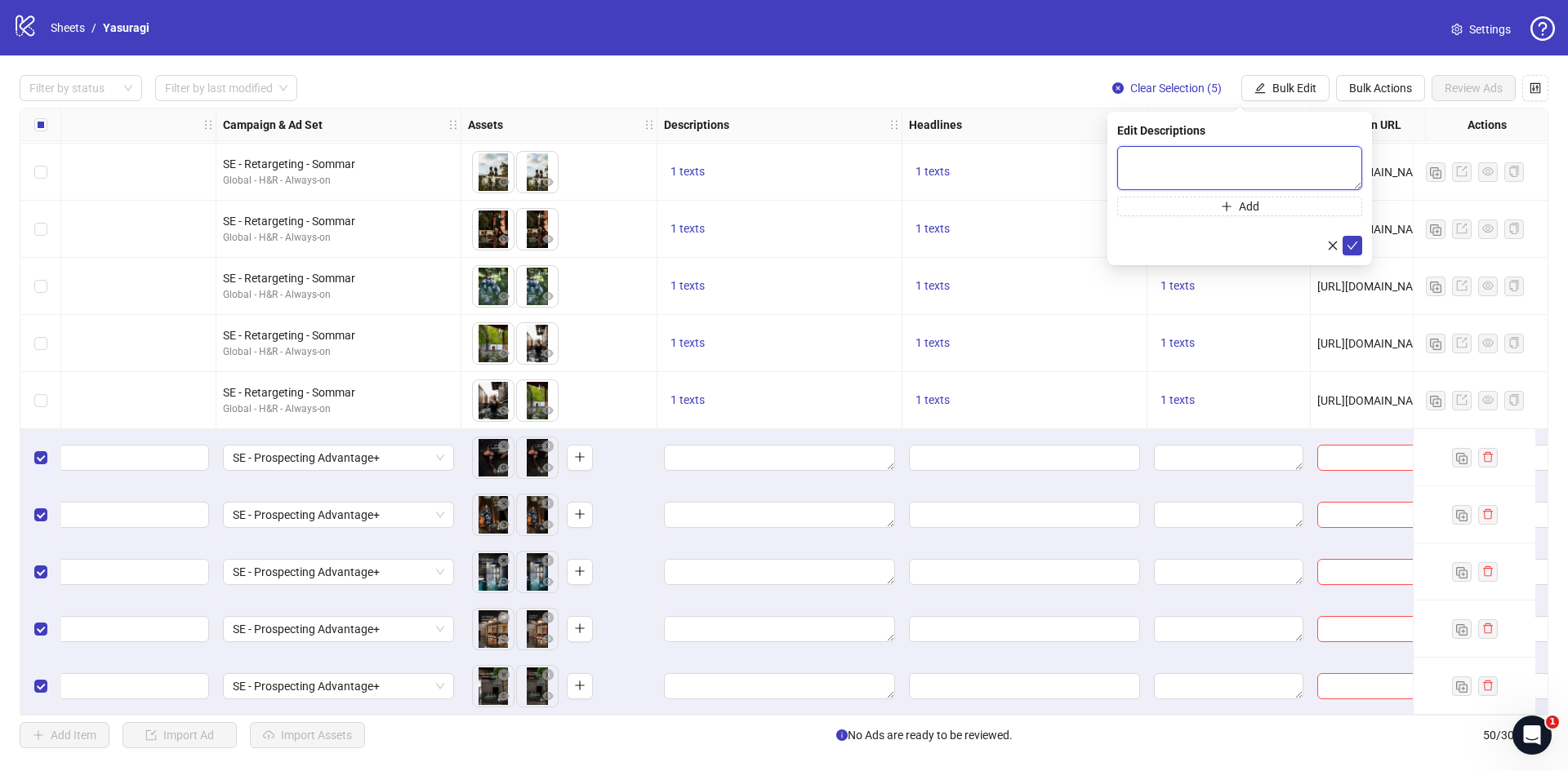
click at [1214, 166] on textarea at bounding box center [1239, 168] width 245 height 44
paste textarea "**********"
type textarea "**********"
click at [1353, 245] on icon "check" at bounding box center [1351, 245] width 11 height 11
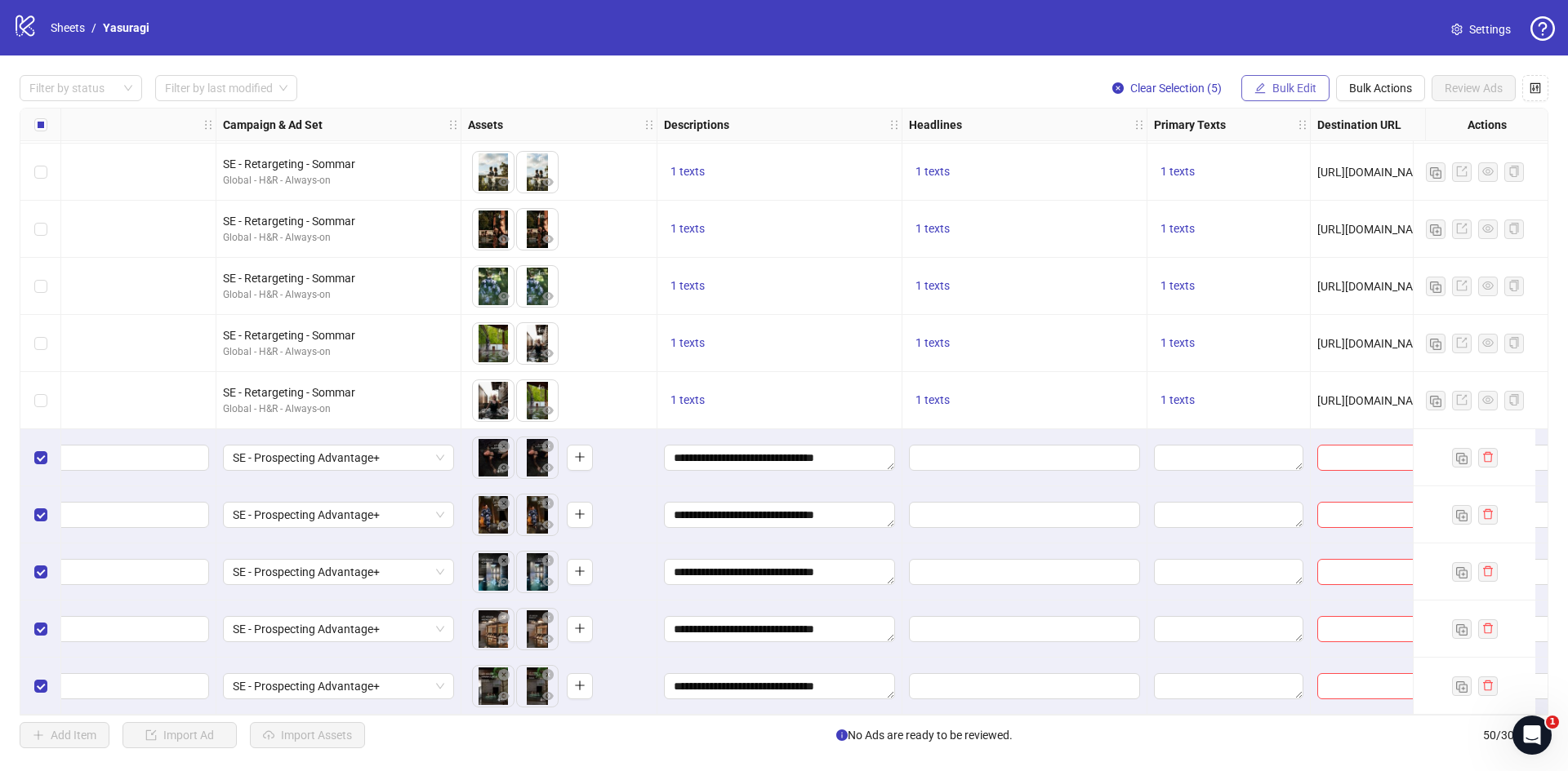
click at [1278, 84] on span "Bulk Edit" at bounding box center [1294, 87] width 44 height 13
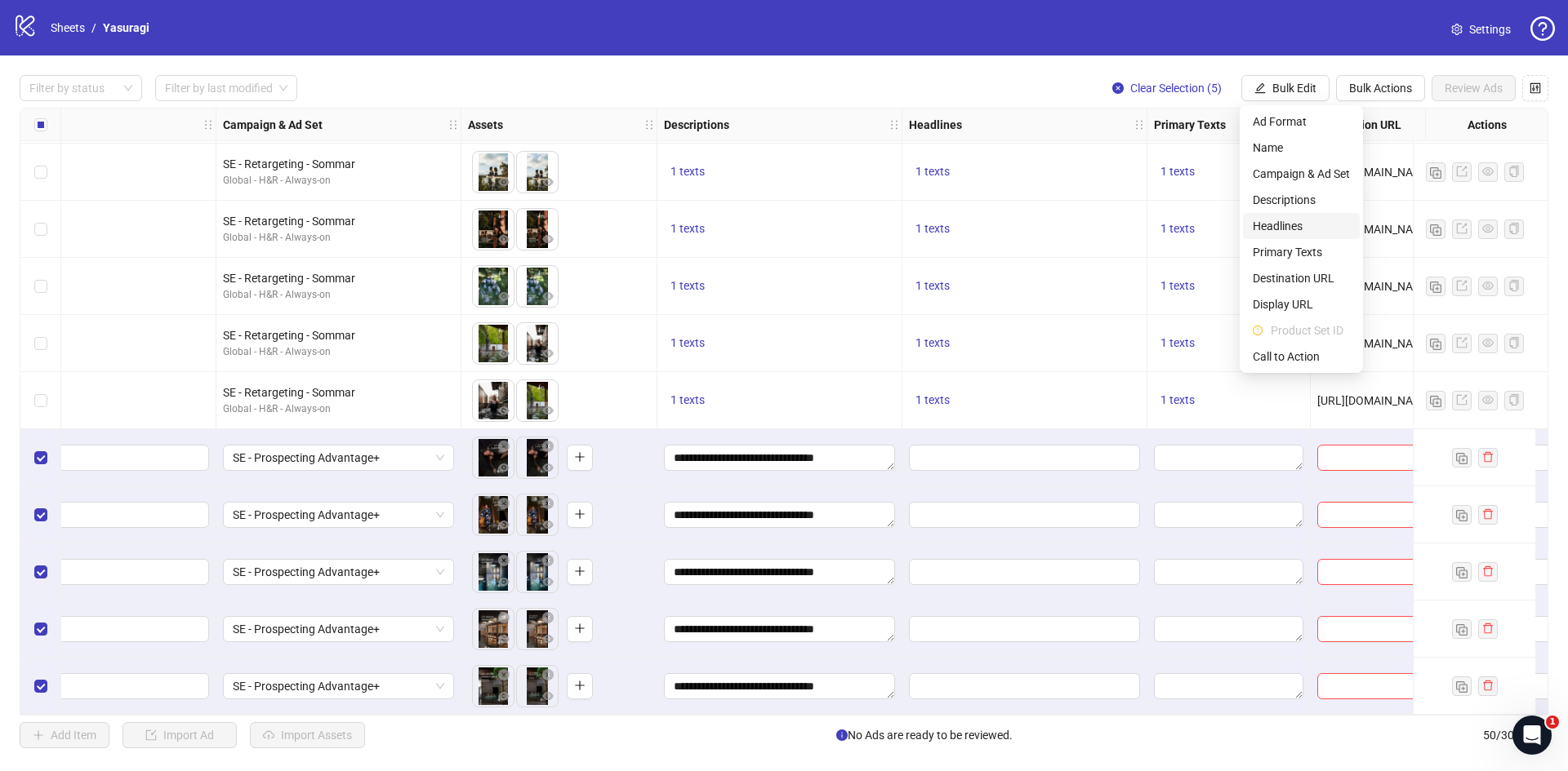
click at [1293, 222] on span "Headlines" at bounding box center [1301, 226] width 97 height 18
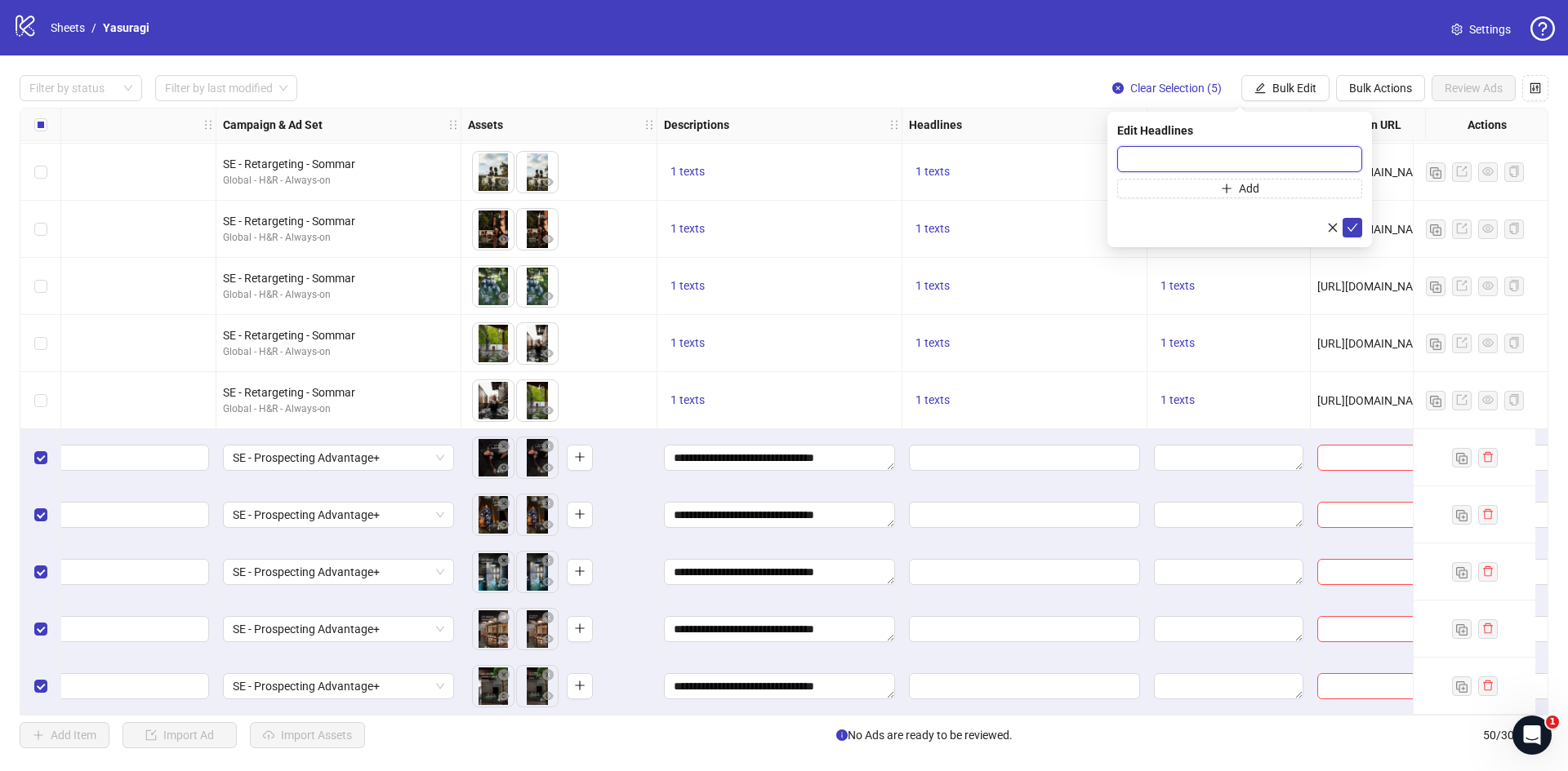
click at [1210, 158] on input "text" at bounding box center [1239, 159] width 245 height 26
paste input "**********"
type input "**********"
click at [1356, 228] on icon "check" at bounding box center [1351, 227] width 11 height 11
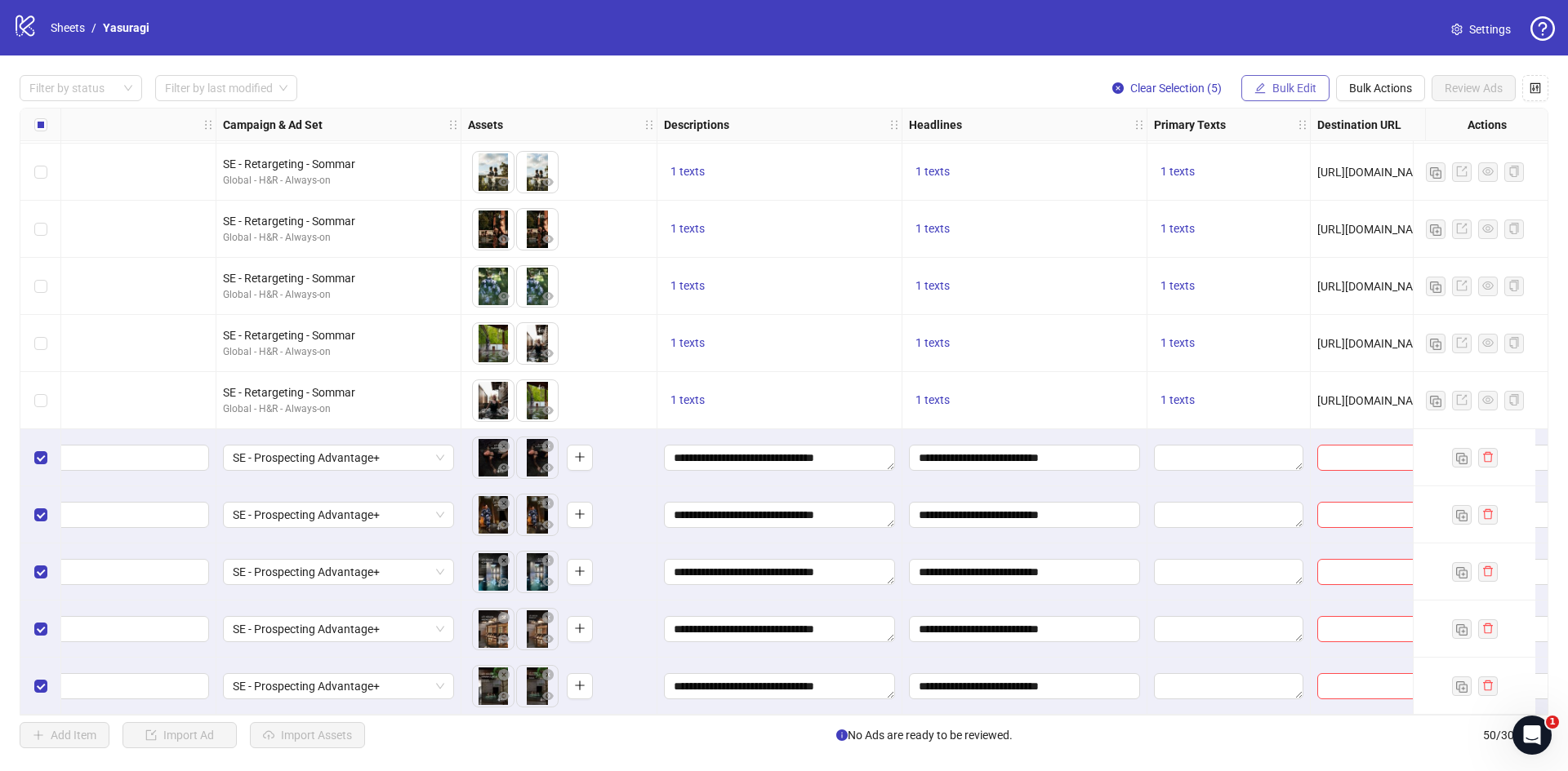
click at [1305, 93] on span "Bulk Edit" at bounding box center [1294, 87] width 44 height 13
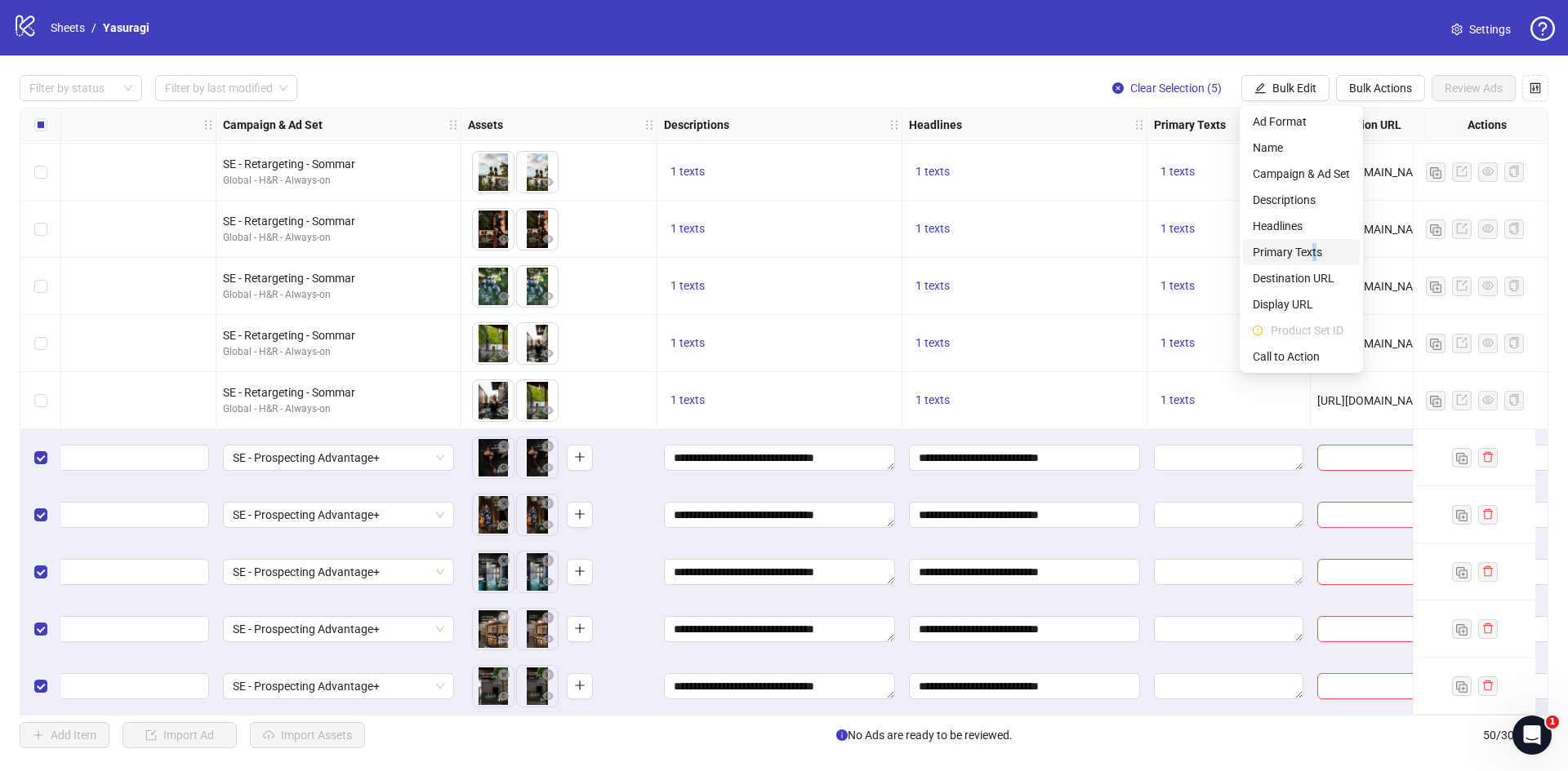
click at [1317, 247] on span "Primary Texts" at bounding box center [1301, 251] width 97 height 18
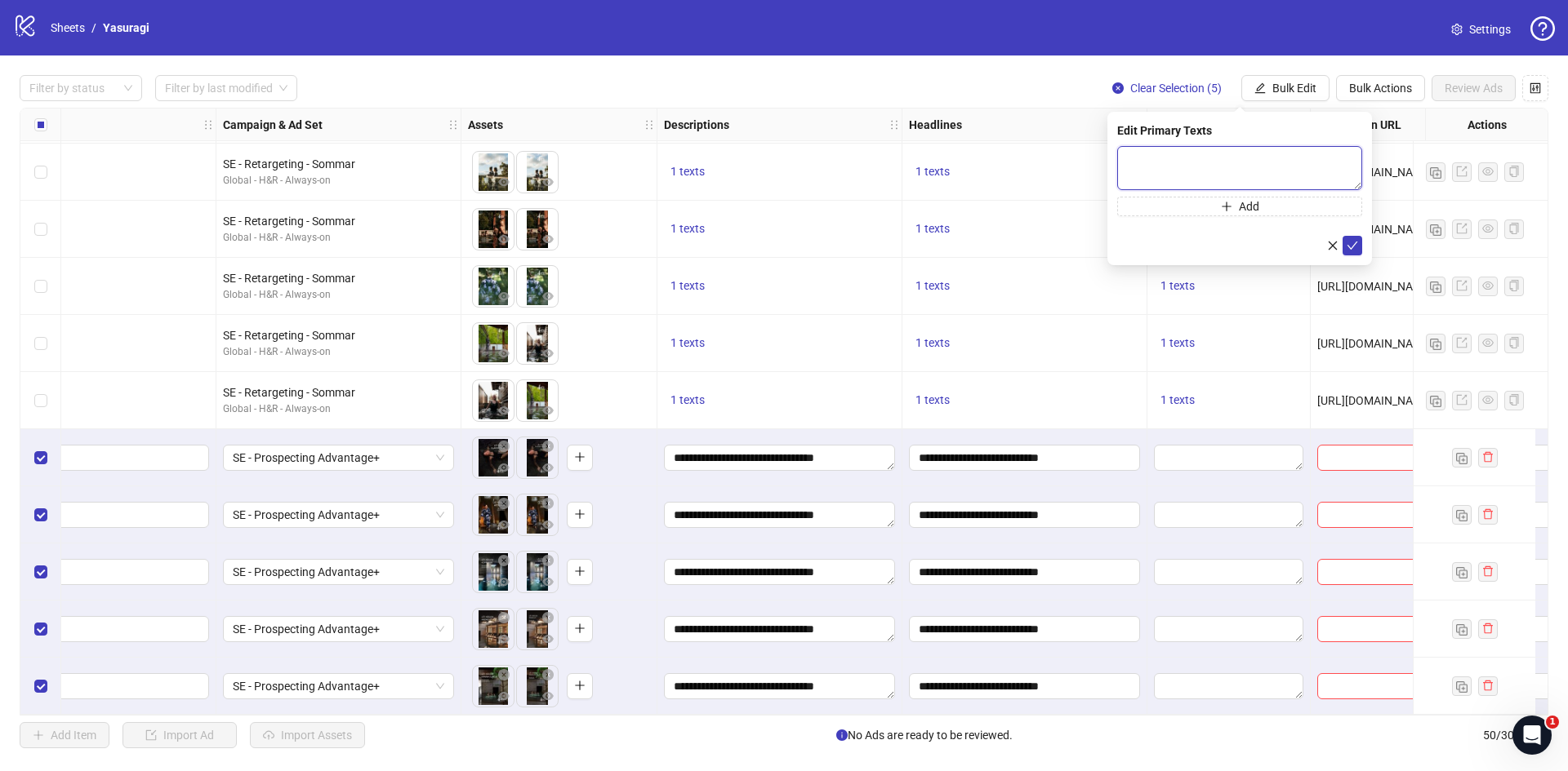
click at [1238, 169] on textarea at bounding box center [1239, 168] width 245 height 44
paste textarea "**********"
type textarea "**********"
drag, startPoint x: 1354, startPoint y: 243, endPoint x: 1093, endPoint y: 292, distance: 265.6
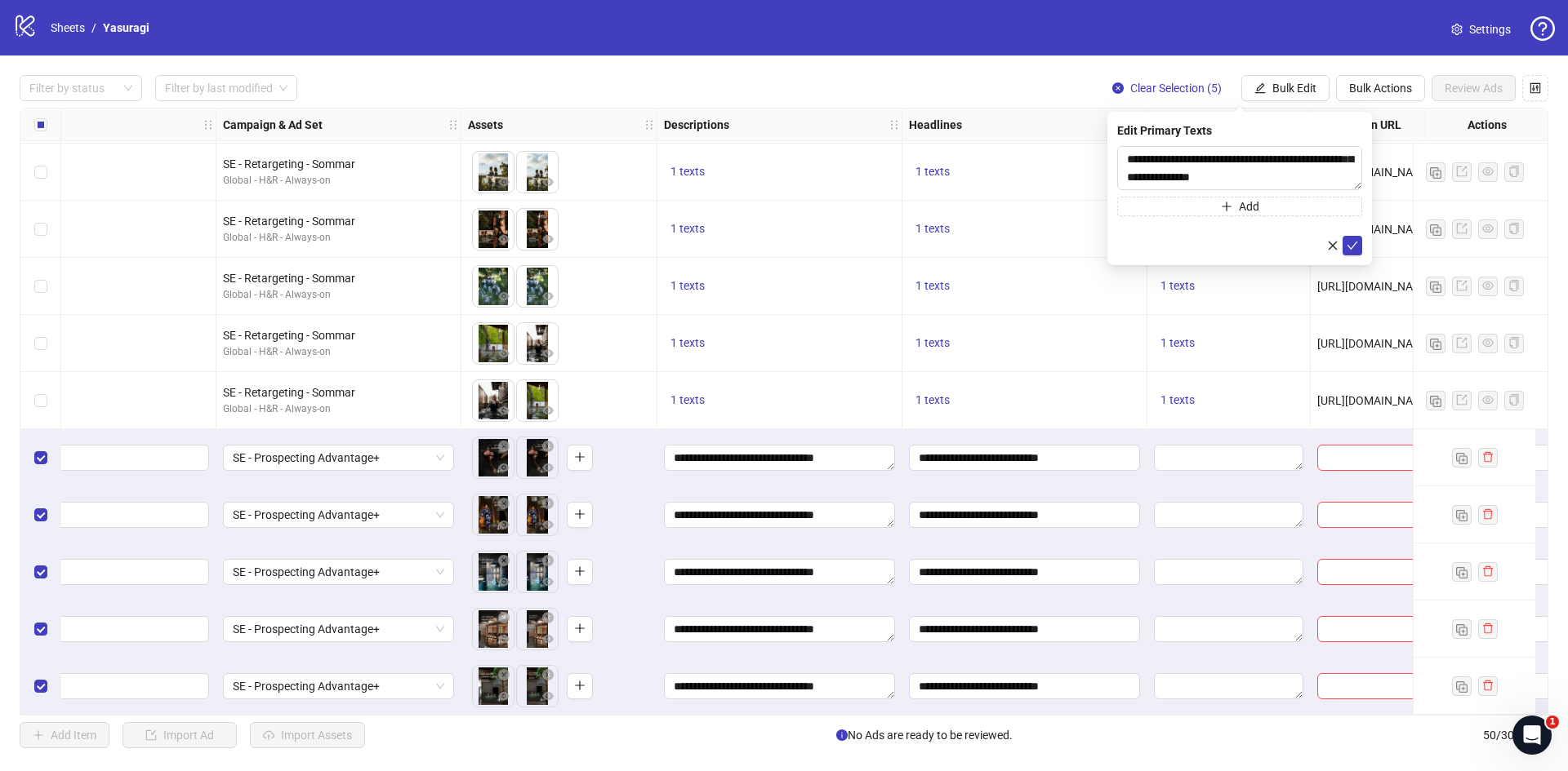
click at [1354, 243] on icon "check" at bounding box center [1351, 245] width 11 height 11
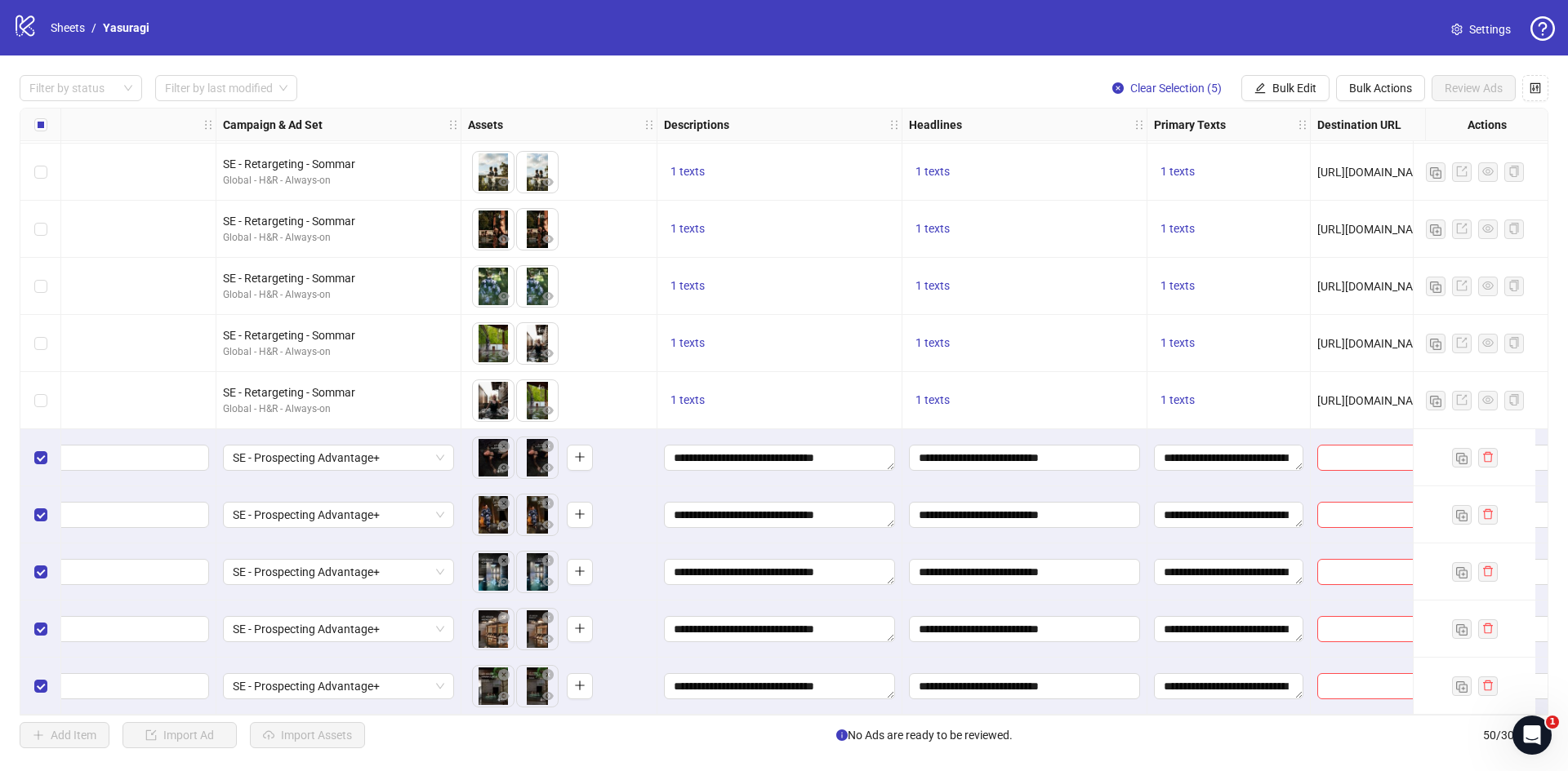
scroll to position [2289, 544]
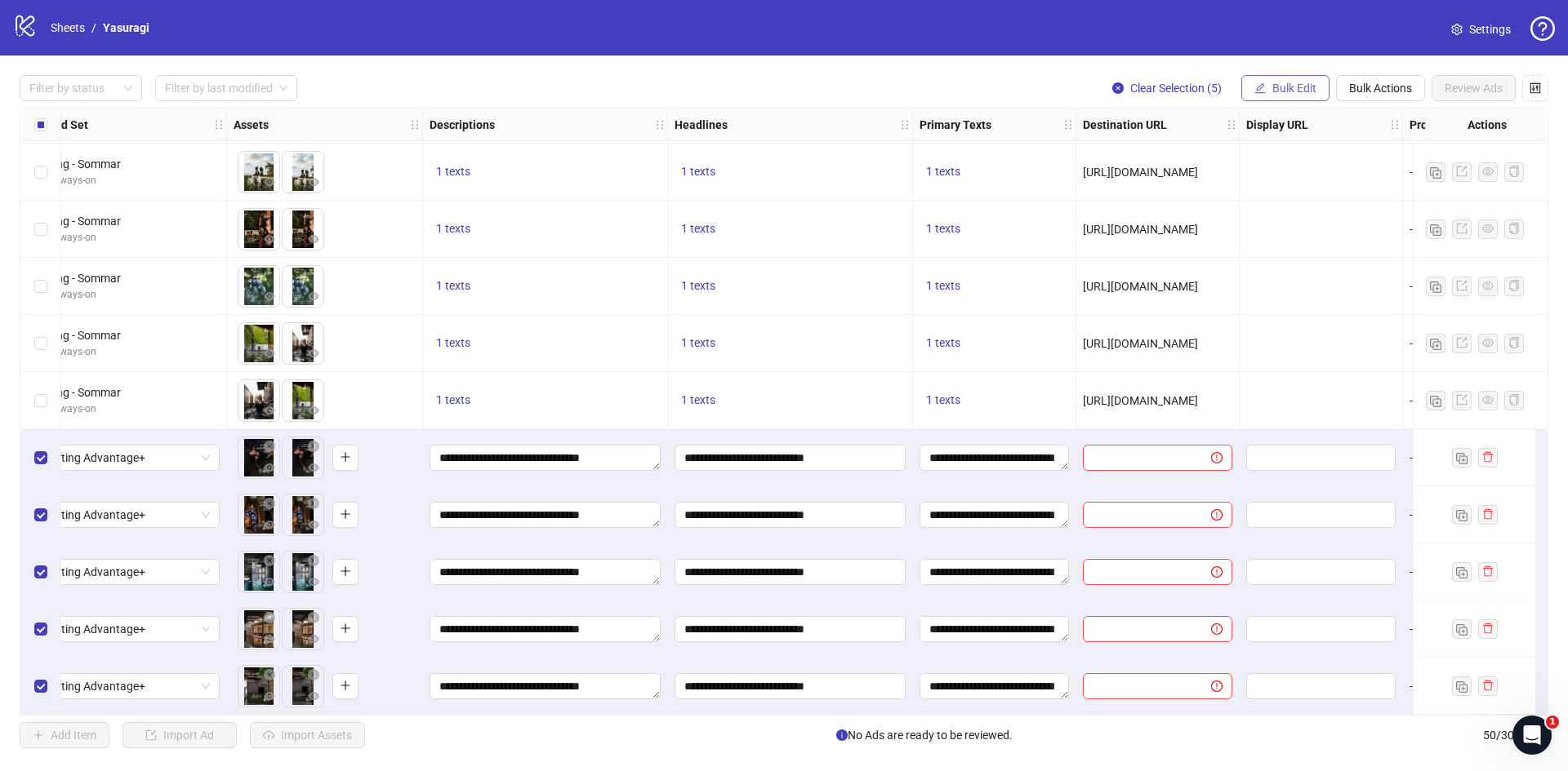
click at [1299, 82] on span "Bulk Edit" at bounding box center [1294, 87] width 44 height 13
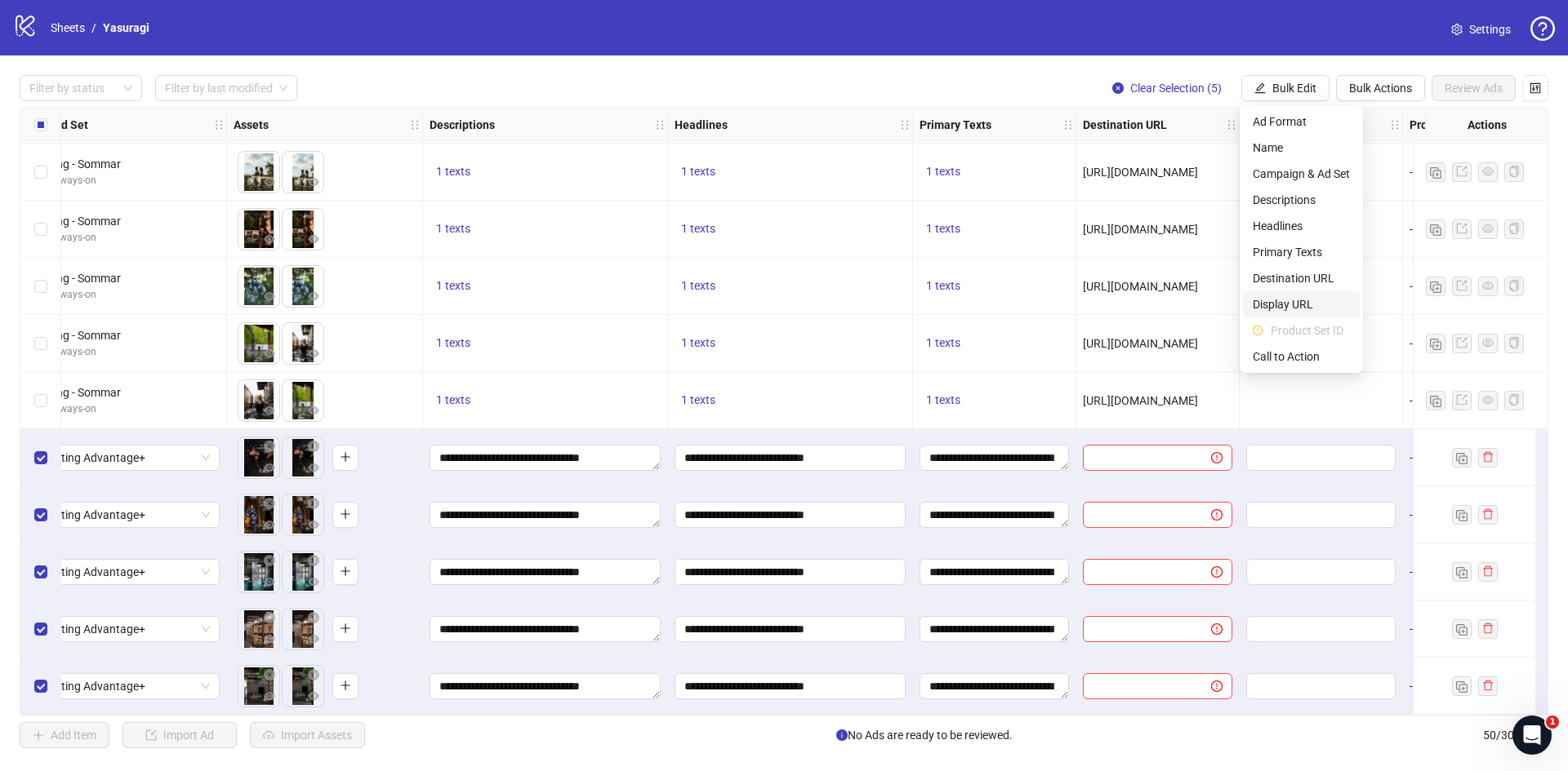
click at [1310, 299] on span "Display URL" at bounding box center [1301, 304] width 97 height 18
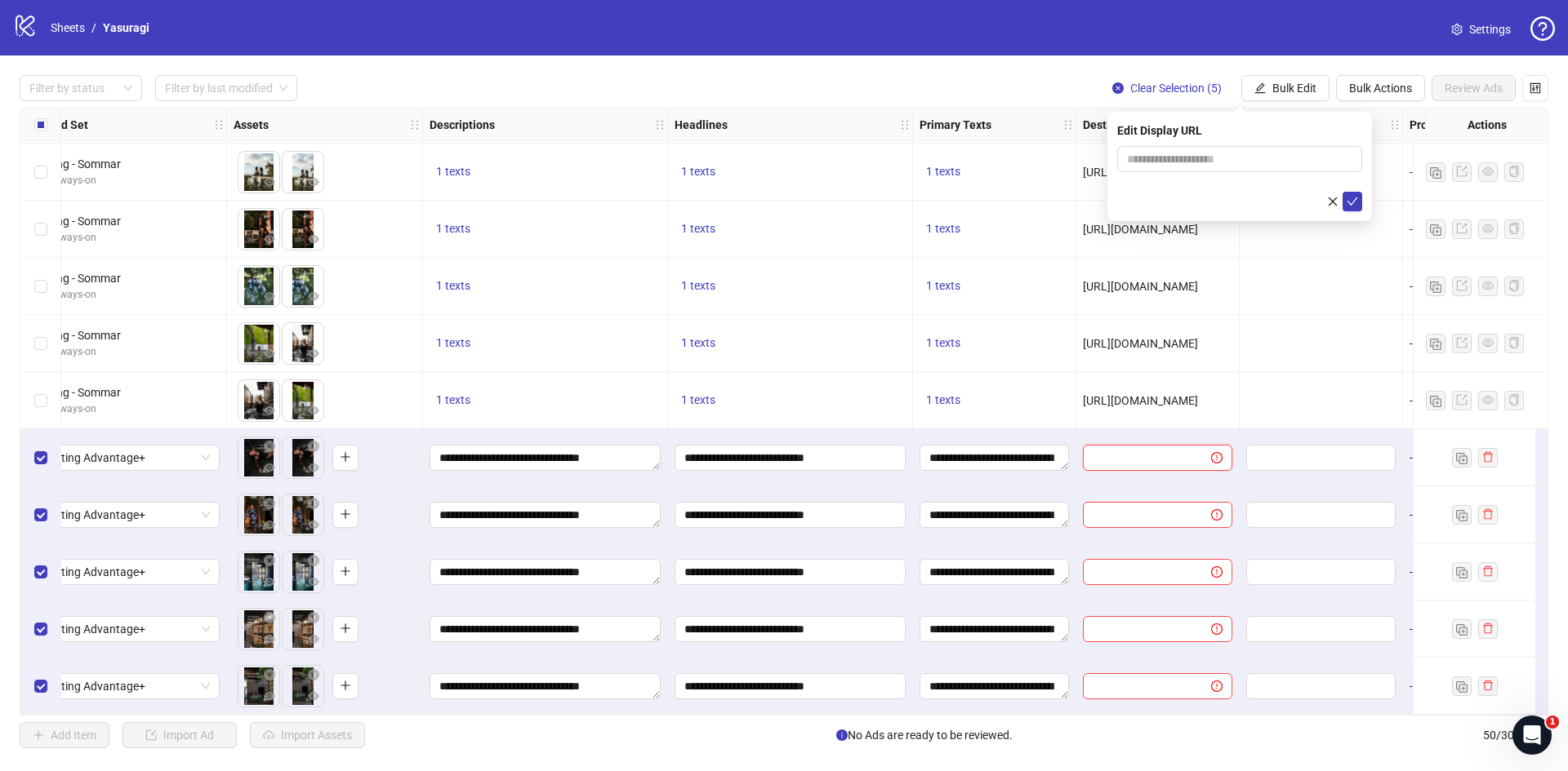
click at [1141, 452] on input "text" at bounding box center [1140, 458] width 95 height 18
click at [1157, 453] on input "text" at bounding box center [1140, 458] width 95 height 18
click at [1265, 91] on button "Bulk Edit" at bounding box center [1285, 87] width 88 height 26
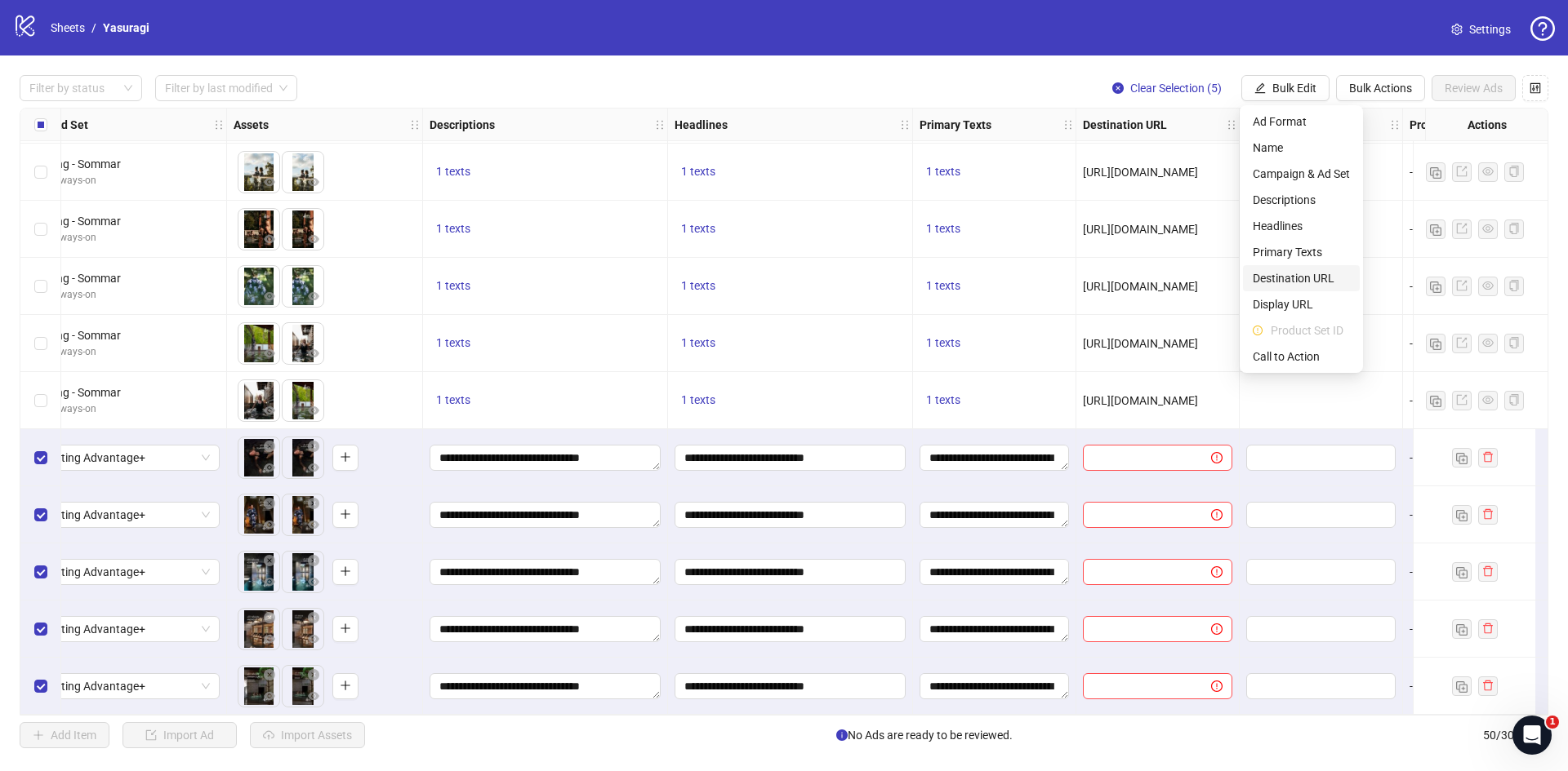
click at [1292, 274] on span "Destination URL" at bounding box center [1301, 278] width 97 height 18
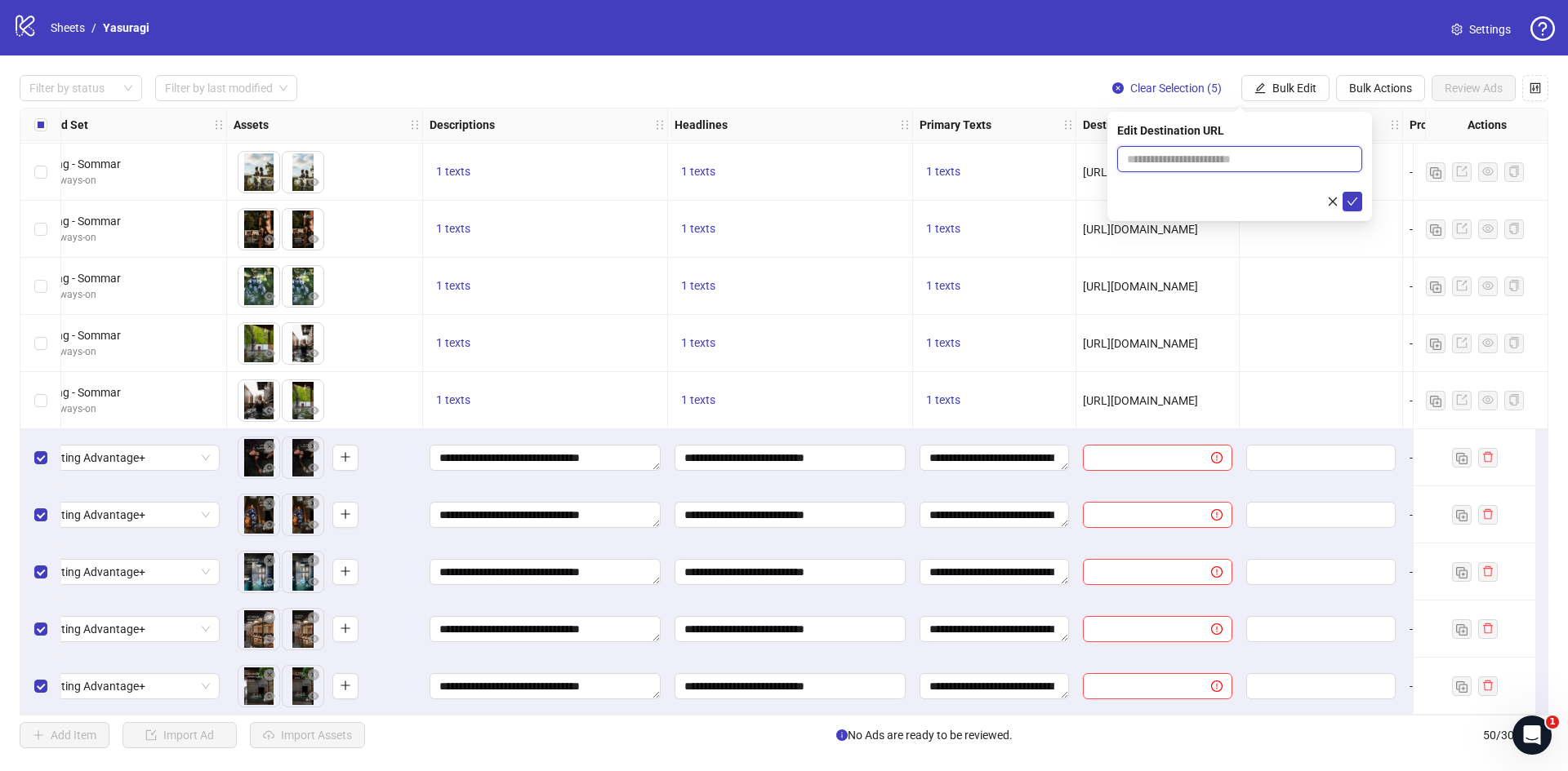
click at [1176, 160] on input "text" at bounding box center [1233, 159] width 212 height 18
paste input "**********"
type input "**********"
click at [1353, 201] on icon "check" at bounding box center [1352, 202] width 10 height 8
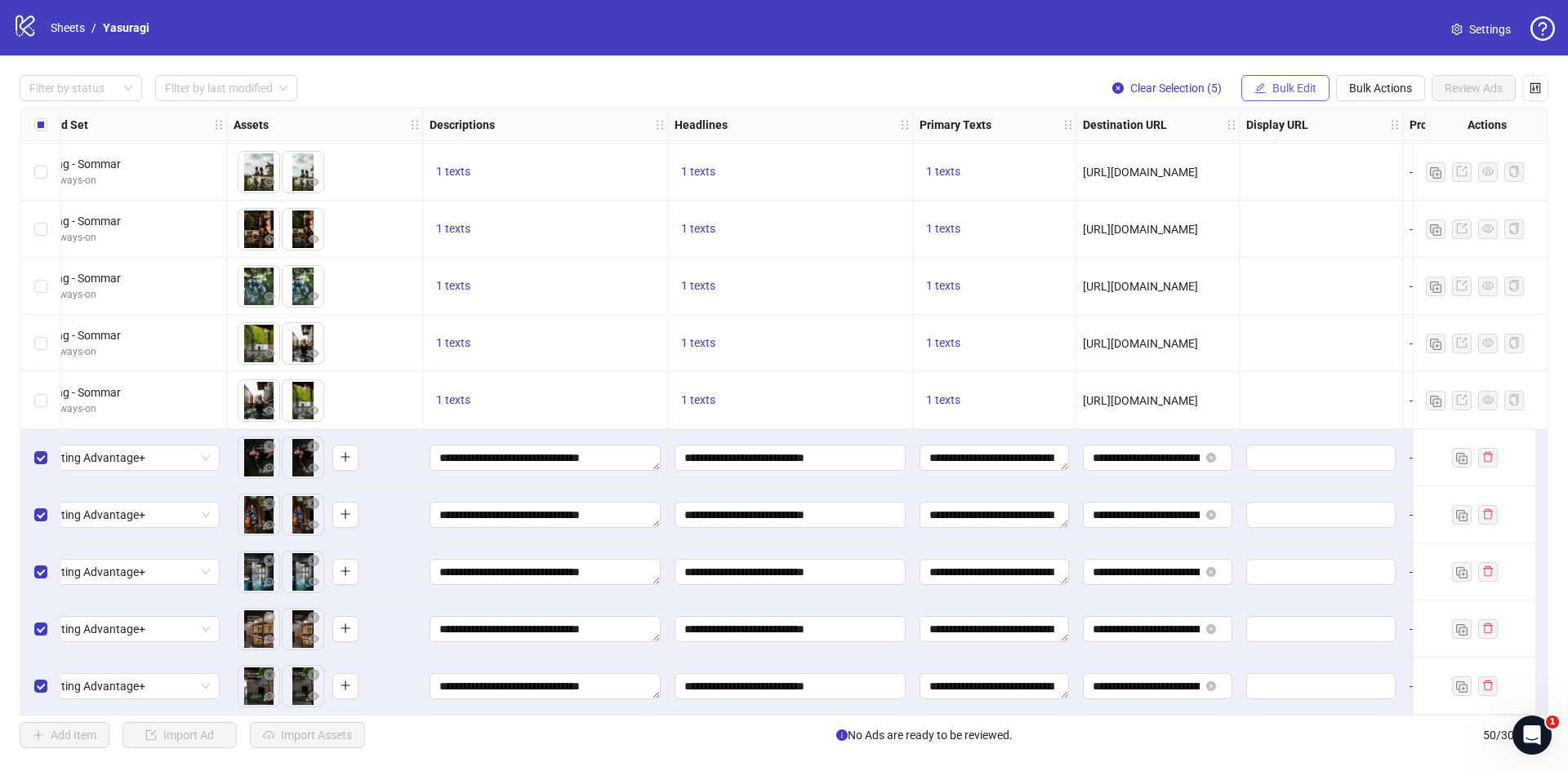
click at [1286, 89] on span "Bulk Edit" at bounding box center [1294, 87] width 44 height 13
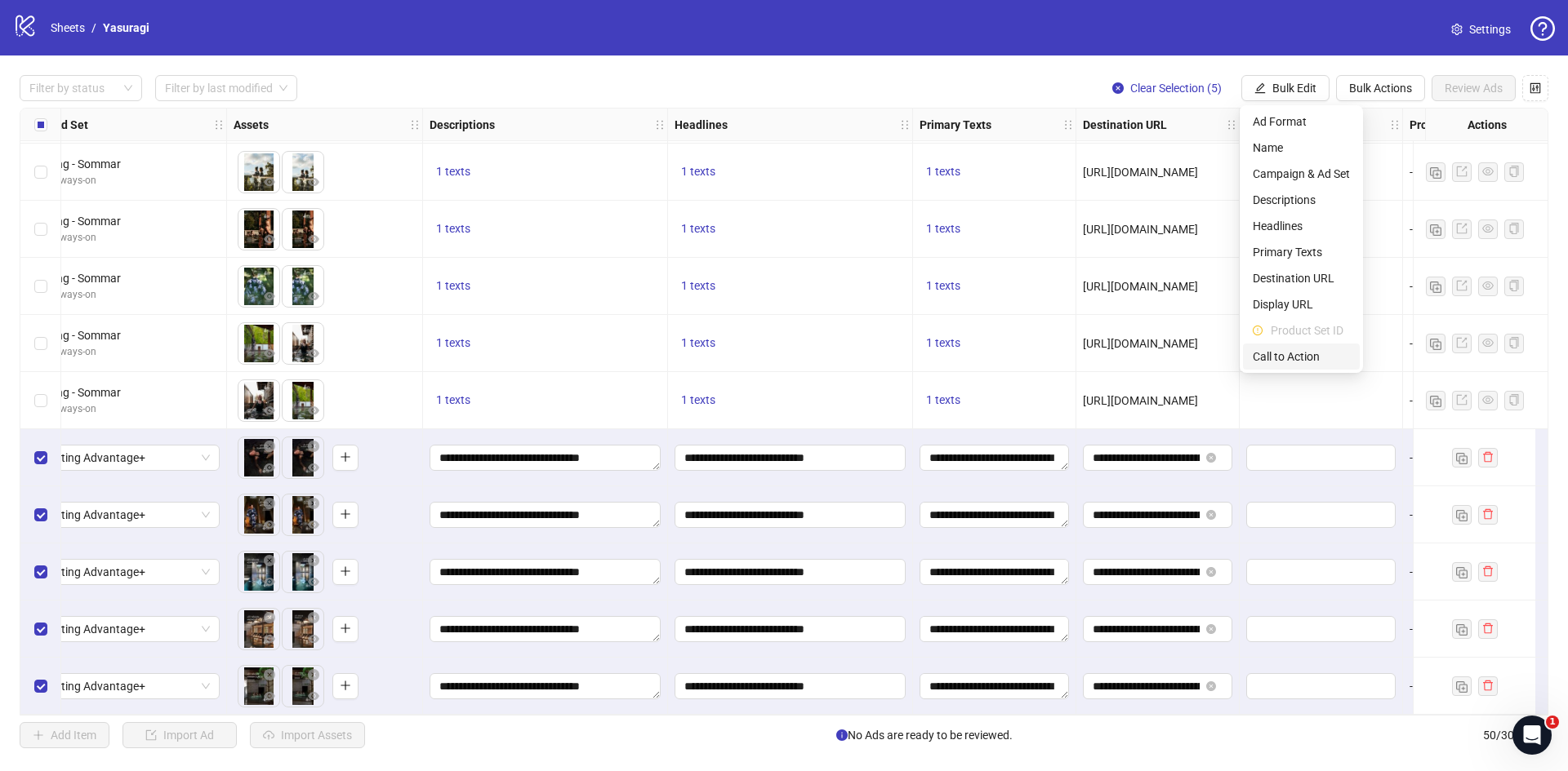
click at [1297, 354] on span "Call to Action" at bounding box center [1301, 357] width 97 height 18
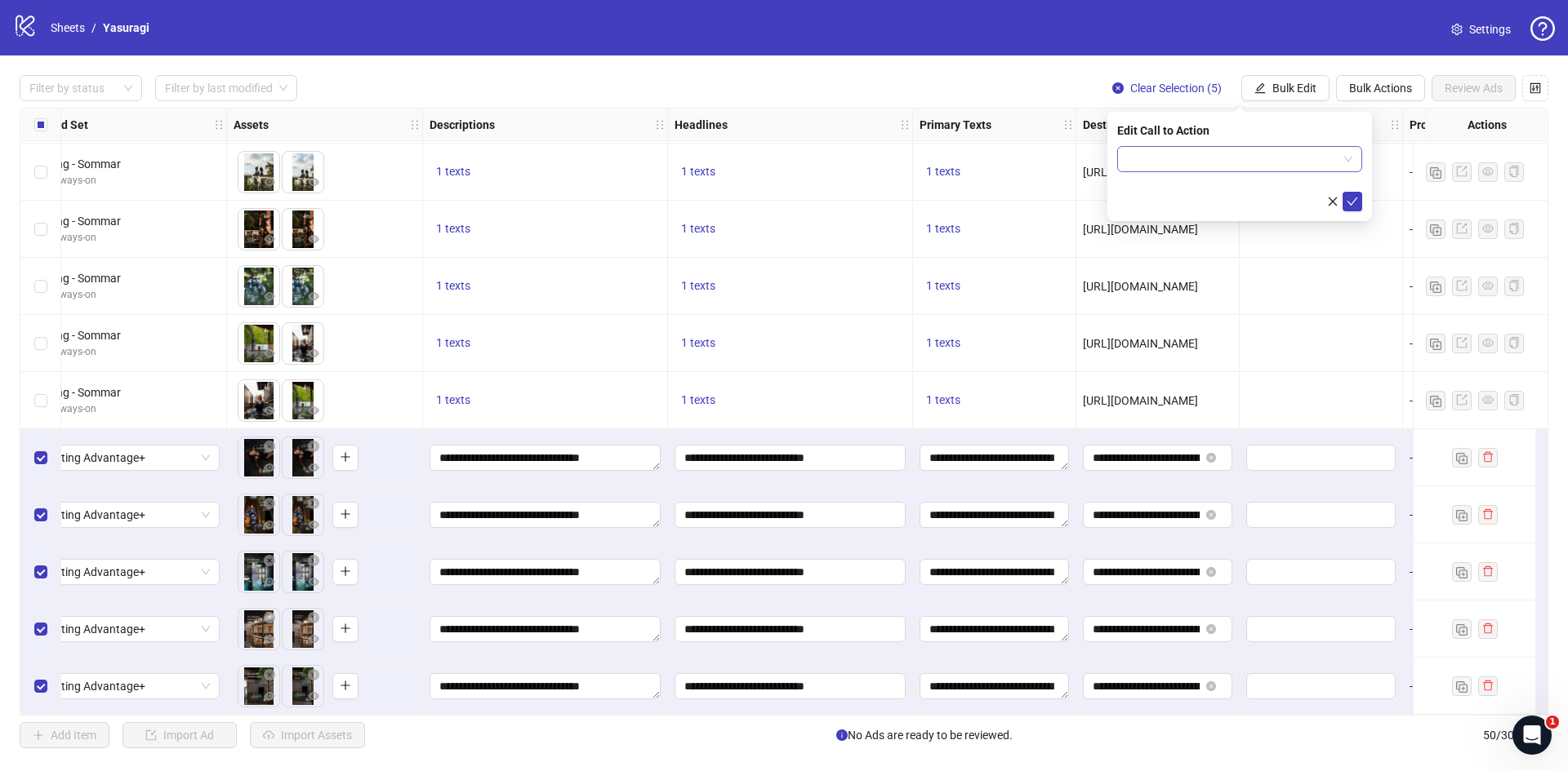
click at [1215, 160] on input "search" at bounding box center [1232, 159] width 211 height 25
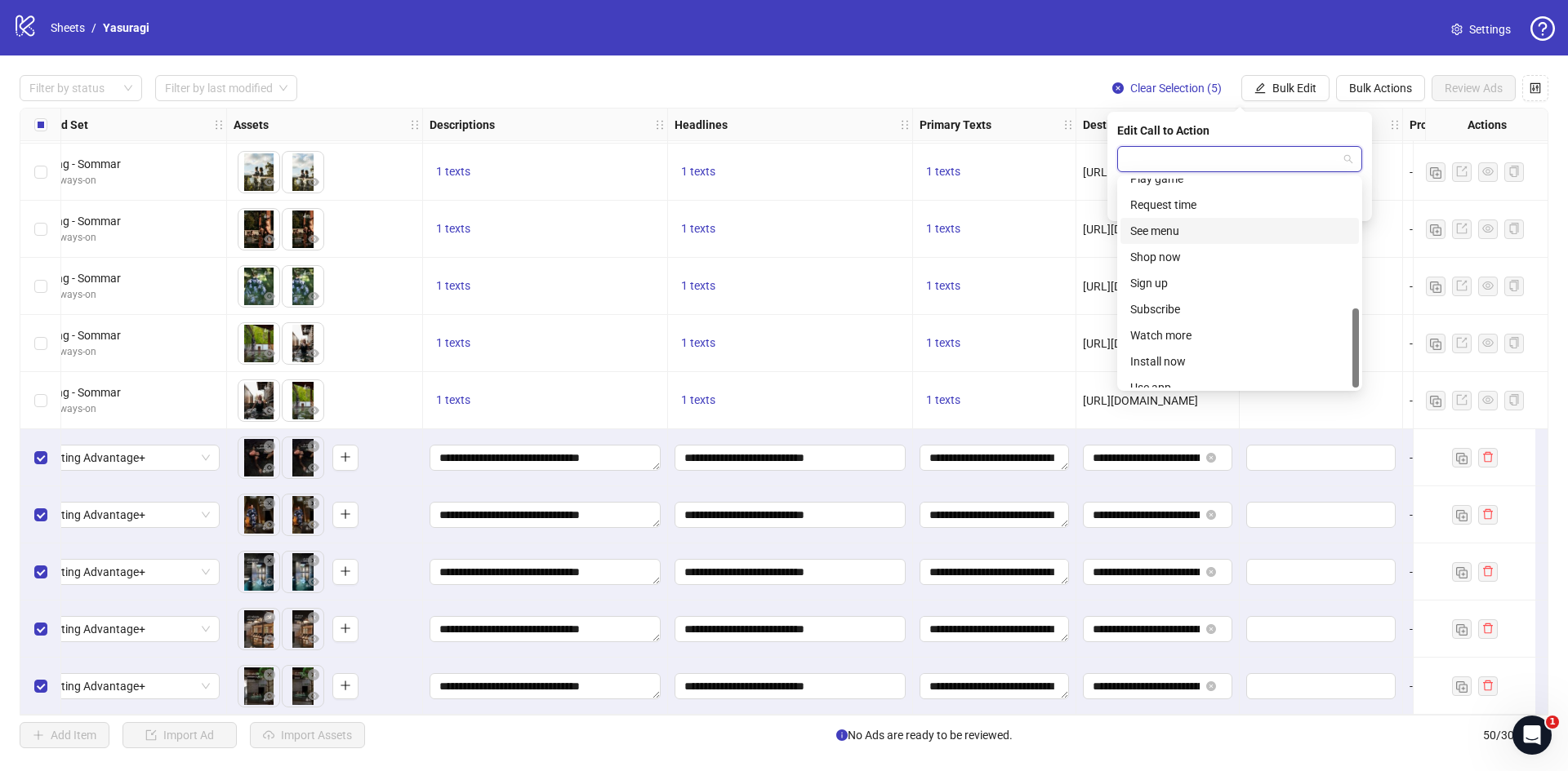
scroll to position [340, 0]
click at [1182, 242] on div "Shop now" at bounding box center [1239, 244] width 219 height 18
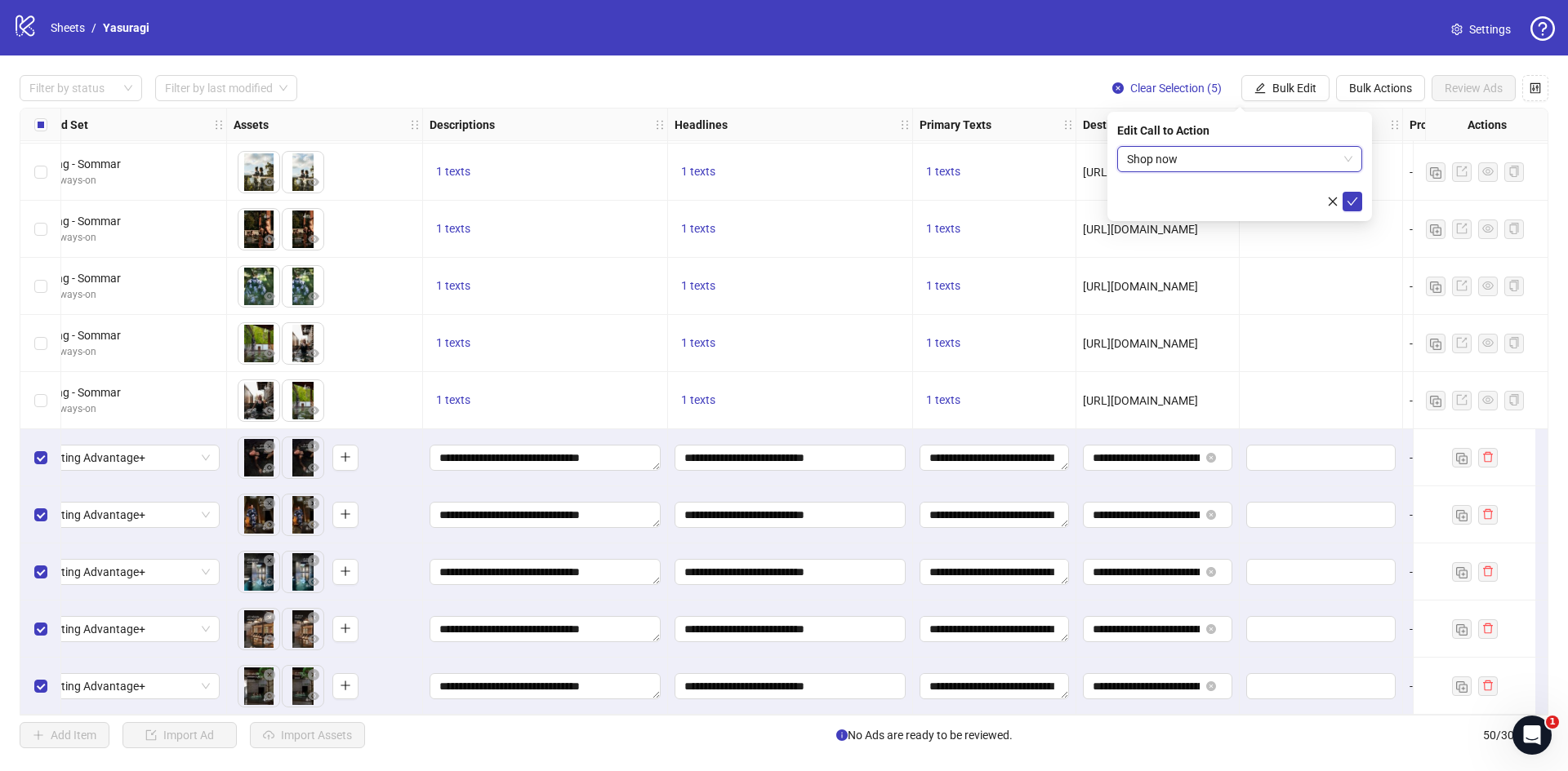
click at [1167, 161] on span "Shop now" at bounding box center [1239, 159] width 225 height 25
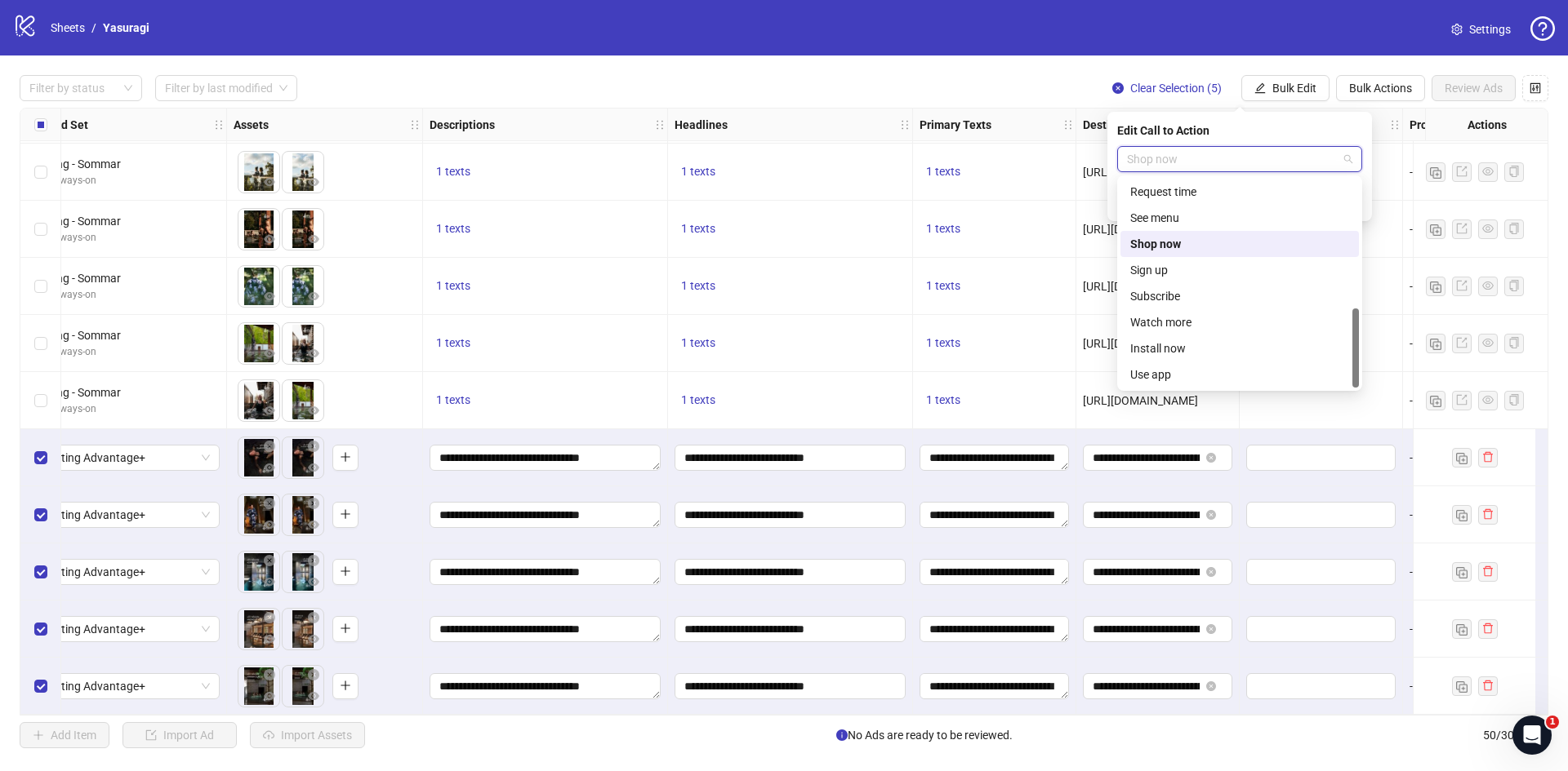
click at [1191, 242] on div "Shop now" at bounding box center [1239, 244] width 219 height 18
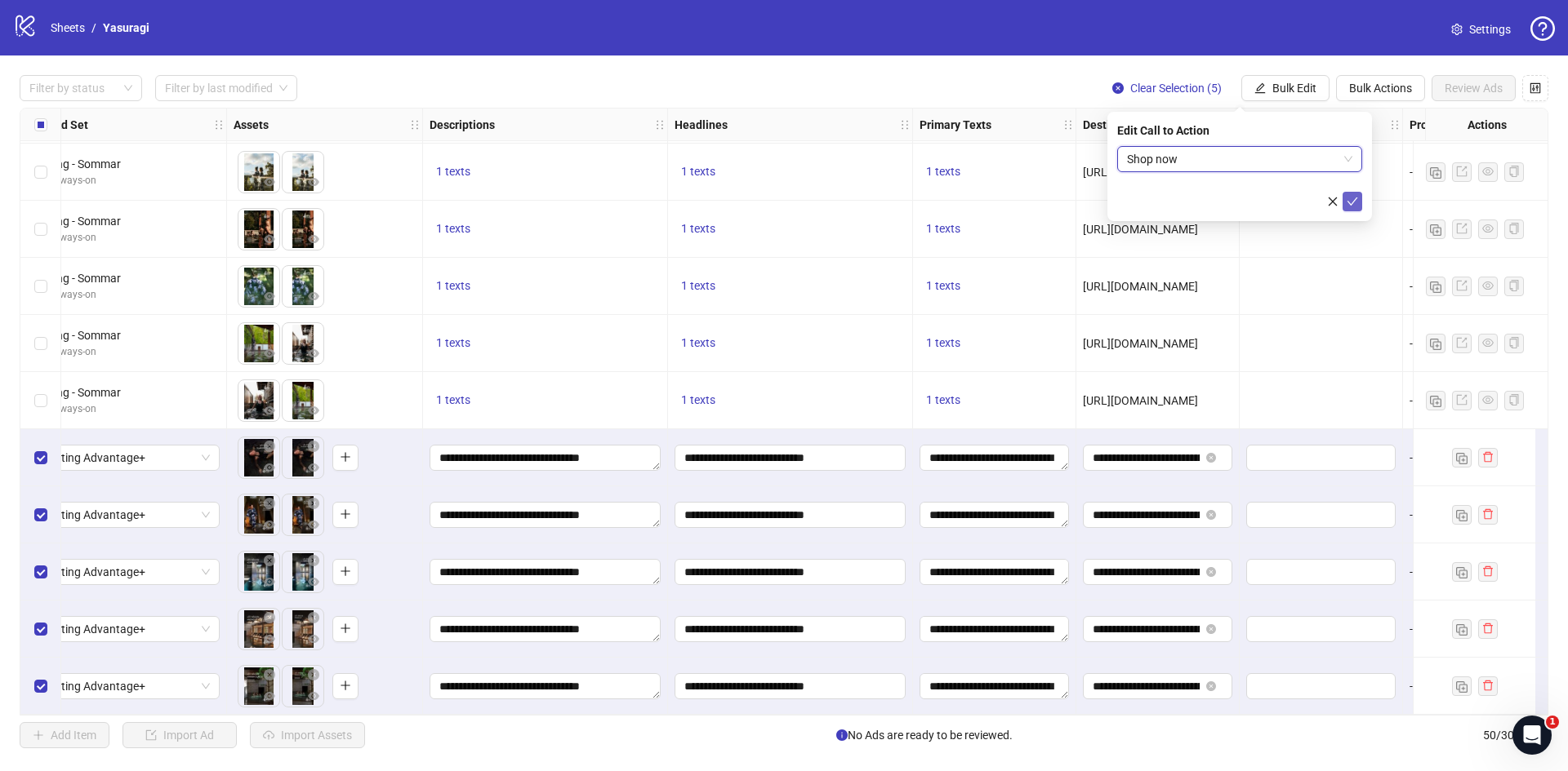
click at [1351, 201] on icon "check" at bounding box center [1351, 201] width 11 height 11
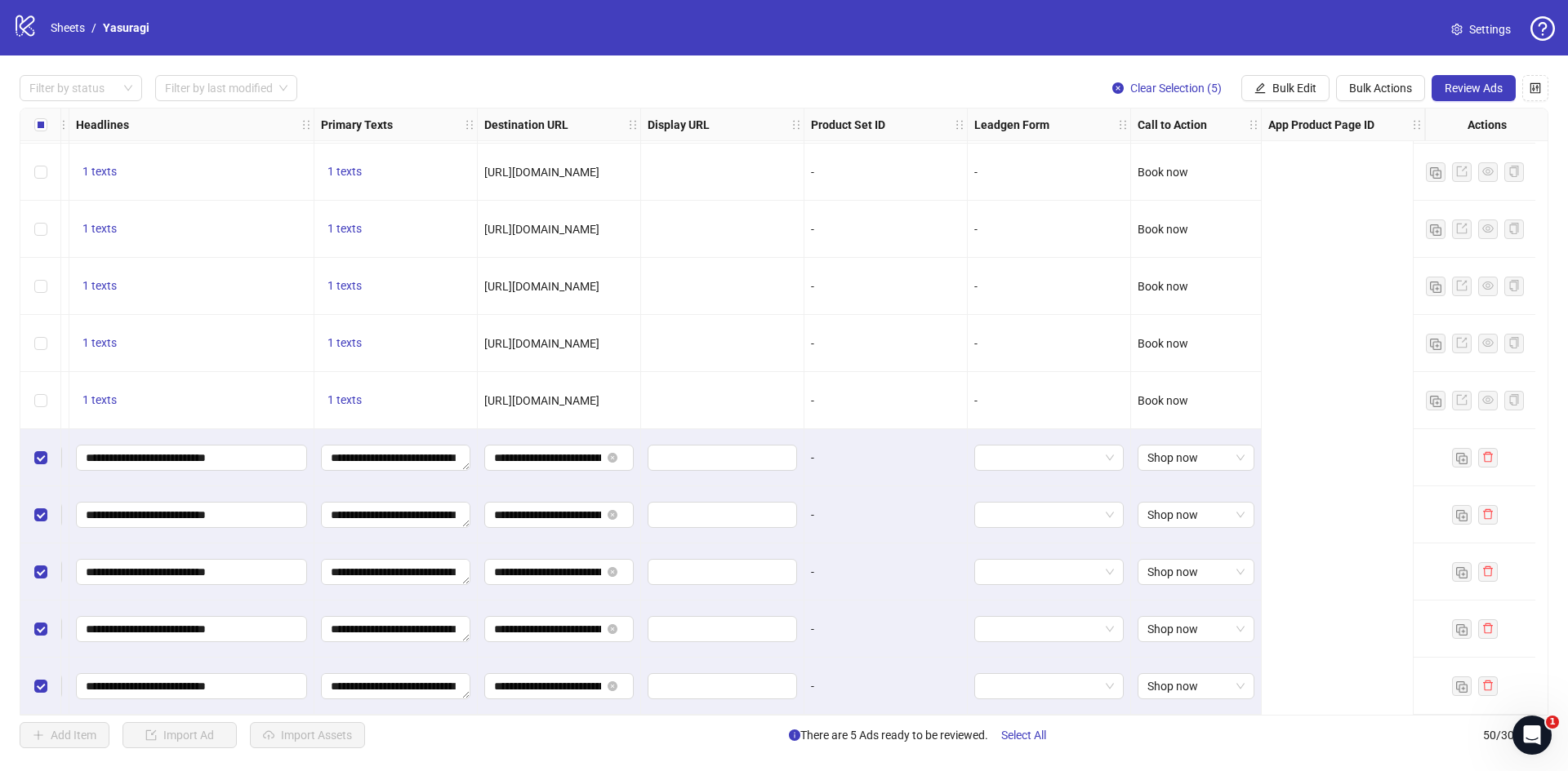
scroll to position [2289, 0]
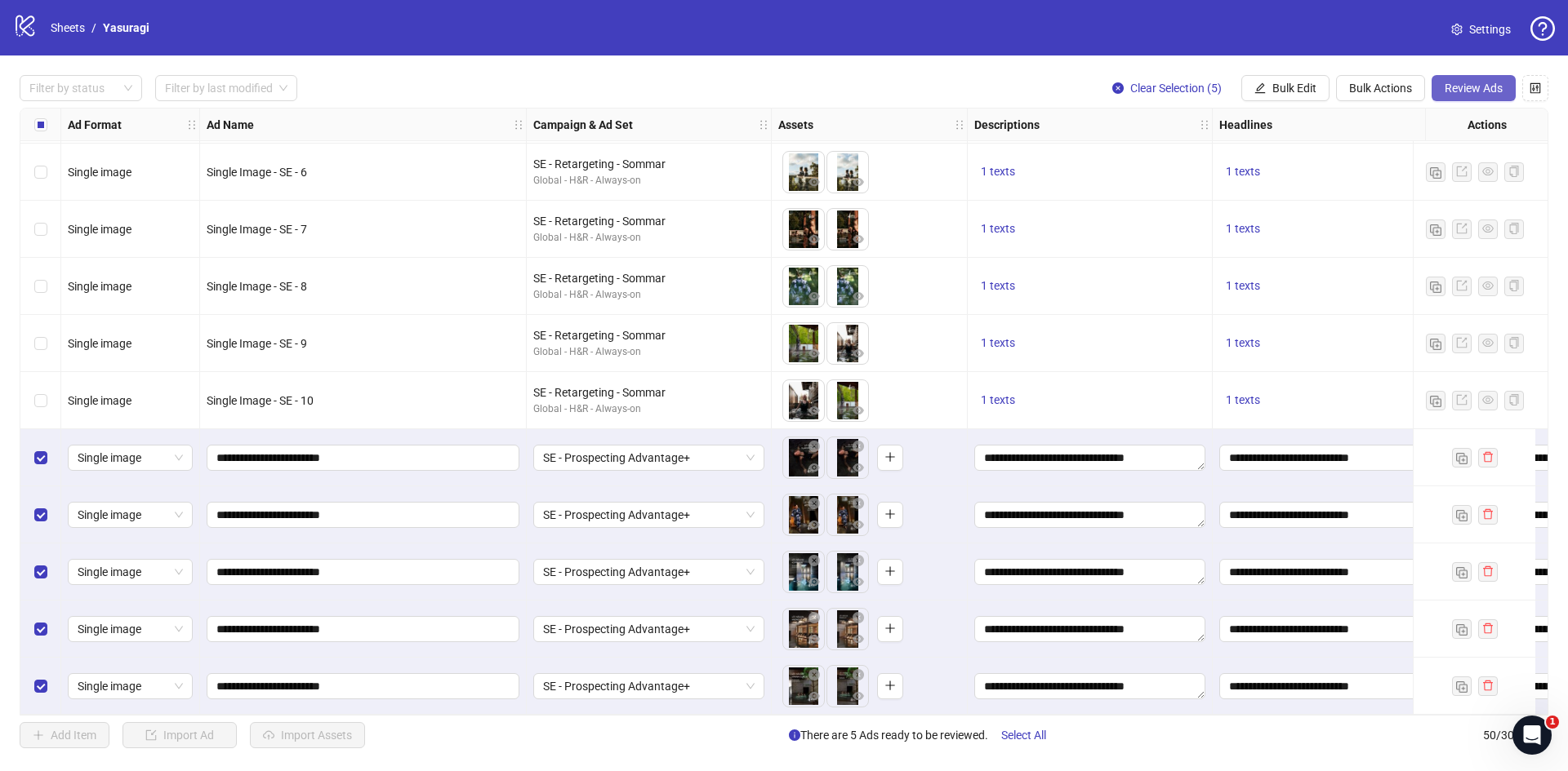
click at [1481, 82] on span "Review Ads" at bounding box center [1474, 87] width 58 height 13
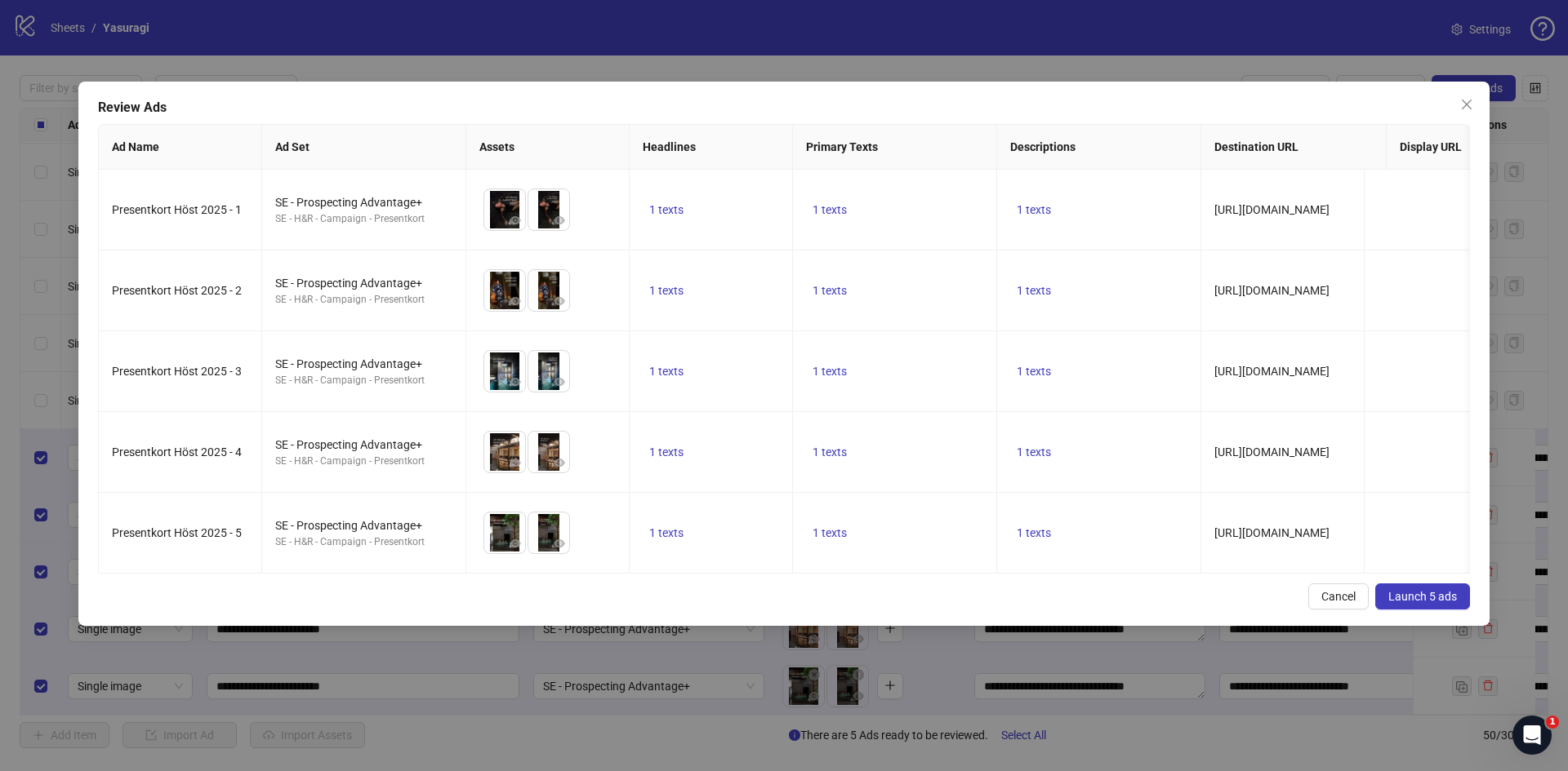
drag, startPoint x: 1424, startPoint y: 606, endPoint x: 1298, endPoint y: 577, distance: 129.3
click at [1424, 603] on span "Launch 5 ads" at bounding box center [1422, 596] width 69 height 13
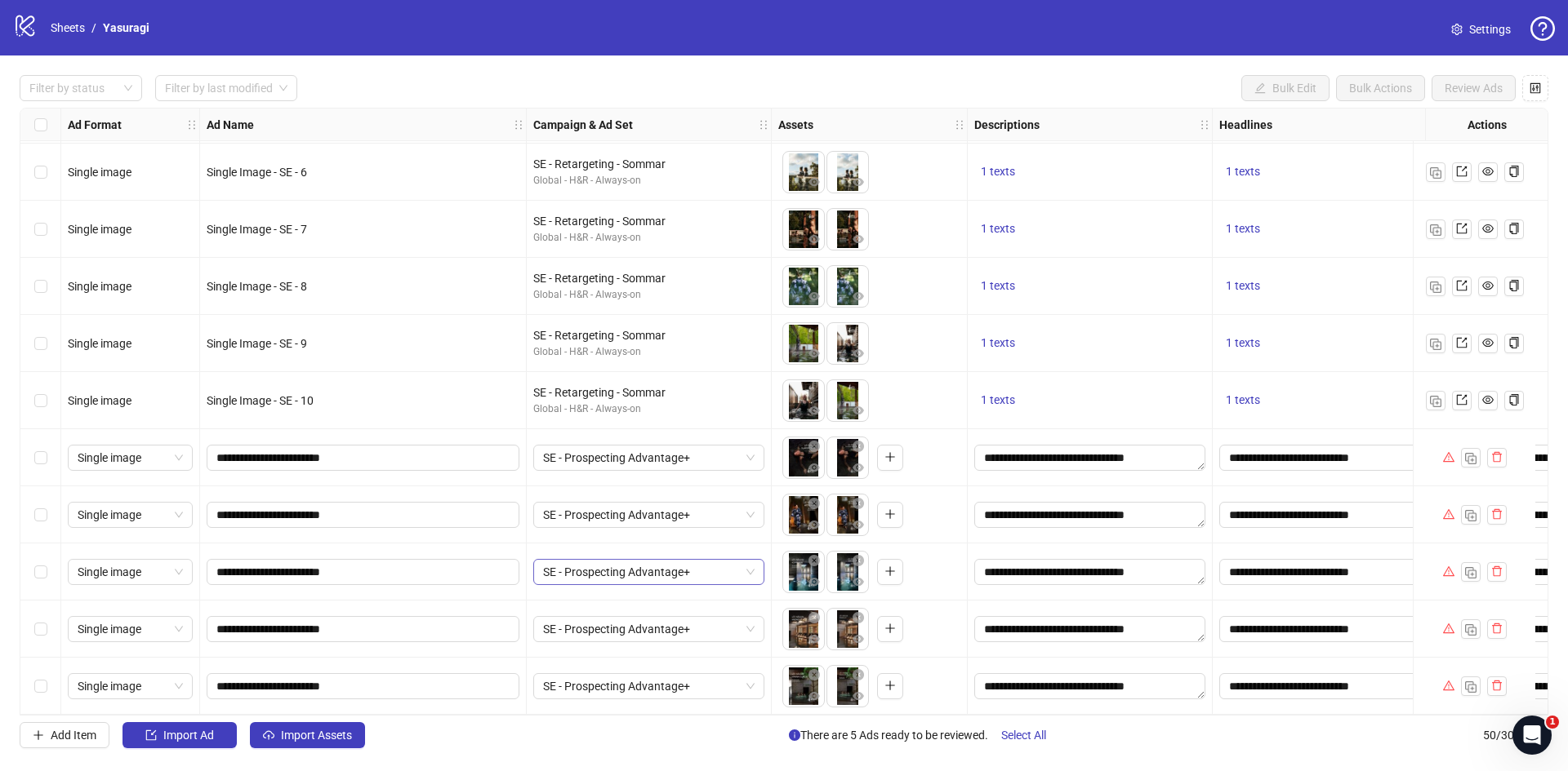
click at [630, 567] on span "SE - Prospecting Advantage+" at bounding box center [648, 571] width 212 height 25
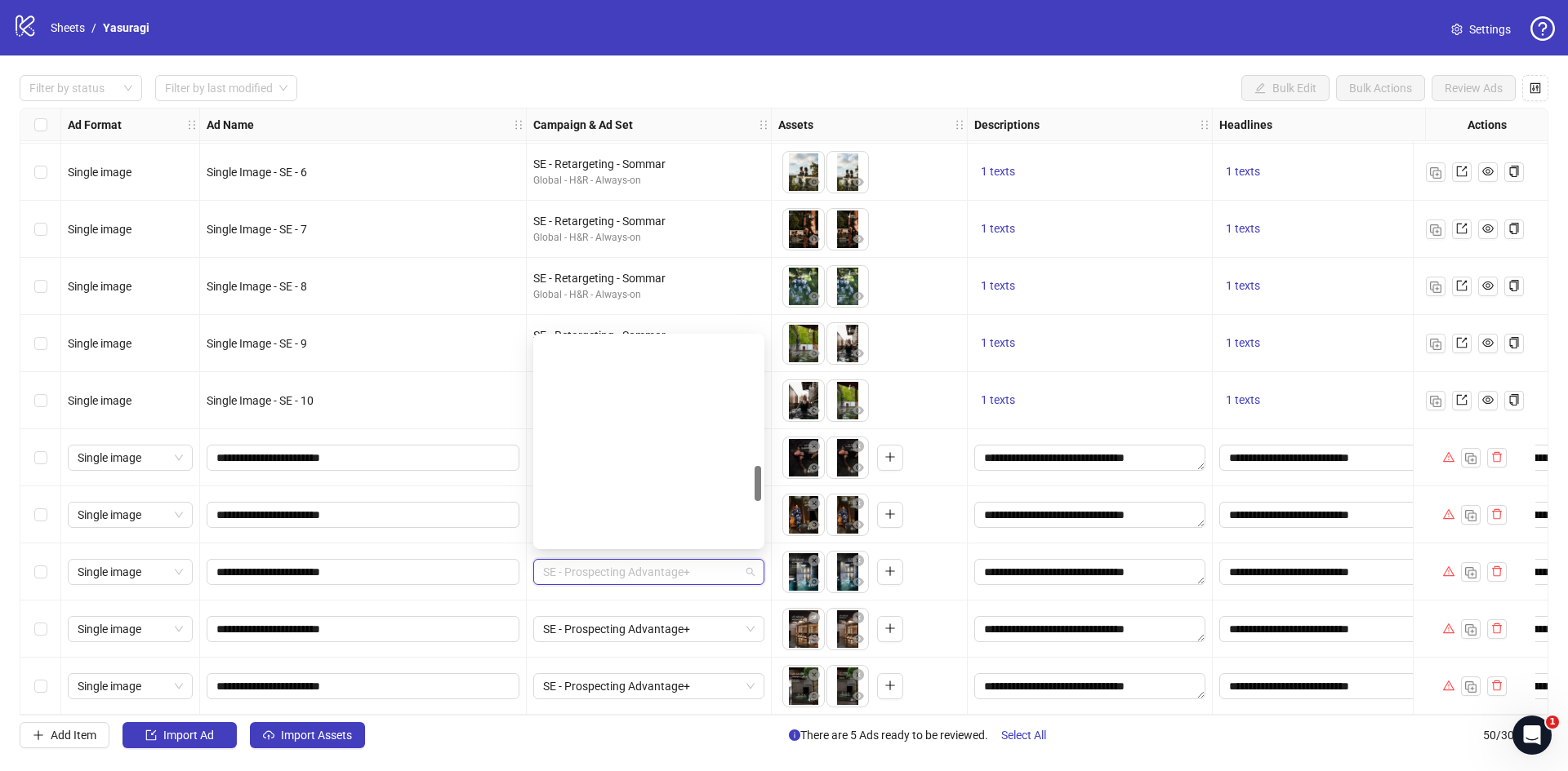
scroll to position [765, 0]
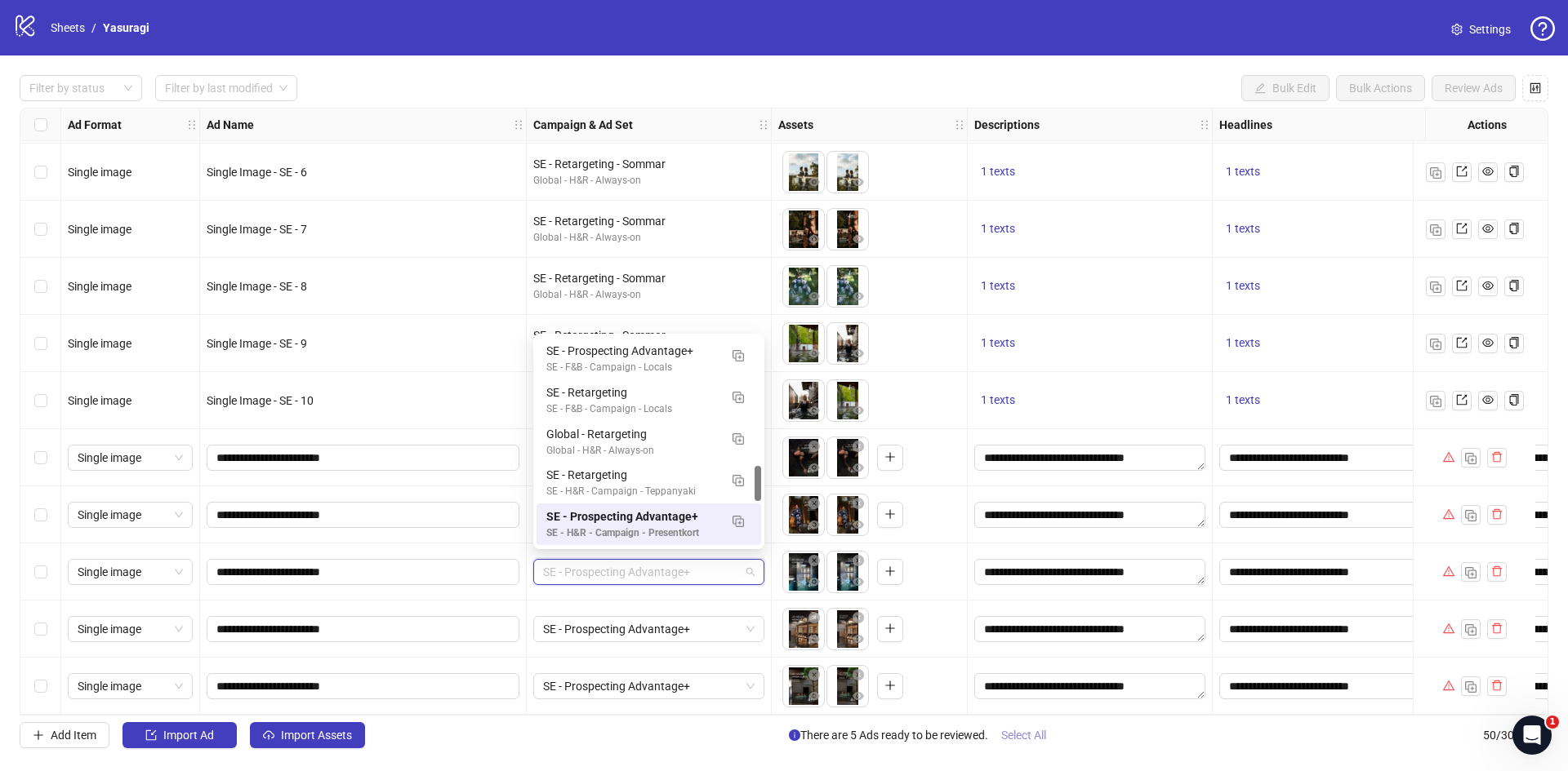
click at [1020, 733] on span "Select All" at bounding box center [1024, 734] width 45 height 13
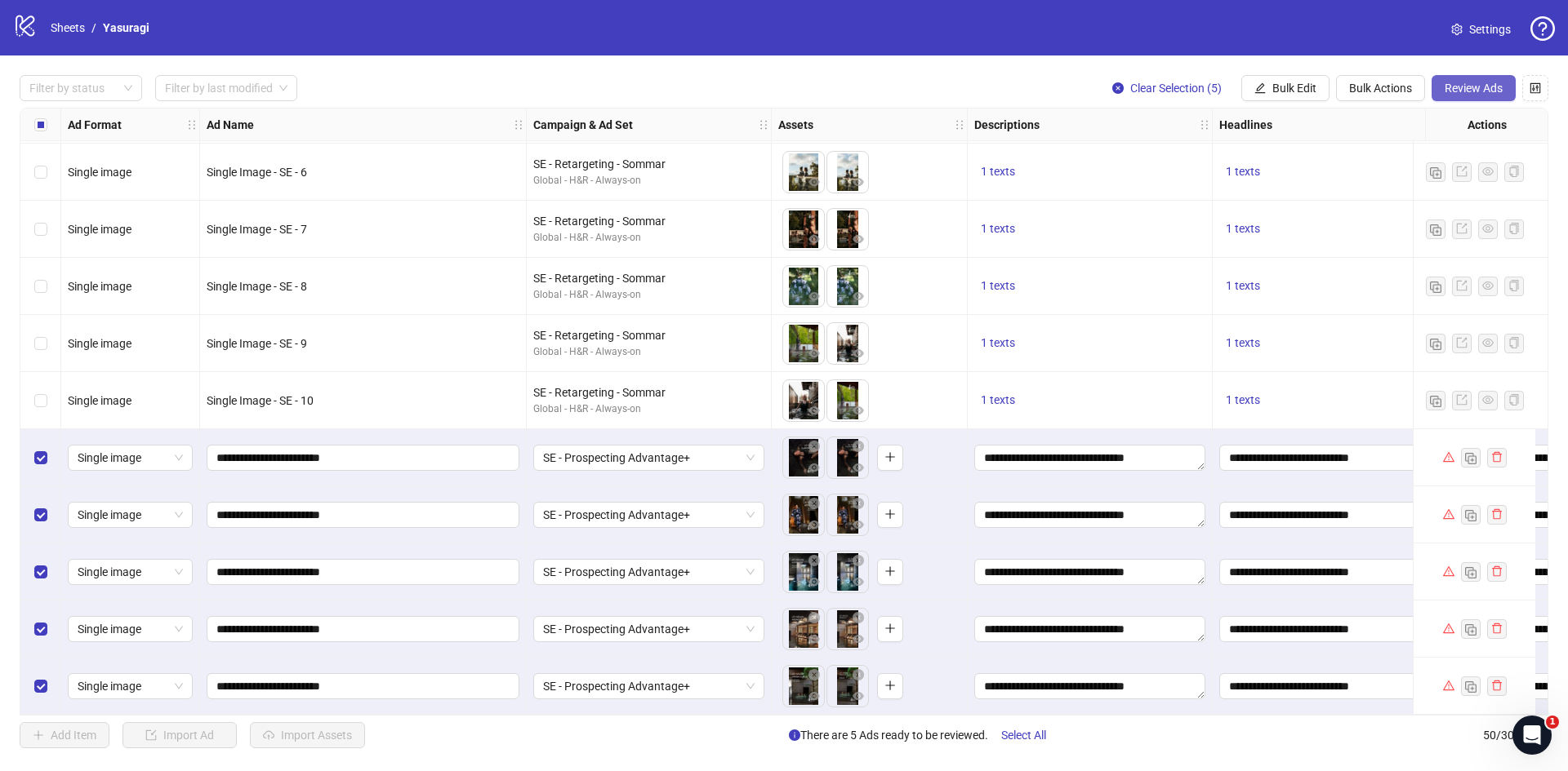
click at [1475, 80] on button "Review Ads" at bounding box center [1473, 87] width 84 height 26
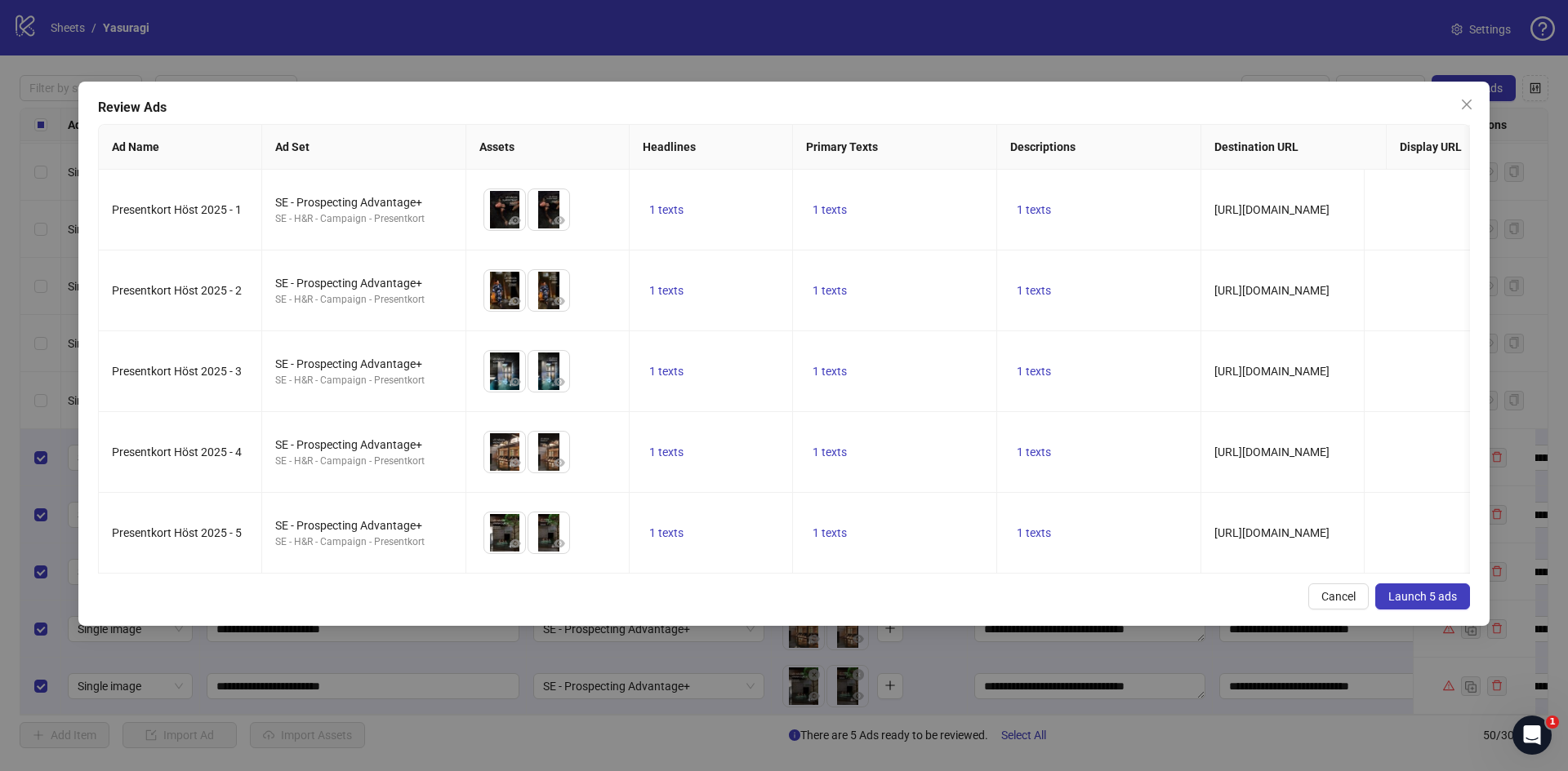
click at [1427, 603] on span "Launch 5 ads" at bounding box center [1422, 596] width 69 height 13
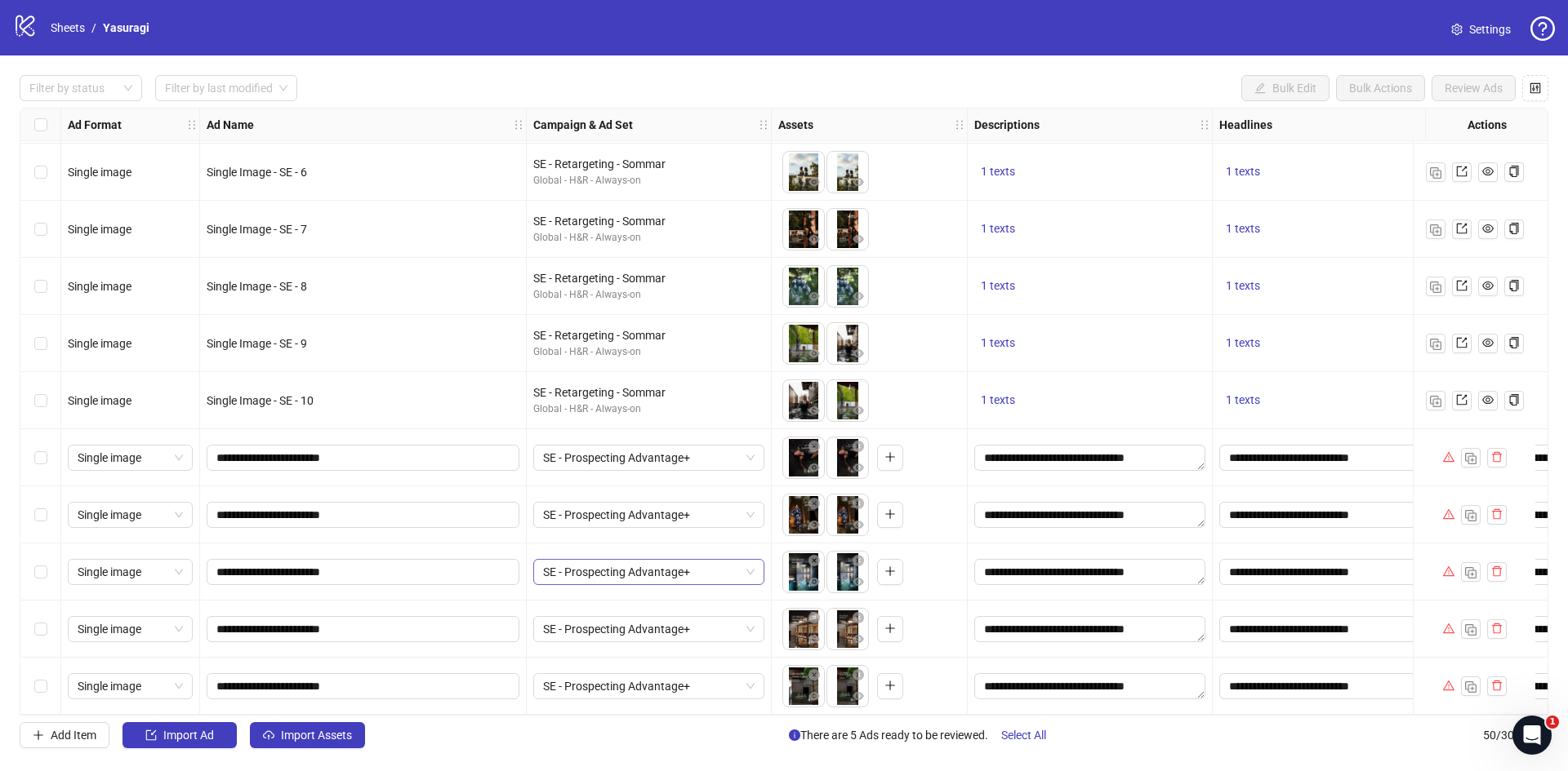
click at [668, 566] on span "SE - Prospecting Advantage+" at bounding box center [648, 571] width 212 height 25
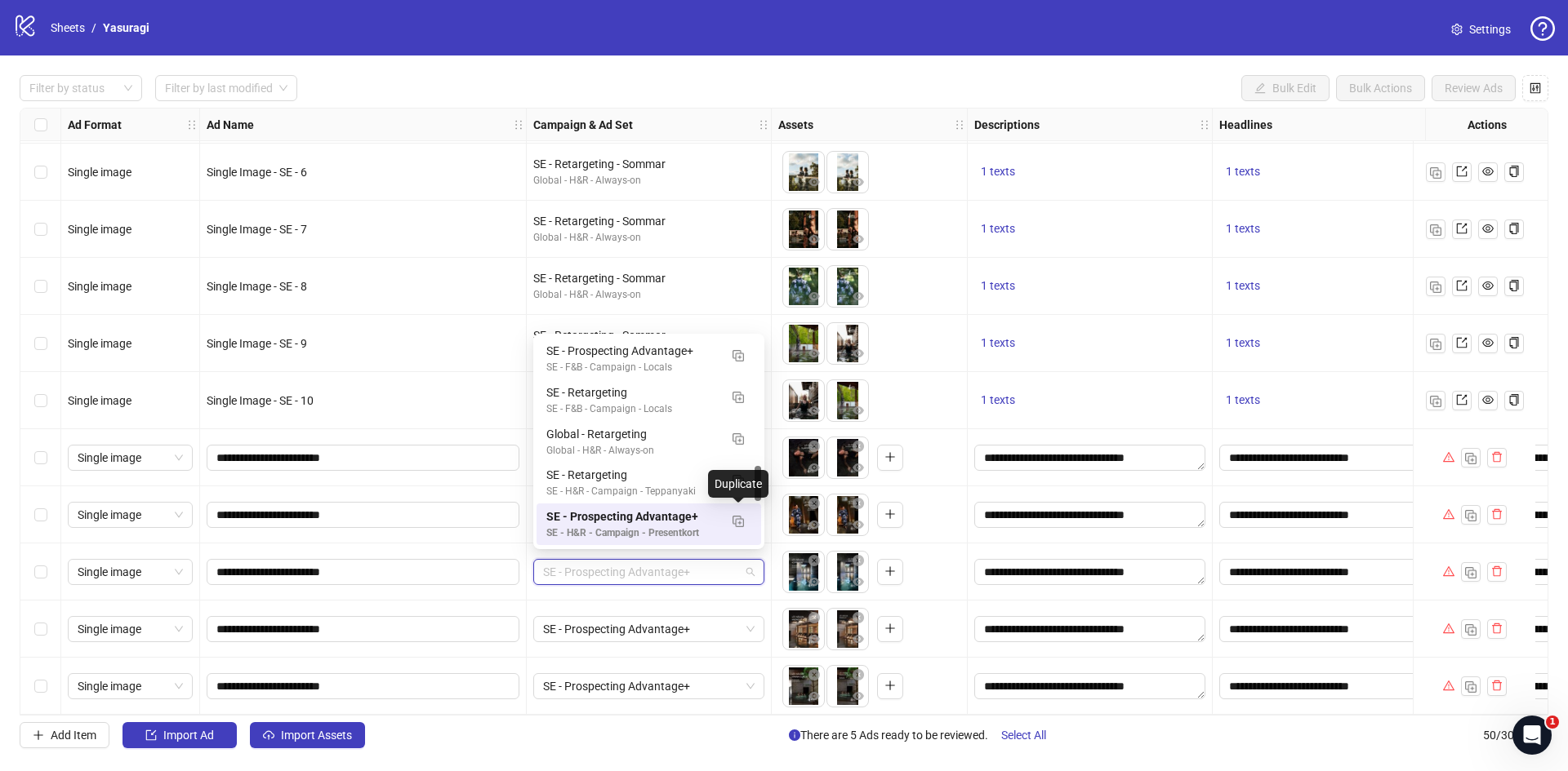
click at [606, 515] on div "SE - Prospecting Advantage+" at bounding box center [632, 516] width 172 height 18
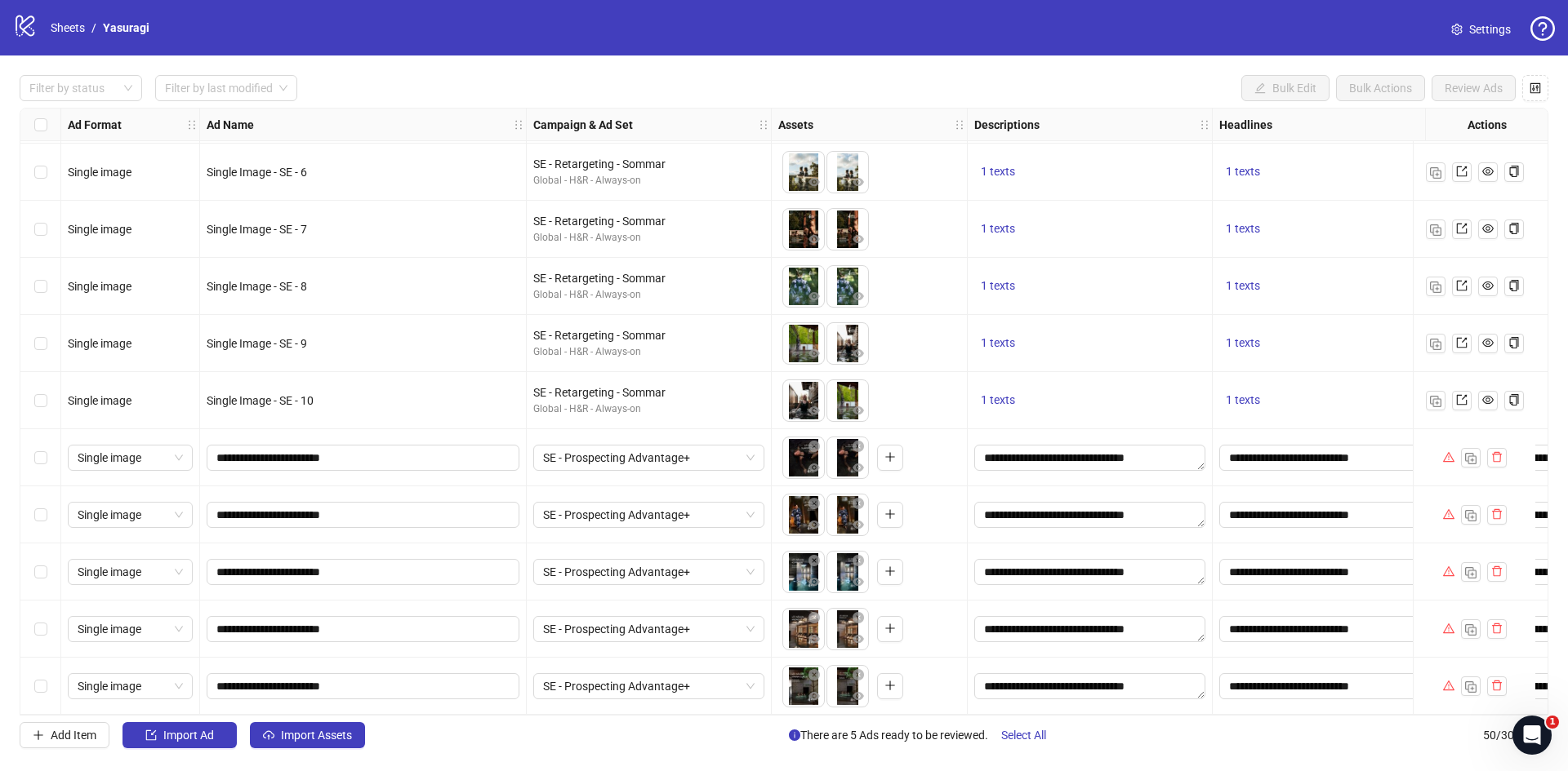
click at [53, 452] on div "Select row 46" at bounding box center [41, 458] width 41 height 57
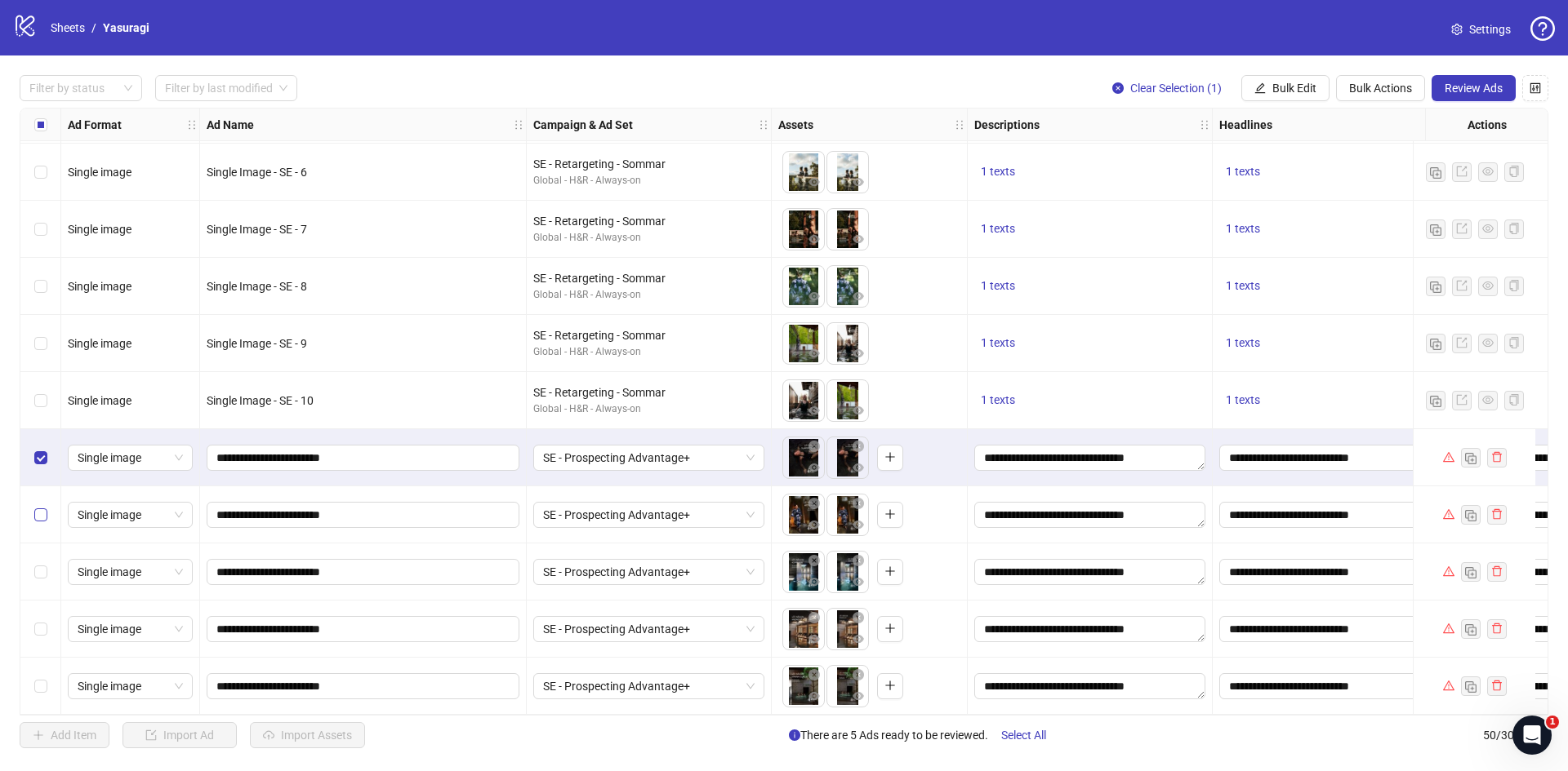
click at [42, 506] on label "Select row 47" at bounding box center [40, 515] width 13 height 18
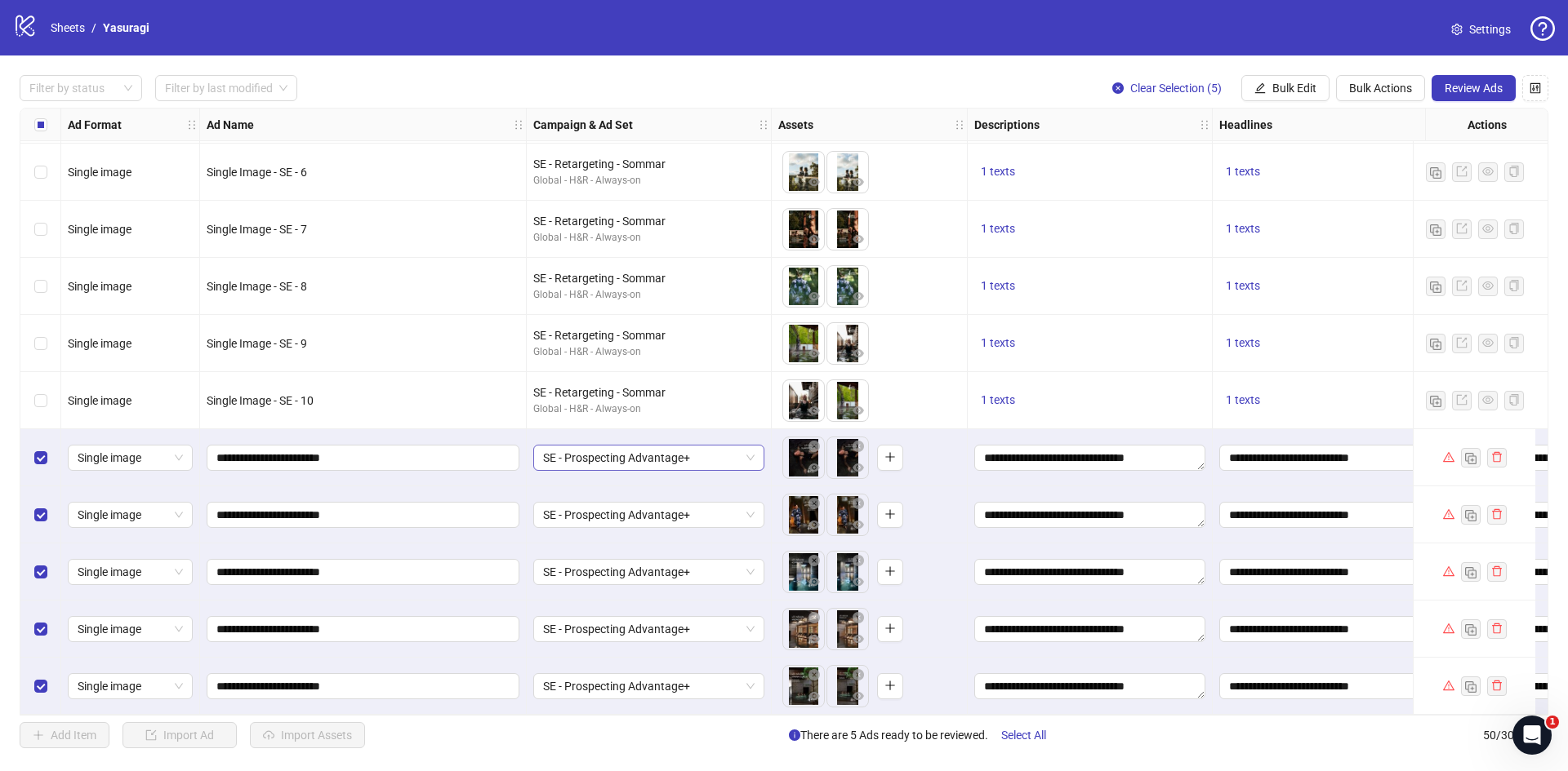
click at [693, 459] on span "SE - Prospecting Advantage+" at bounding box center [648, 458] width 212 height 25
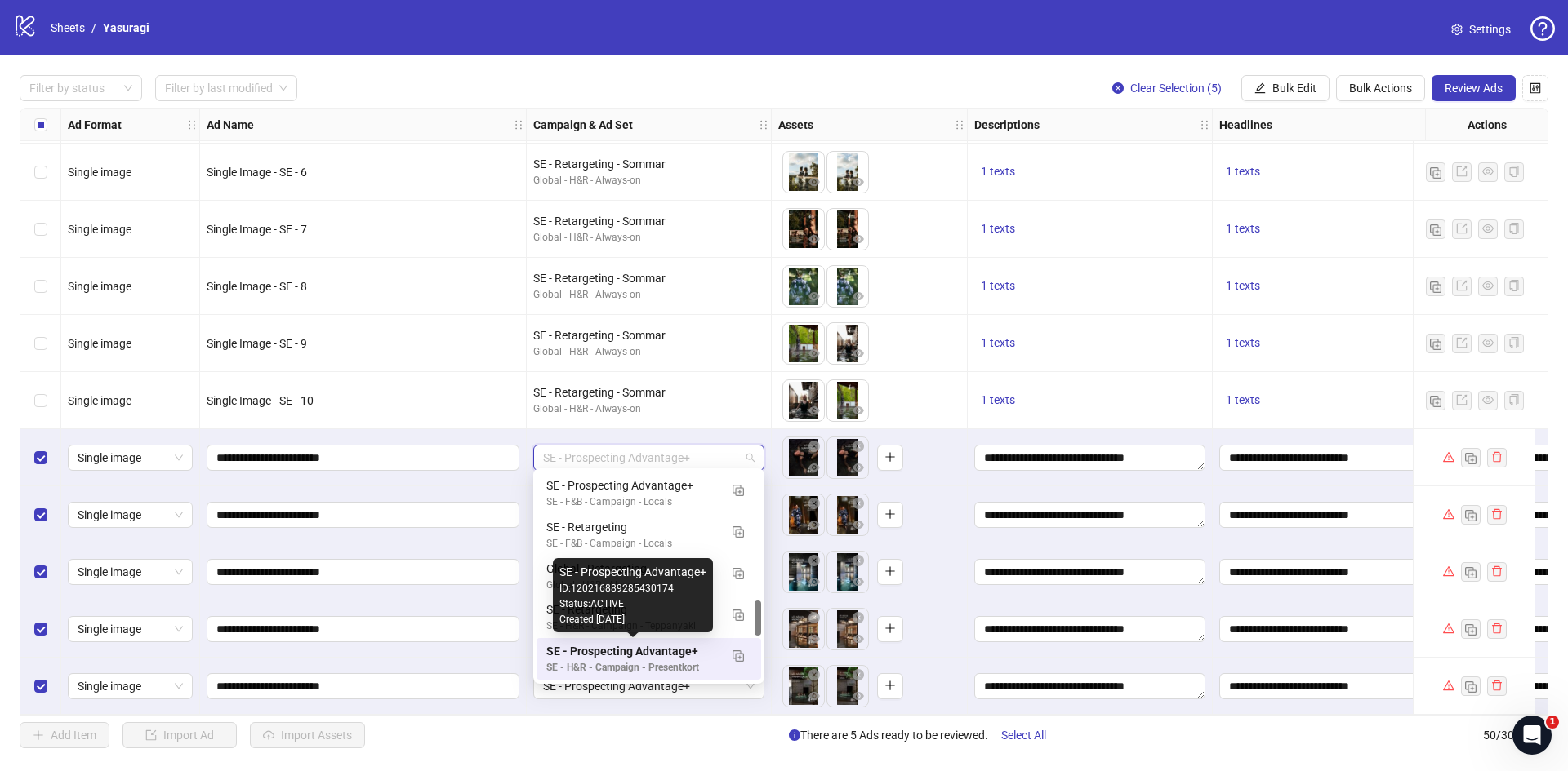
click at [643, 650] on div "SE - Prospecting Advantage+" at bounding box center [632, 651] width 172 height 18
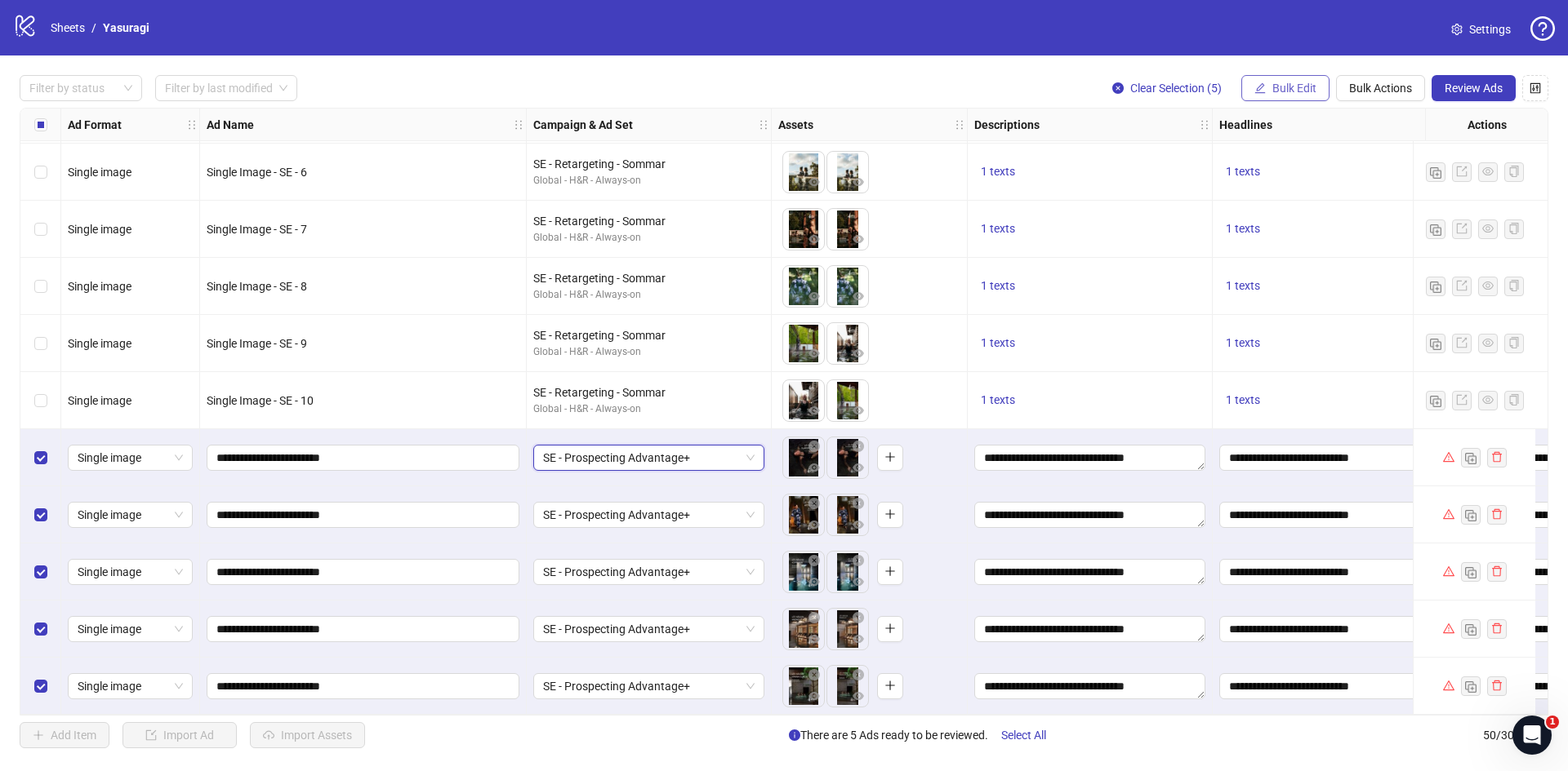
click at [1285, 90] on span "Bulk Edit" at bounding box center [1294, 87] width 44 height 13
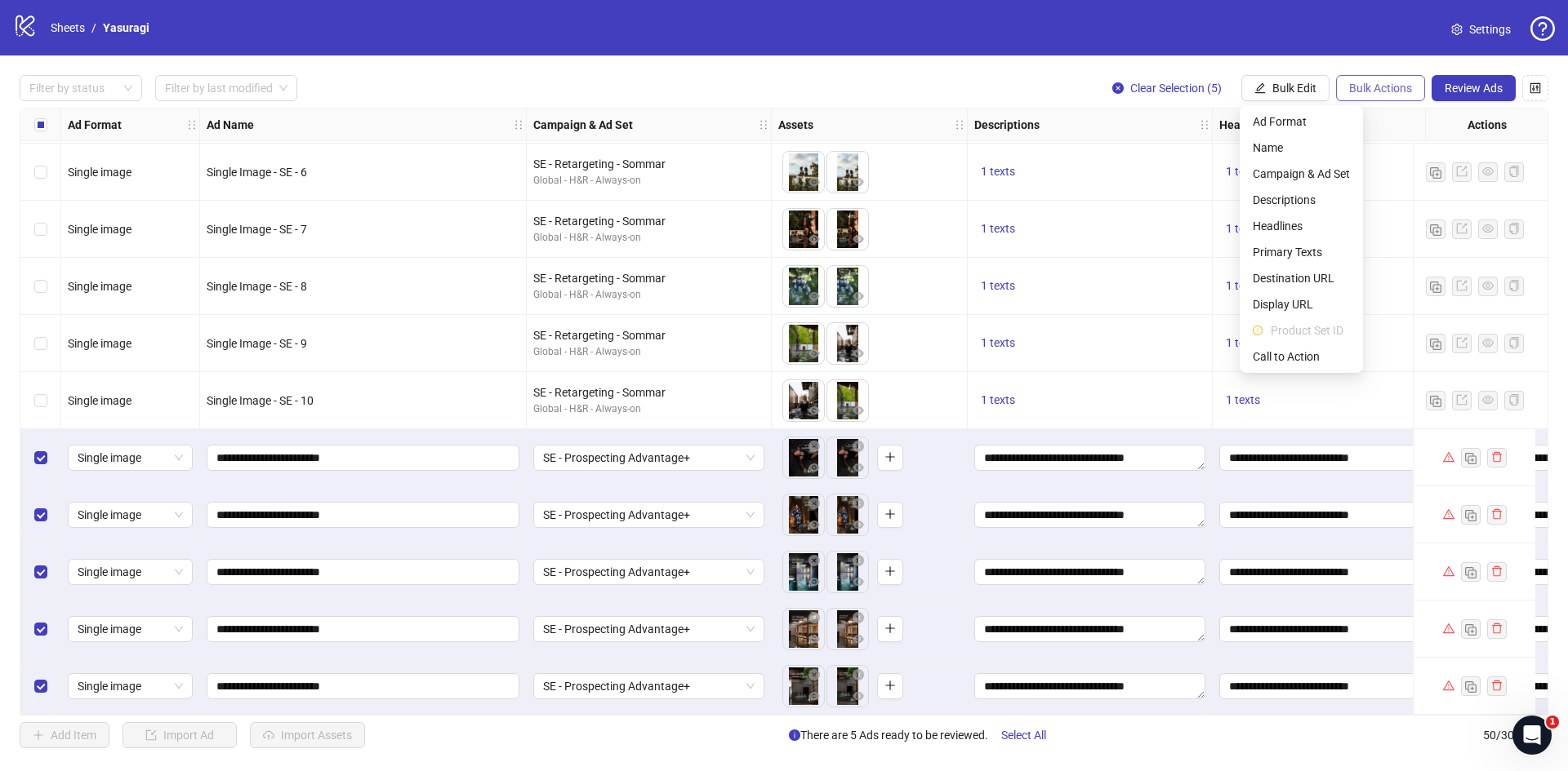
click at [1383, 76] on button "Bulk Actions" at bounding box center [1380, 87] width 89 height 26
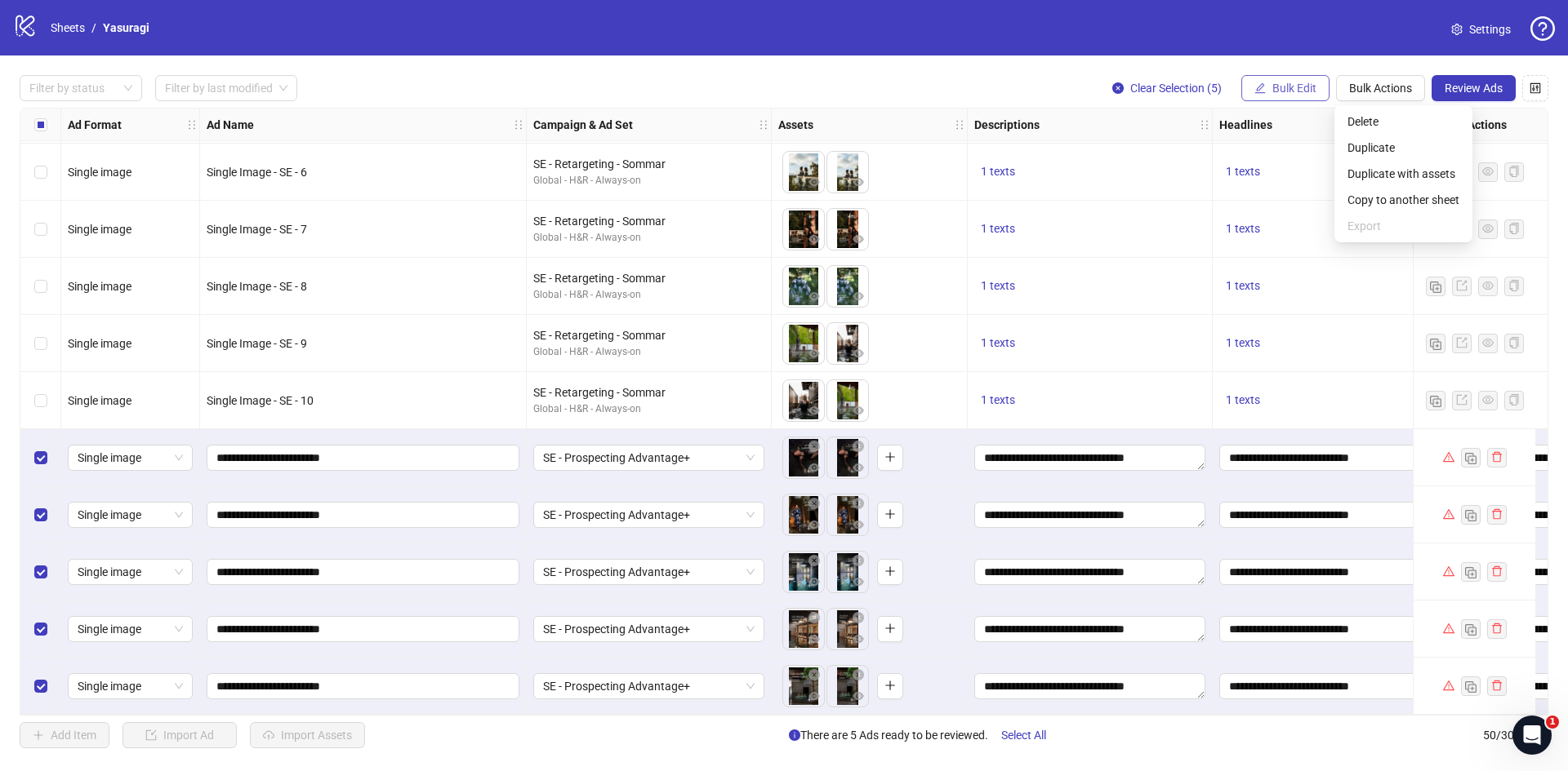
click at [1281, 87] on span "Bulk Edit" at bounding box center [1294, 87] width 44 height 13
click at [1484, 22] on span "Settings" at bounding box center [1489, 29] width 42 height 18
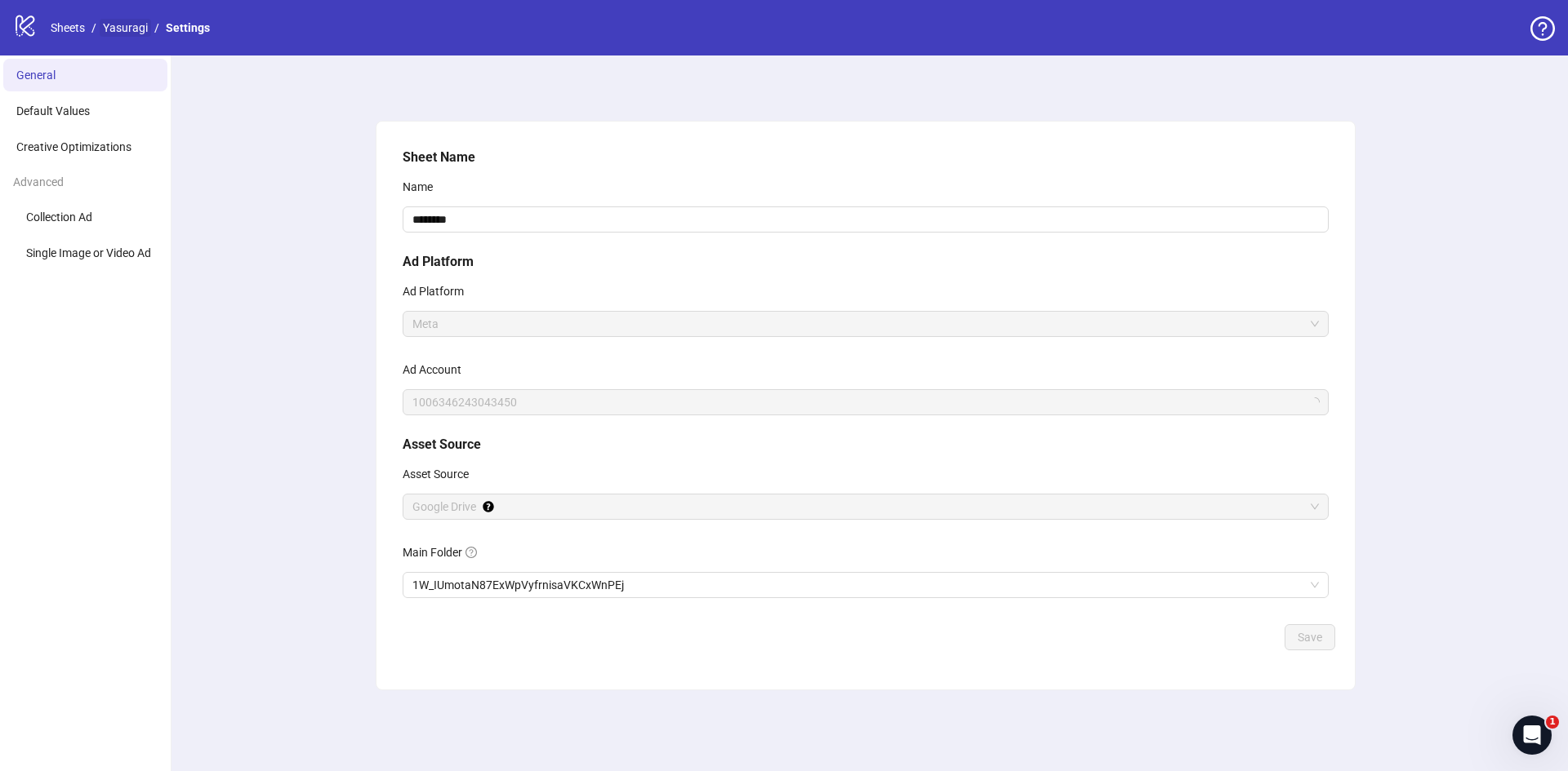
click at [145, 29] on link "Yasuragi" at bounding box center [125, 27] width 52 height 18
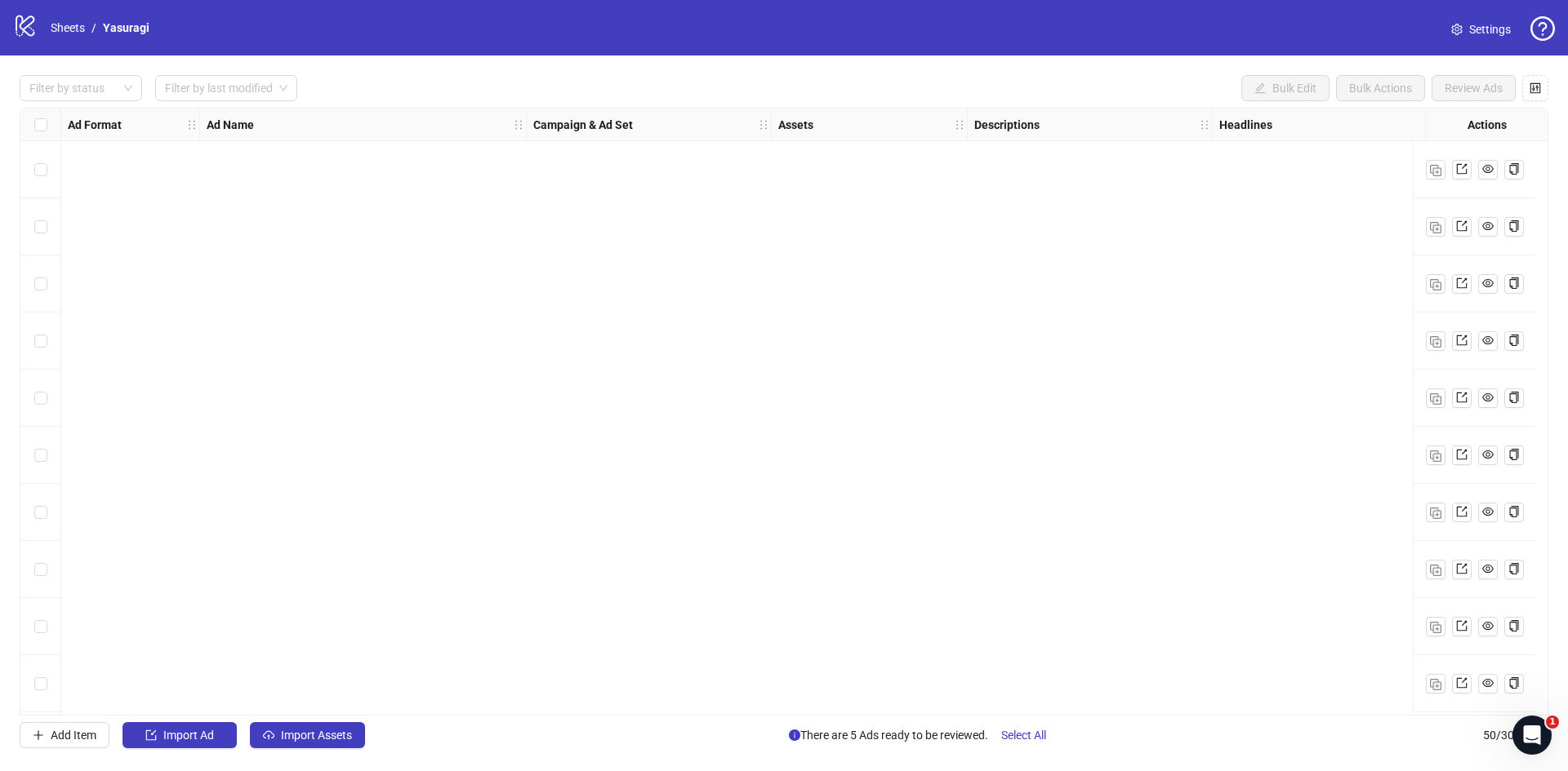
scroll to position [2289, 0]
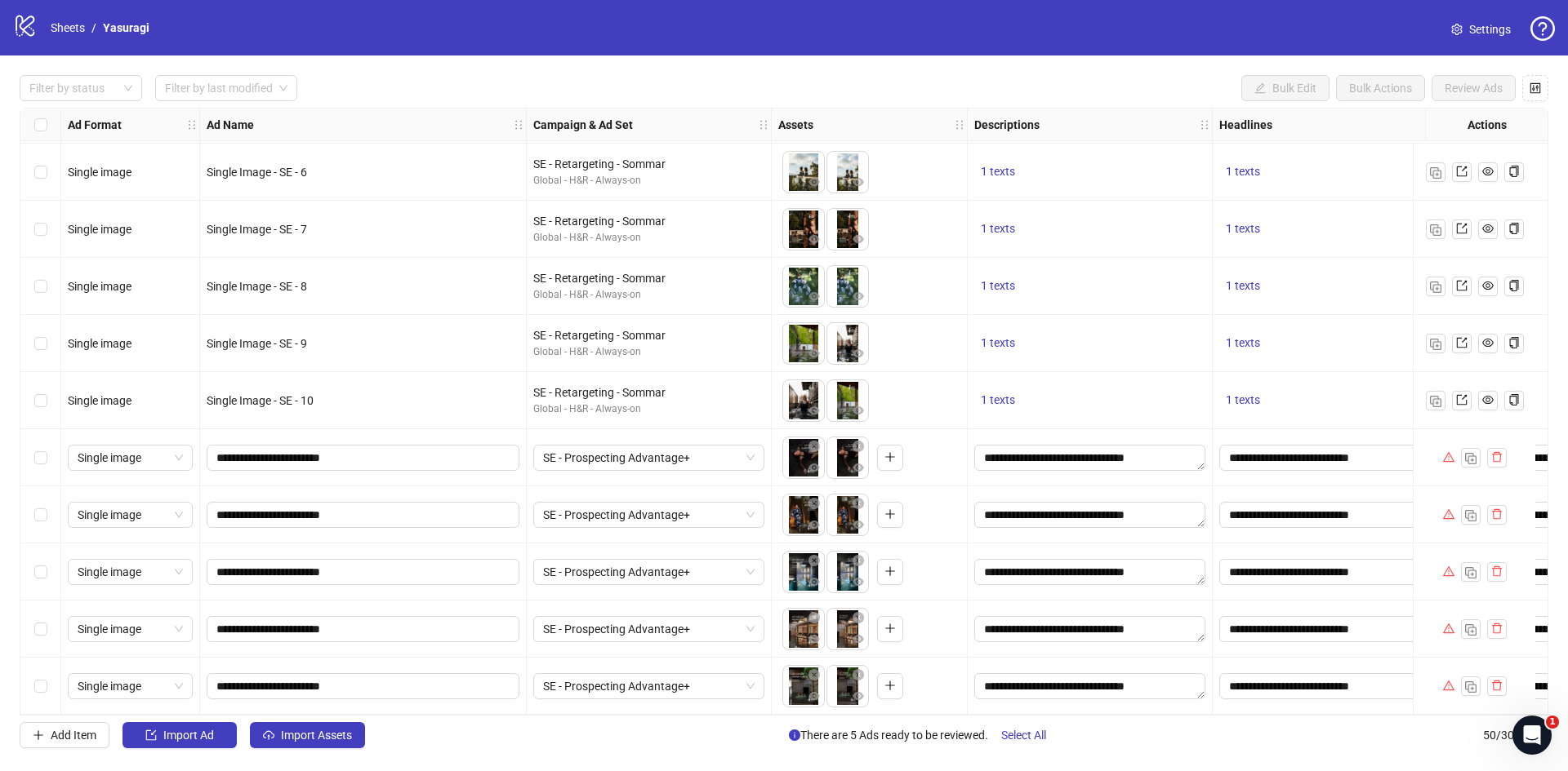
click at [933, 575] on div "To pick up a draggable item, press the space bar. While dragging, use the arrow…" at bounding box center [869, 572] width 182 height 51
click at [148, 627] on span "Single image" at bounding box center [130, 629] width 105 height 25
click at [761, 591] on div "SE - Prospecting Advantage+" at bounding box center [649, 571] width 245 height 57
click at [932, 572] on div "To pick up a draggable item, press the space bar. While dragging, use the arrow…" at bounding box center [869, 572] width 182 height 51
click at [718, 623] on span "SE - Prospecting Advantage+" at bounding box center [648, 629] width 212 height 25
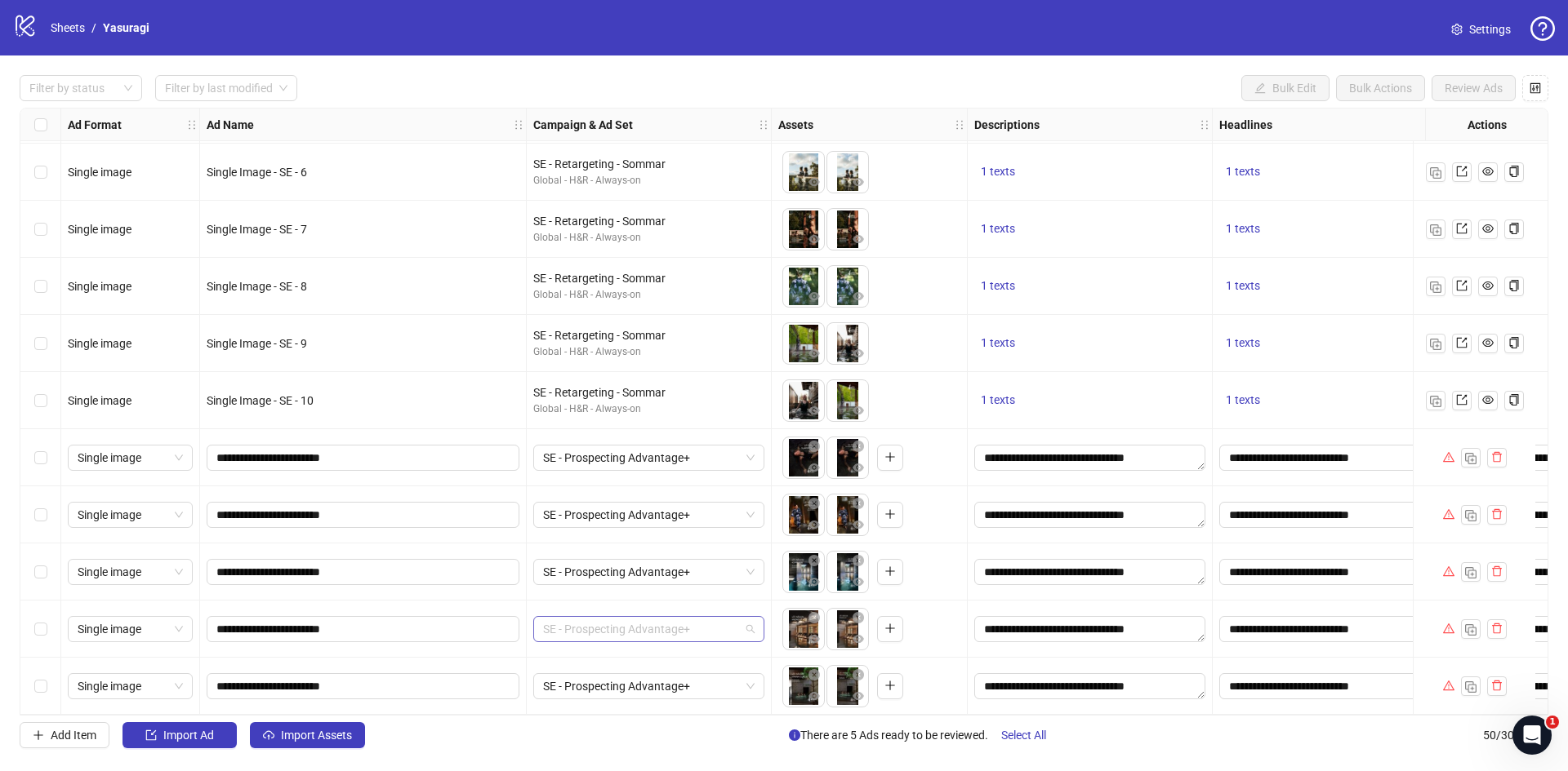
scroll to position [765, 0]
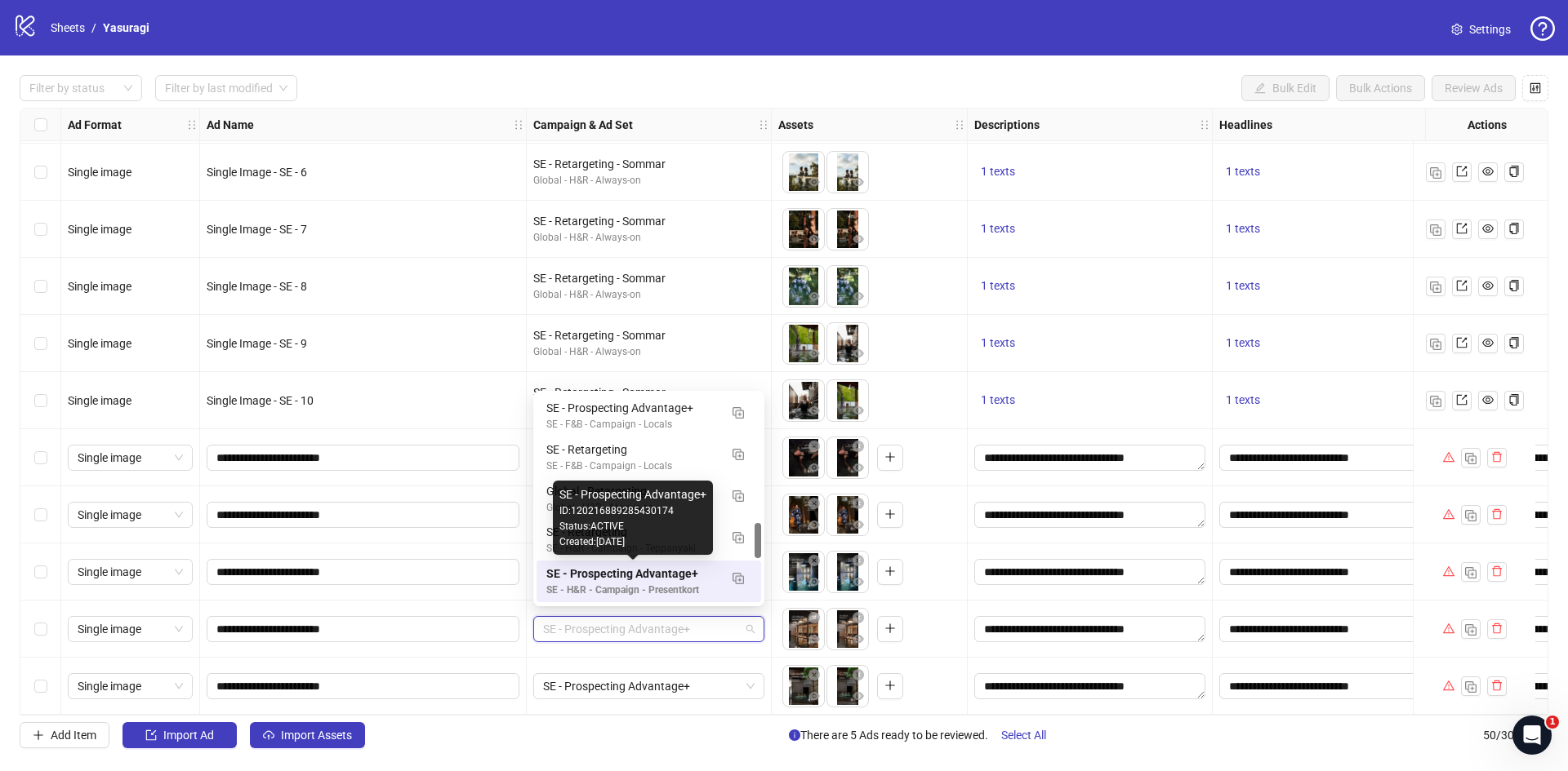
click at [586, 571] on div "SE - Prospecting Advantage+" at bounding box center [632, 573] width 172 height 18
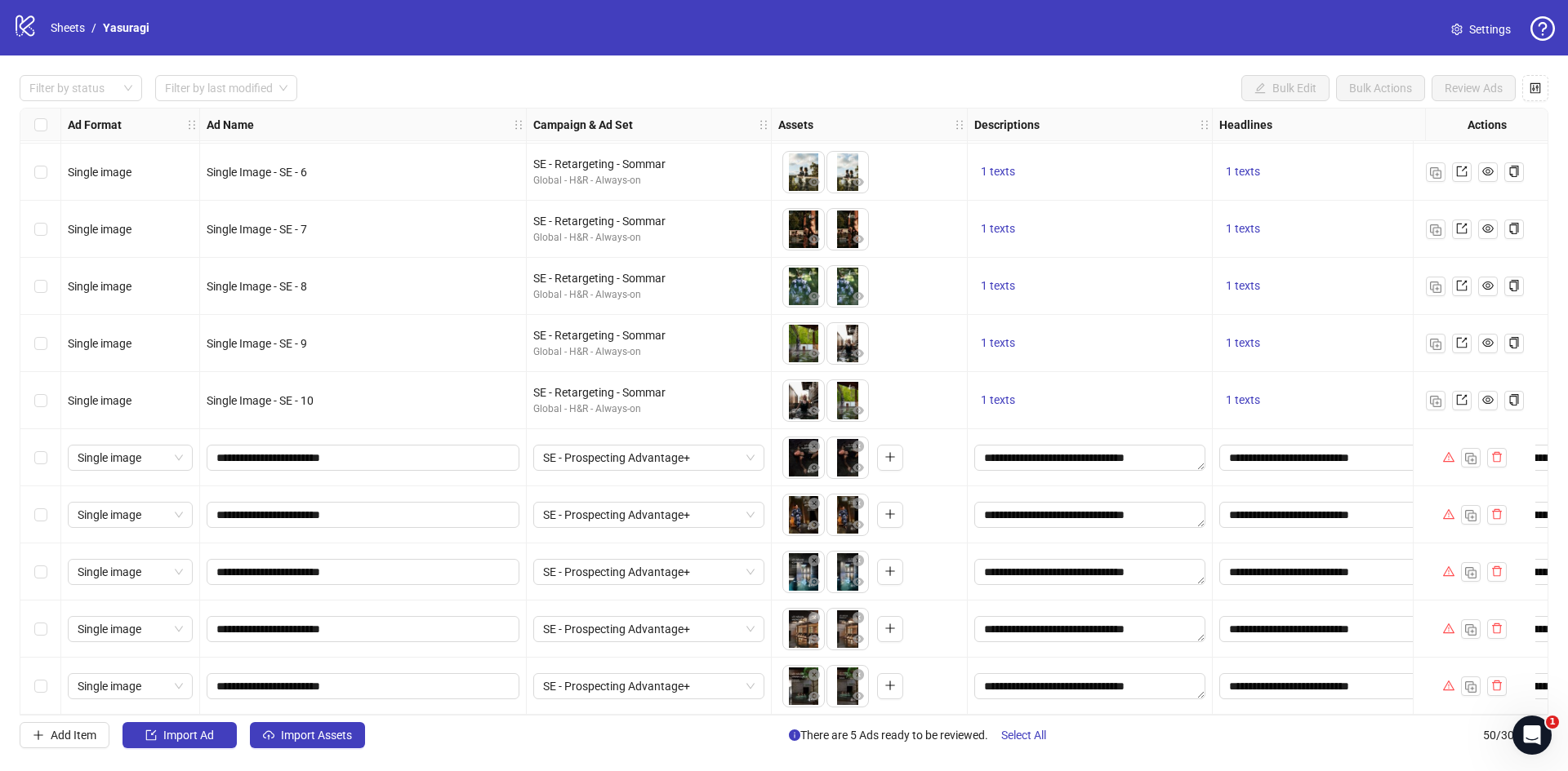
click at [955, 543] on div "To pick up a draggable item, press the space bar. While dragging, use the arrow…" at bounding box center [869, 571] width 196 height 57
click at [939, 492] on div "To pick up a draggable item, press the space bar. While dragging, use the arrow…" at bounding box center [869, 515] width 182 height 51
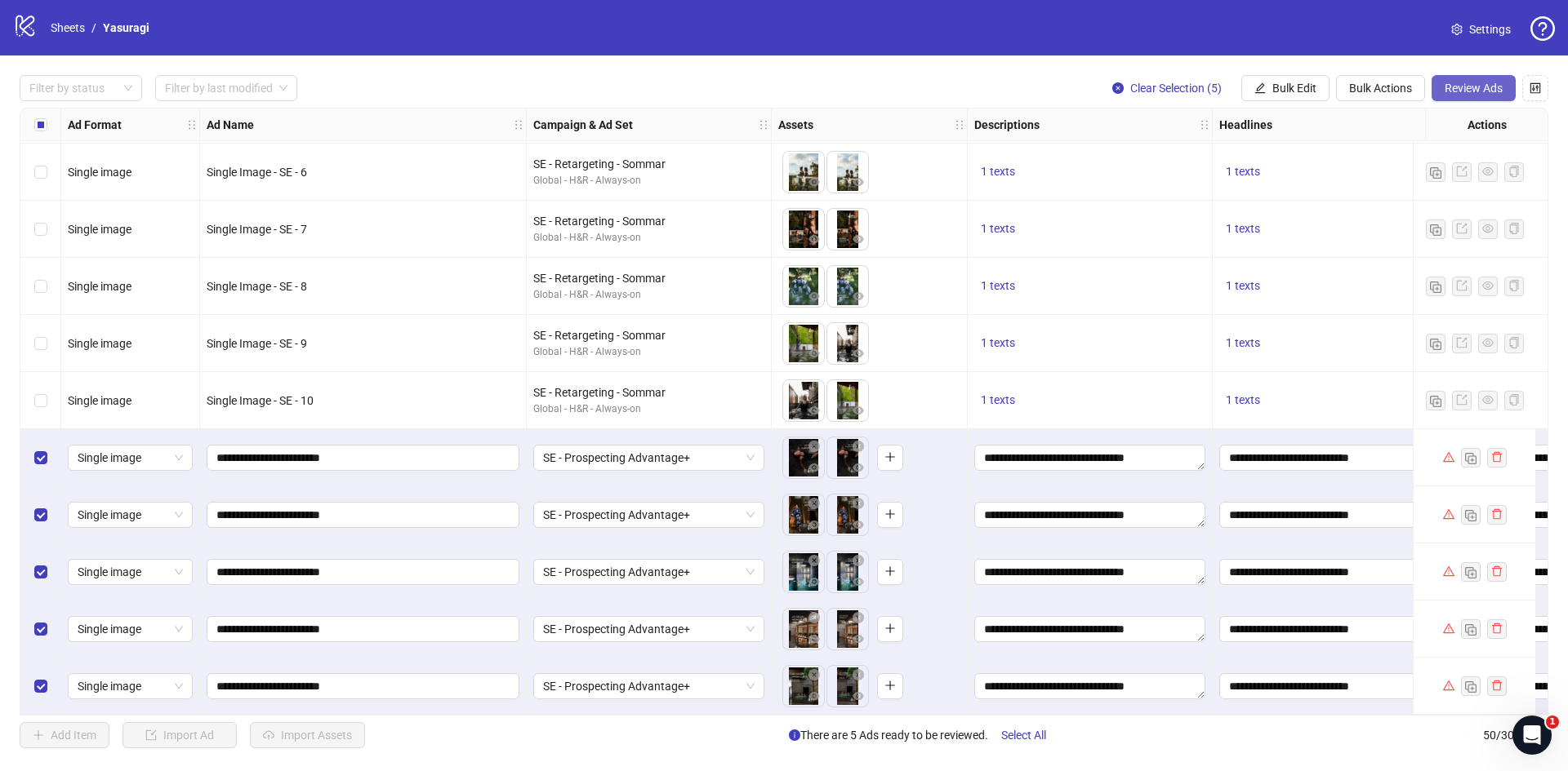
click at [1484, 76] on button "Review Ads" at bounding box center [1473, 87] width 84 height 26
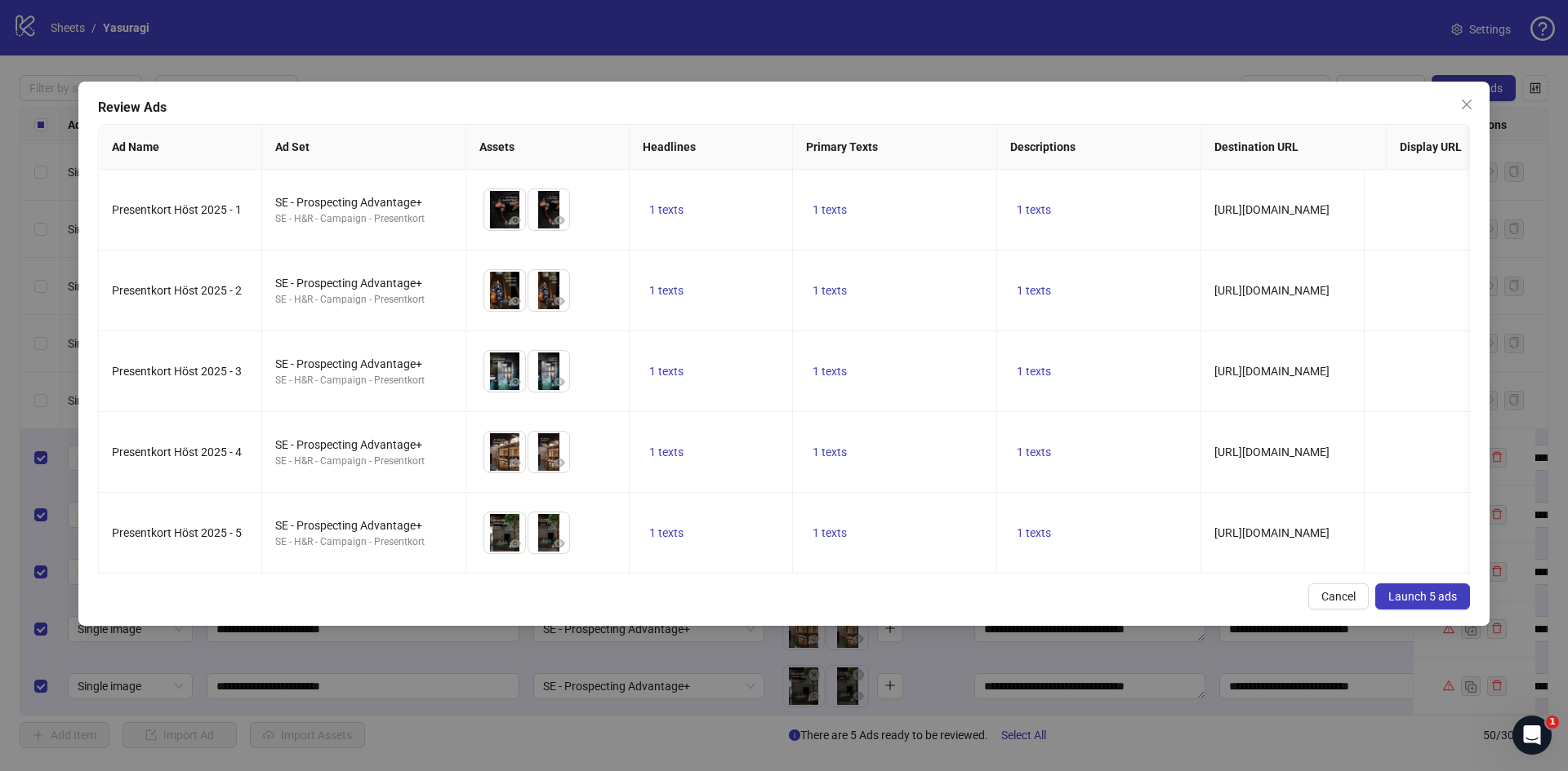
click at [1409, 603] on span "Launch 5 ads" at bounding box center [1422, 596] width 69 height 13
